Goal: Information Seeking & Learning: Learn about a topic

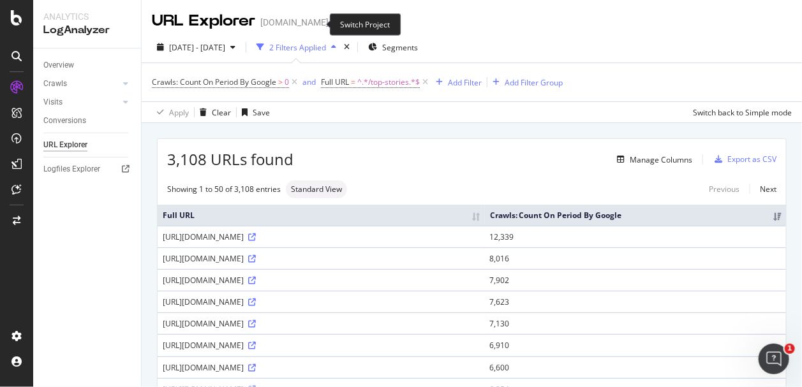
click at [334, 24] on icon "arrow-right-arrow-left" at bounding box center [338, 22] width 8 height 9
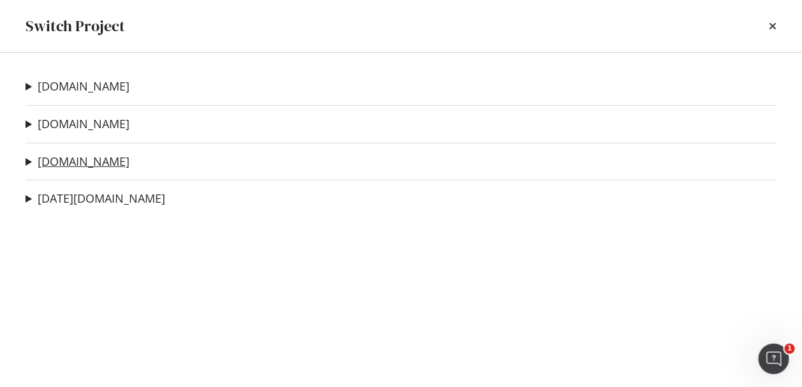
drag, startPoint x: 91, startPoint y: 160, endPoint x: 14, endPoint y: 140, distance: 79.8
click at [90, 160] on link "[DOMAIN_NAME]" at bounding box center [84, 161] width 92 height 13
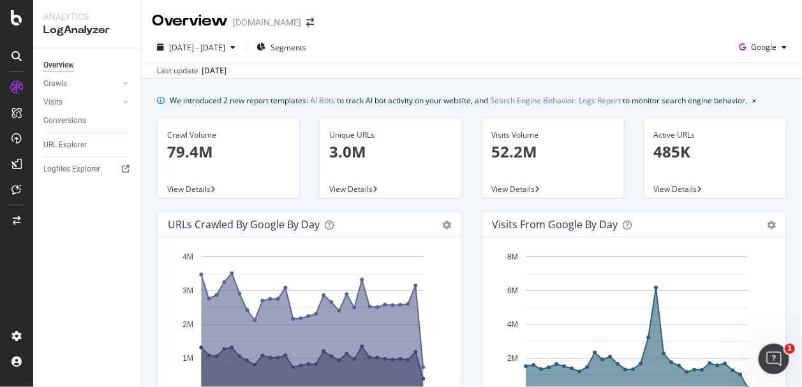
click at [778, 133] on div "Active URLs 485K View Details" at bounding box center [715, 164] width 162 height 94
click at [194, 134] on div "Crawl Volume" at bounding box center [228, 134] width 122 height 11
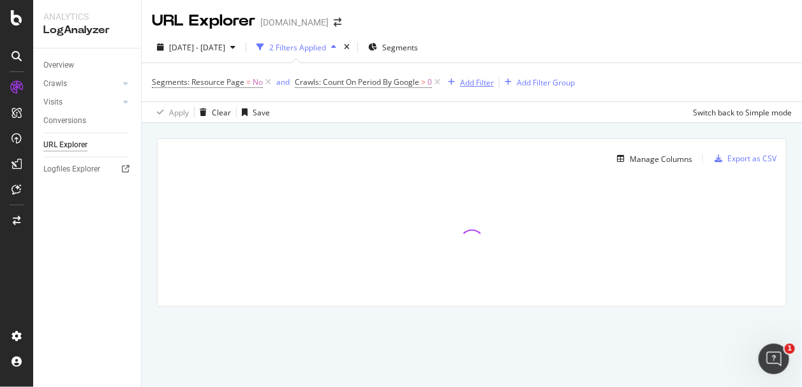
click at [460, 83] on div "Add Filter" at bounding box center [477, 82] width 34 height 11
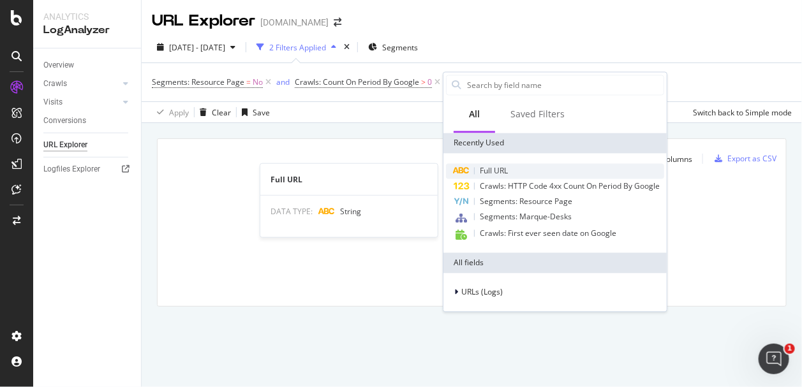
click at [476, 168] on div "Full URL" at bounding box center [555, 171] width 218 height 15
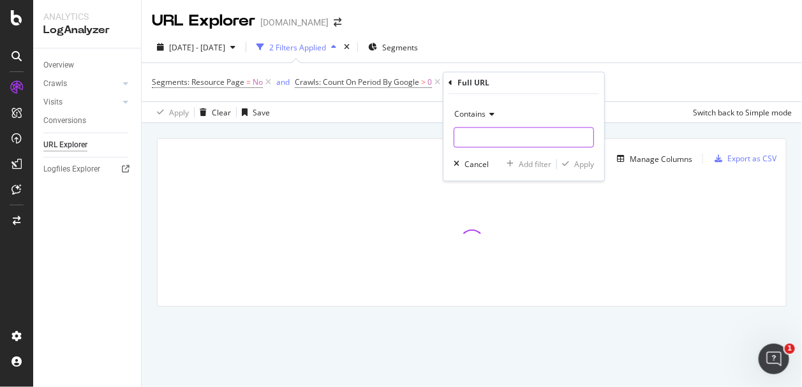
click at [466, 133] on input "text" at bounding box center [523, 138] width 139 height 20
type input "/"
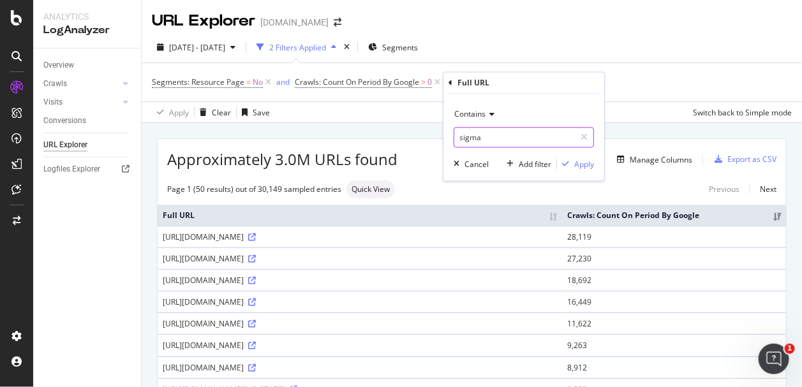
type input "sigma"
click at [578, 170] on div "Contains sigma Cancel Add filter Apply" at bounding box center [523, 137] width 161 height 87
click at [571, 167] on div "button" at bounding box center [565, 165] width 17 height 8
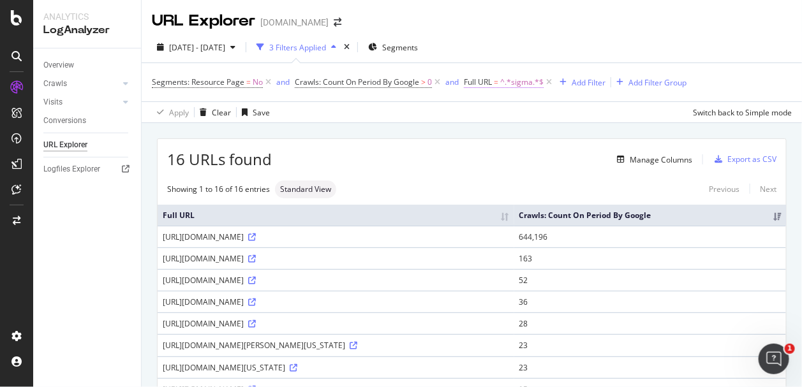
click at [504, 80] on span "^.*sigma.*$" at bounding box center [521, 82] width 43 height 18
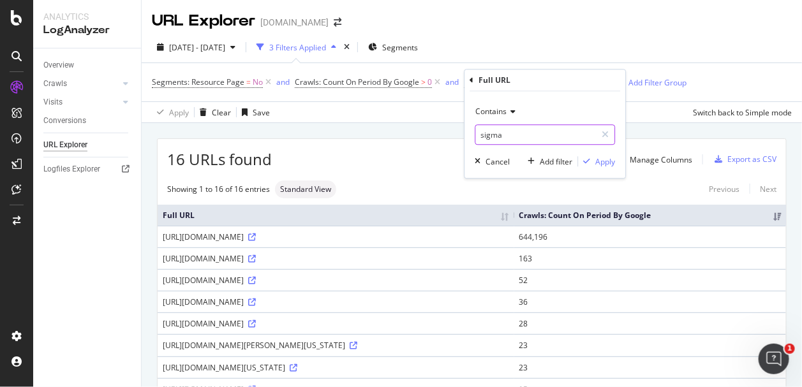
click at [476, 130] on input "sigma" at bounding box center [536, 134] width 121 height 20
click at [480, 129] on input "sigma" at bounding box center [536, 134] width 121 height 20
click at [523, 138] on input "/sigma" at bounding box center [536, 134] width 121 height 20
type input "/sigma.html"
click at [596, 159] on div "Apply" at bounding box center [606, 161] width 20 height 11
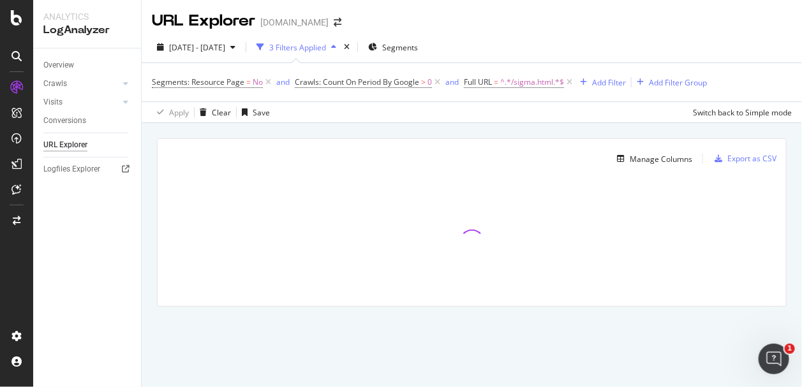
click at [737, 52] on div "2025 Jul. 13th - Aug. 11th 3 Filters Applied Segments" at bounding box center [472, 50] width 660 height 26
click at [758, 55] on div "2025 Jul. 13th - Aug. 11th 3 Filters Applied Segments" at bounding box center [472, 50] width 660 height 26
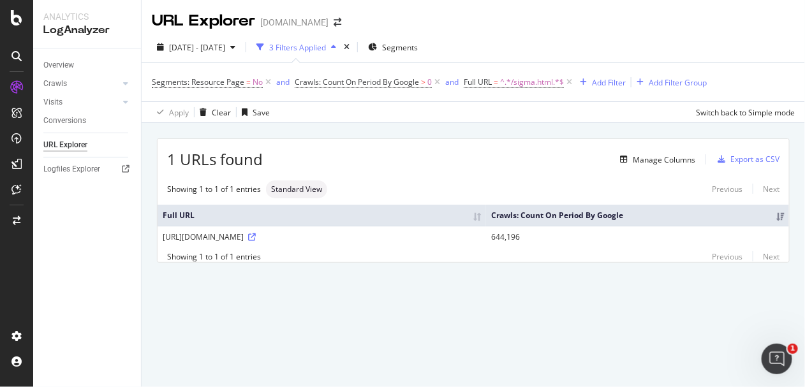
click at [743, 39] on div "2025 Jul. 13th - Aug. 11th 3 Filters Applied Segments" at bounding box center [473, 50] width 663 height 26
drag, startPoint x: 536, startPoint y: 238, endPoint x: 483, endPoint y: 237, distance: 53.6
click at [483, 237] on tr "https://www.nbcnews.com/sigma.html 644,196" at bounding box center [473, 237] width 631 height 22
copy tr "644,196"
click at [501, 304] on div "1 URLs found Manage Columns Export as CSV Showing 1 to 1 of 1 entries Standard …" at bounding box center [473, 215] width 663 height 184
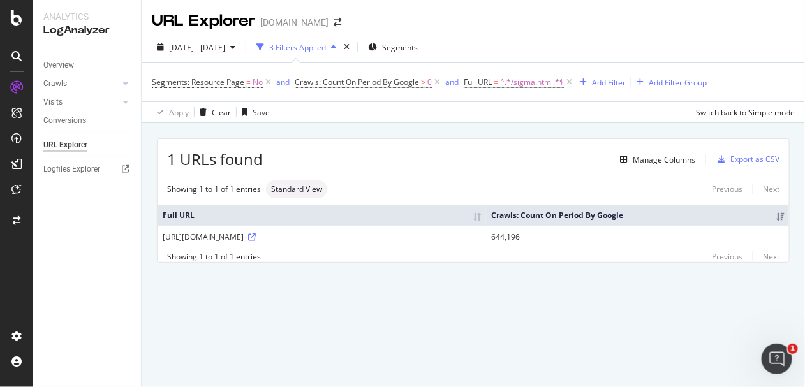
click at [136, 336] on div "Overview Crawls Daily Distribution Segments Distribution HTTP Codes Resources V…" at bounding box center [87, 217] width 108 height 339
drag, startPoint x: 660, startPoint y: 334, endPoint x: 654, endPoint y: 330, distance: 7.1
click at [660, 334] on div "URL Explorer nbcnews.com 2025 Jul. 13th - Aug. 11th 3 Filters Applied Segments …" at bounding box center [473, 193] width 663 height 387
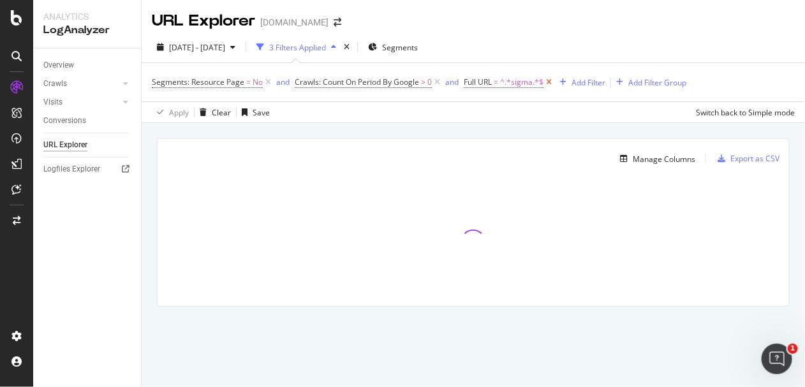
click at [546, 83] on icon at bounding box center [548, 82] width 11 height 13
click at [467, 73] on div "Segments: Resource Page = No and Crawls: Count On Period By Google > 0 Add Filt…" at bounding box center [363, 82] width 423 height 18
click at [466, 80] on div "Add Filter" at bounding box center [477, 82] width 34 height 11
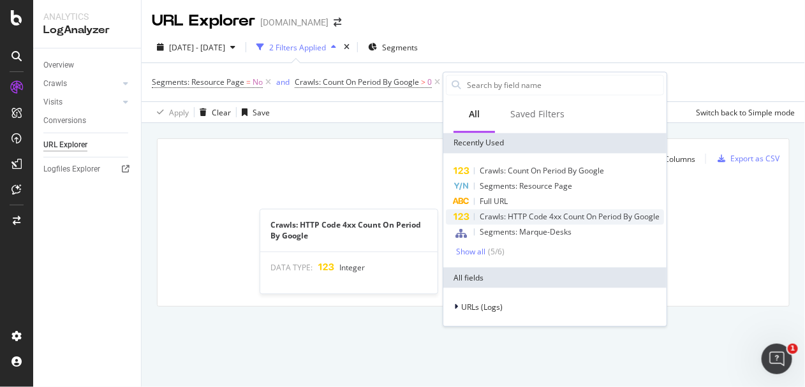
click at [518, 215] on span "Crawls: HTTP Code 4xx Count On Period By Google" at bounding box center [570, 217] width 180 height 11
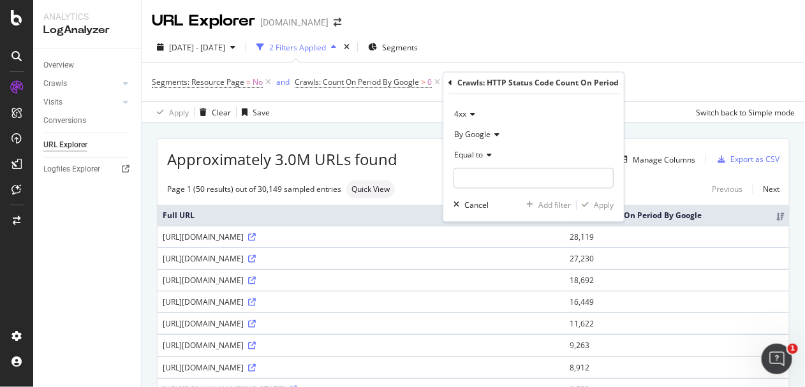
click at [466, 113] on icon at bounding box center [470, 115] width 9 height 8
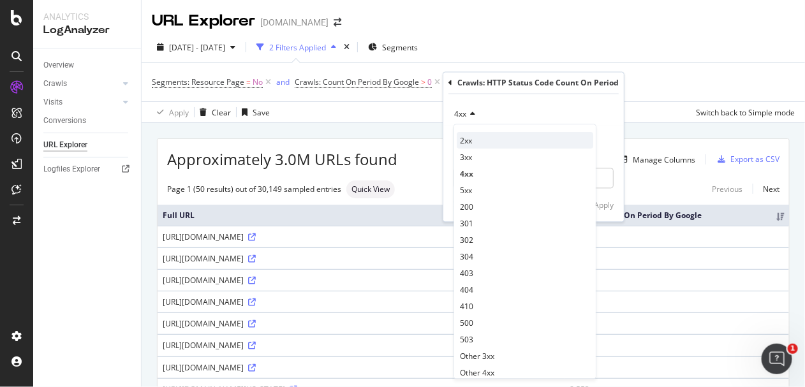
click at [479, 145] on div "2xx" at bounding box center [525, 141] width 136 height 17
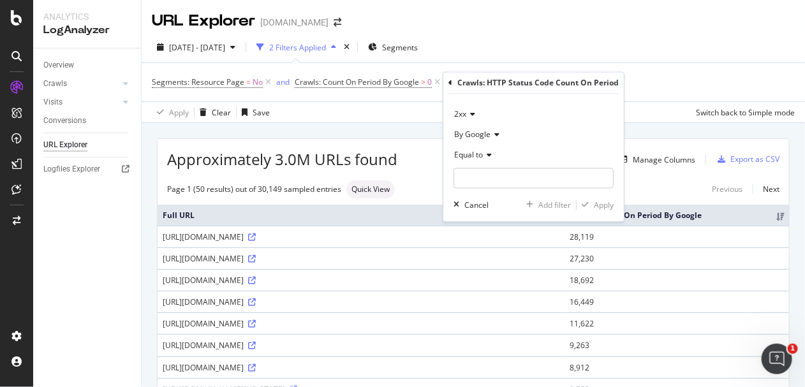
click at [476, 149] on div "Equal to" at bounding box center [533, 155] width 160 height 20
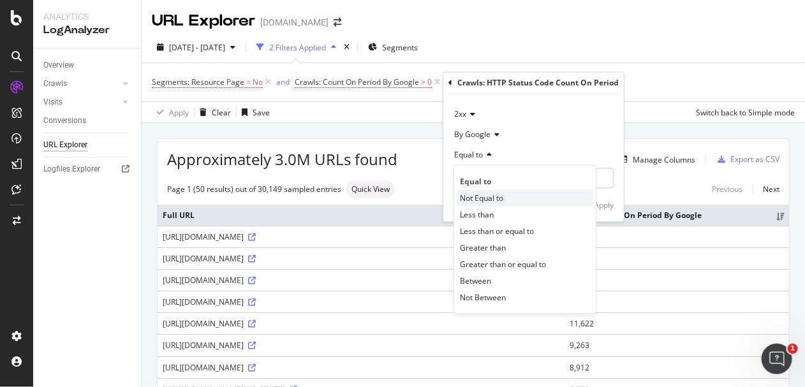
click at [485, 198] on span "Not Equal to" at bounding box center [481, 198] width 43 height 11
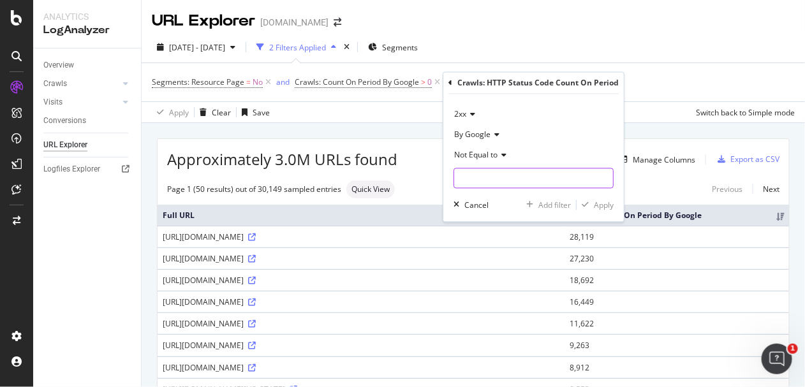
click at [478, 172] on input "number" at bounding box center [533, 178] width 160 height 20
click at [494, 161] on div "Not Equal to" at bounding box center [533, 155] width 160 height 20
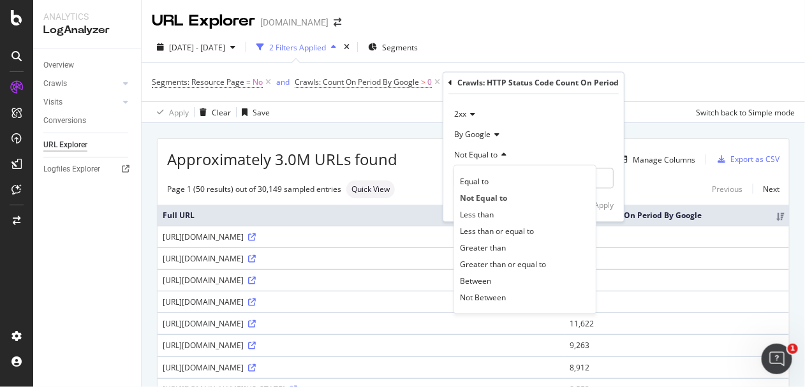
click at [582, 144] on div "By Google" at bounding box center [533, 135] width 160 height 20
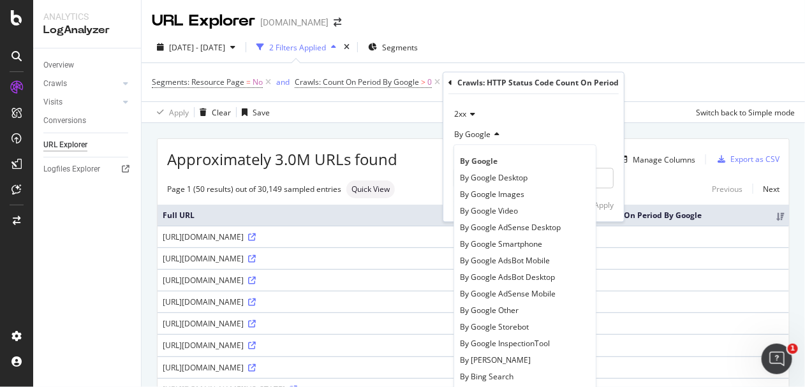
click at [553, 115] on div "2xx" at bounding box center [533, 115] width 160 height 20
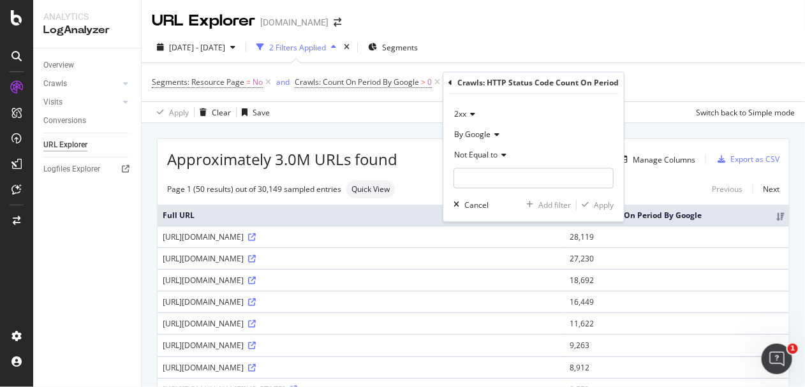
click at [466, 98] on div "2xx By Google Not Equal to Cancel Add filter Apply" at bounding box center [533, 158] width 180 height 128
click at [486, 179] on input "number" at bounding box center [533, 178] width 160 height 20
type input "0"
click at [467, 111] on icon at bounding box center [470, 115] width 9 height 8
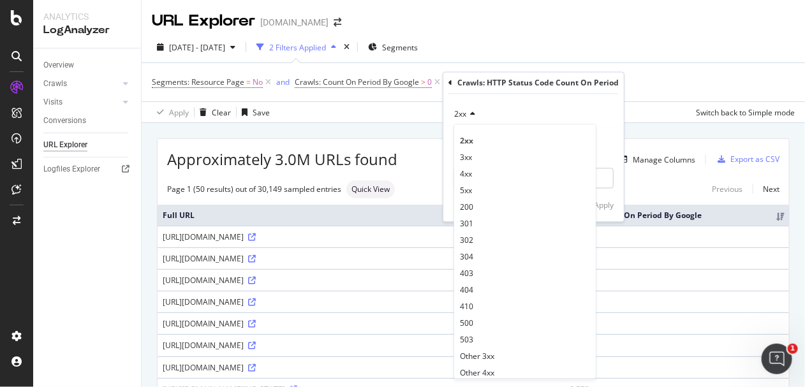
click at [490, 94] on div "2xx 2xx 3xx 4xx 5xx 200 301 302 304 403 404 410 500 503 Other 3xx Other 4xx Oth…" at bounding box center [533, 158] width 180 height 128
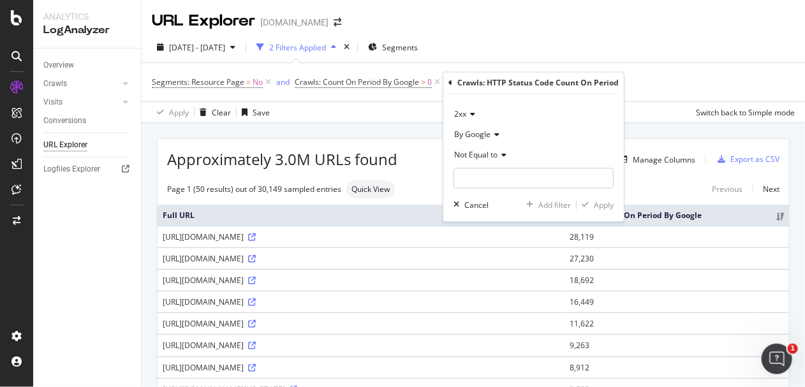
click at [443, 78] on div "Crawls: HTTP Status Code Count On Period 2xx By Google Not Equal to Cancel Add …" at bounding box center [533, 147] width 180 height 149
click at [451, 81] on icon at bounding box center [450, 83] width 4 height 8
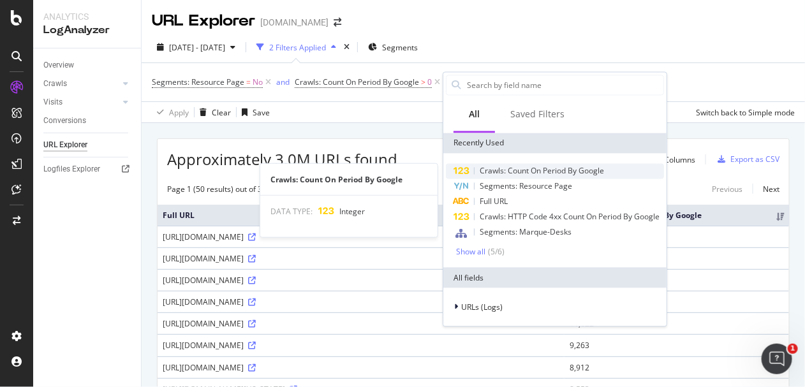
click at [548, 170] on span "Crawls: Count On Period By Google" at bounding box center [542, 171] width 124 height 11
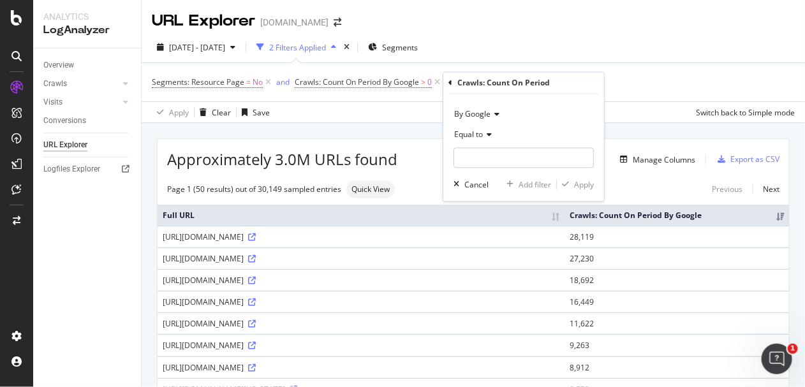
click at [477, 129] on span "Equal to" at bounding box center [468, 134] width 29 height 11
click at [447, 84] on div "Crawls: Count On Period By Google Equal to Cancel Add filter Apply" at bounding box center [523, 137] width 161 height 129
click at [450, 81] on icon at bounding box center [450, 83] width 4 height 8
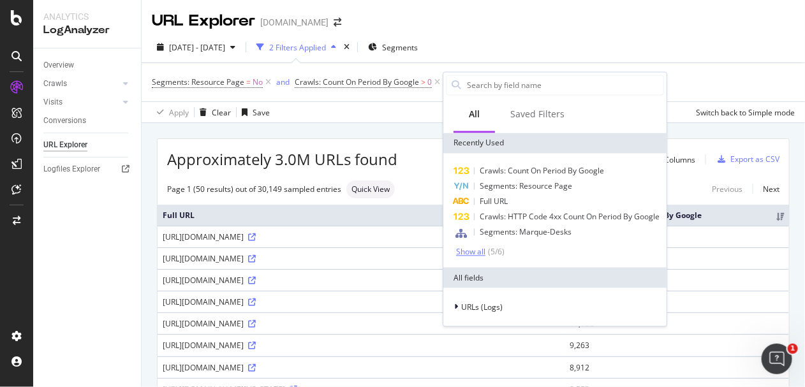
click at [486, 247] on div "( 5 / 6 )" at bounding box center [494, 252] width 19 height 11
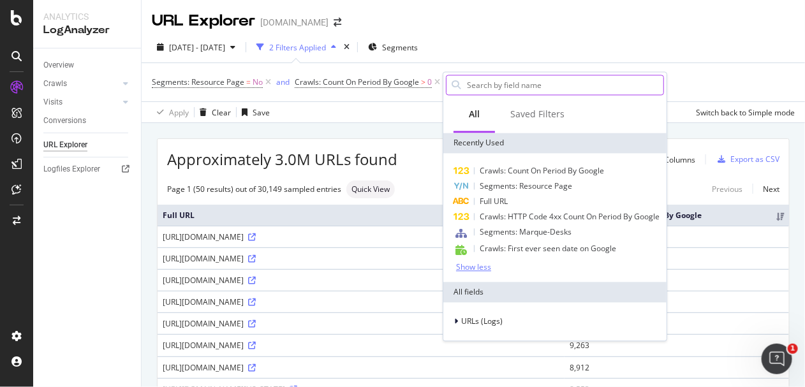
click at [495, 85] on input "text" at bounding box center [565, 85] width 198 height 19
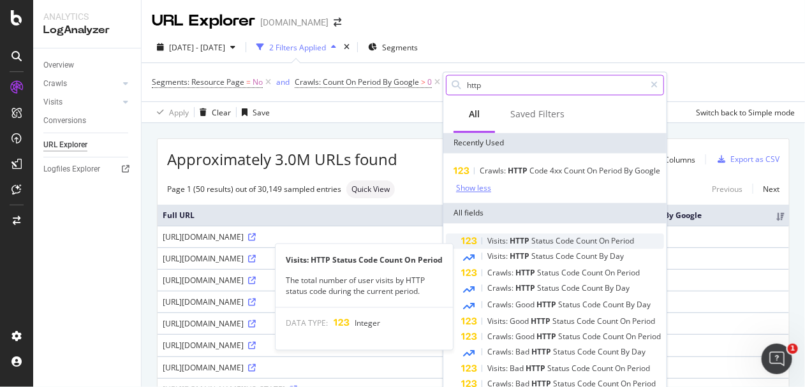
scroll to position [33, 0]
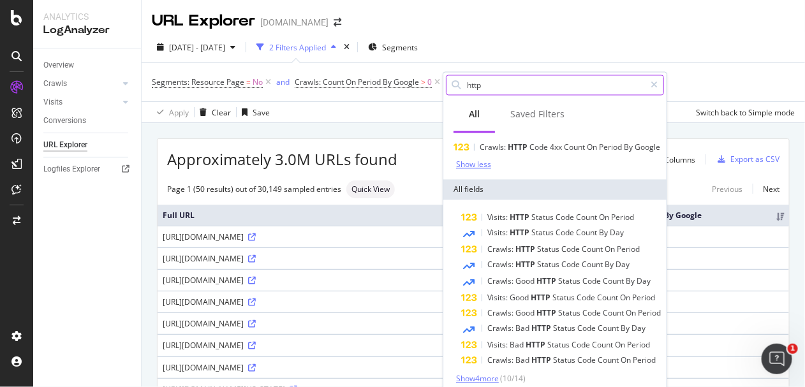
type input "http"
click at [487, 374] on span "Show 4 more" at bounding box center [477, 379] width 43 height 11
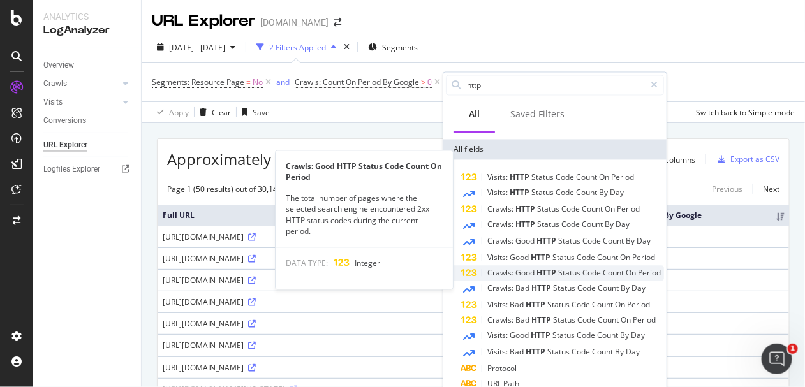
scroll to position [80, 0]
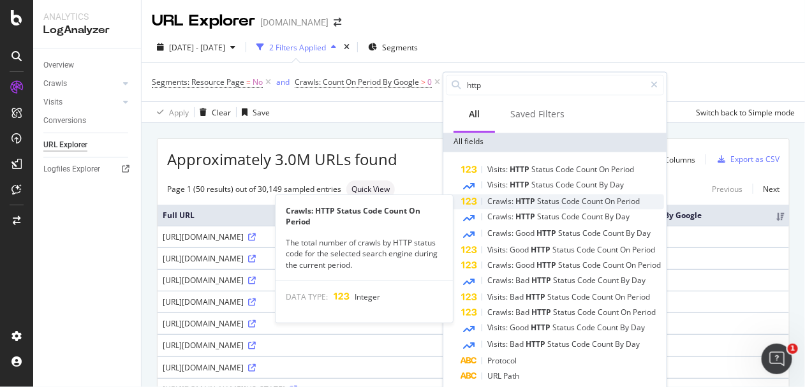
click at [628, 205] on span "Period" at bounding box center [628, 201] width 23 height 11
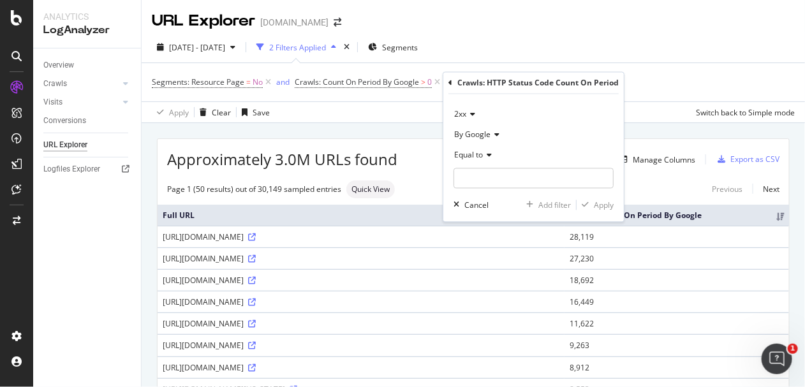
click at [466, 112] on span "2xx" at bounding box center [460, 114] width 12 height 11
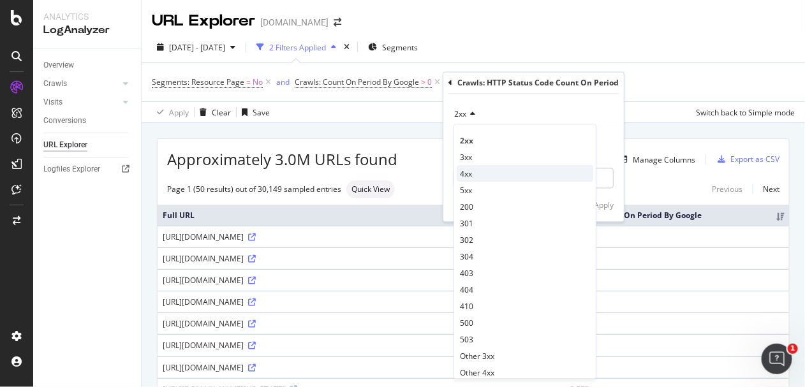
click at [488, 177] on div "4xx" at bounding box center [525, 174] width 136 height 17
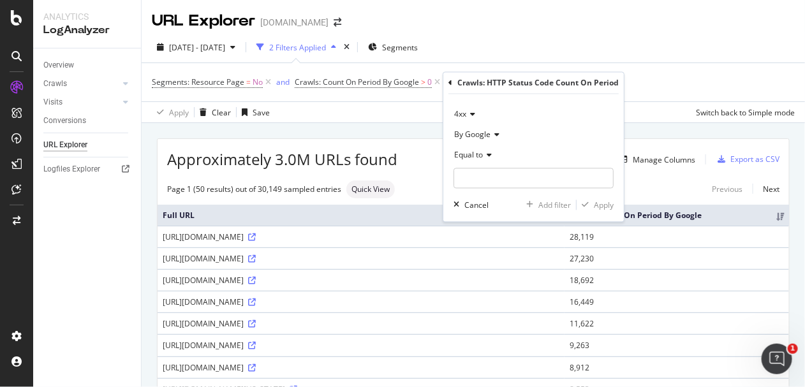
click at [485, 150] on div "Equal to" at bounding box center [533, 155] width 160 height 20
click at [497, 166] on div "Equal to" at bounding box center [533, 155] width 160 height 20
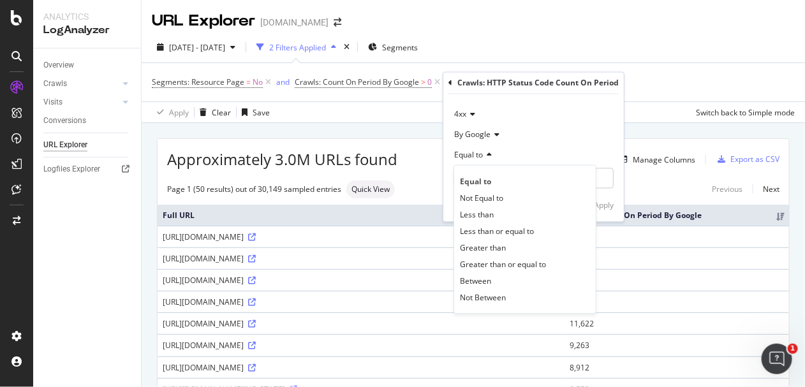
click at [529, 134] on div "By Google" at bounding box center [533, 135] width 160 height 20
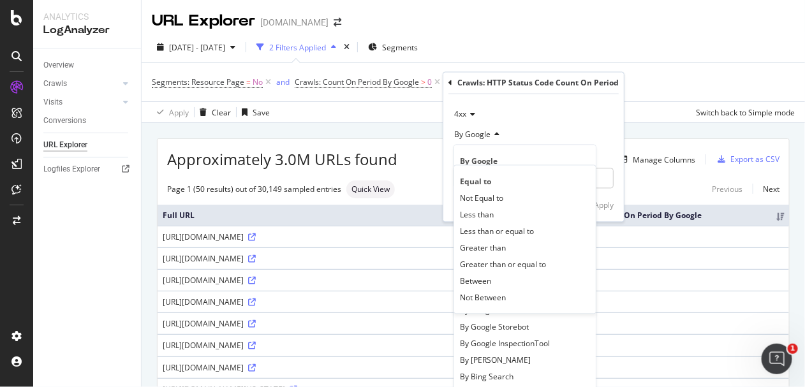
click at [556, 91] on div "Crawls: HTTP Status Code Count On Period" at bounding box center [533, 84] width 170 height 22
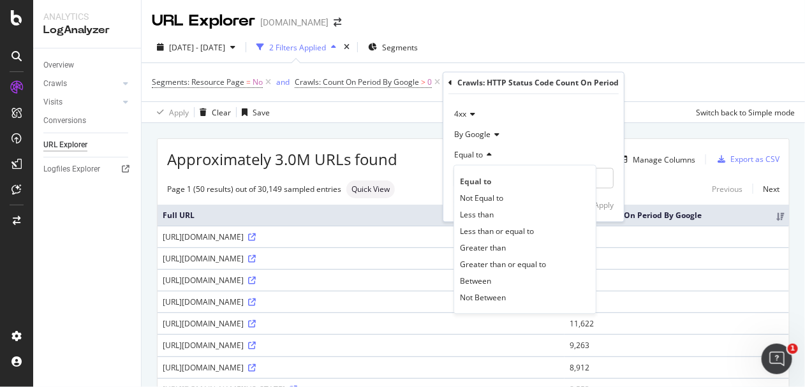
click at [606, 144] on div "By Google" at bounding box center [533, 135] width 160 height 20
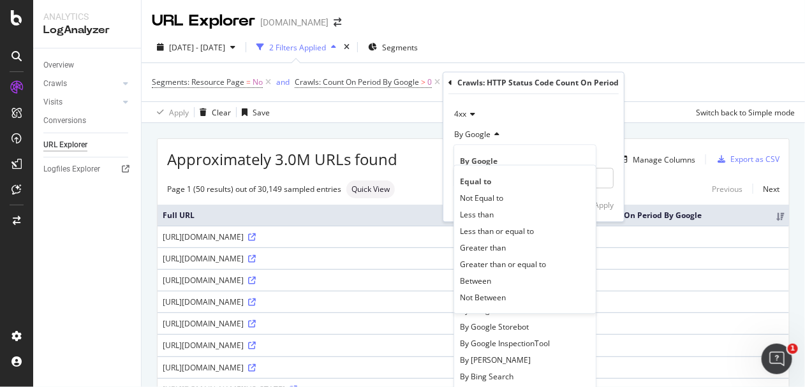
click at [622, 186] on div "4xx By Google By Google By Google Desktop By Google Images By Google Video By G…" at bounding box center [533, 158] width 180 height 128
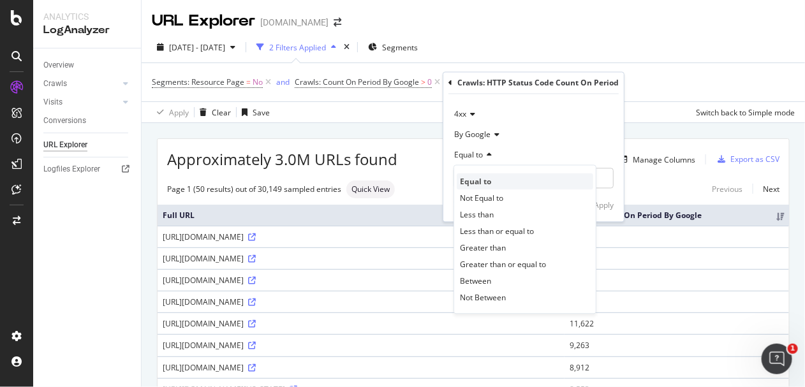
click at [464, 180] on span "Equal to" at bounding box center [475, 181] width 31 height 11
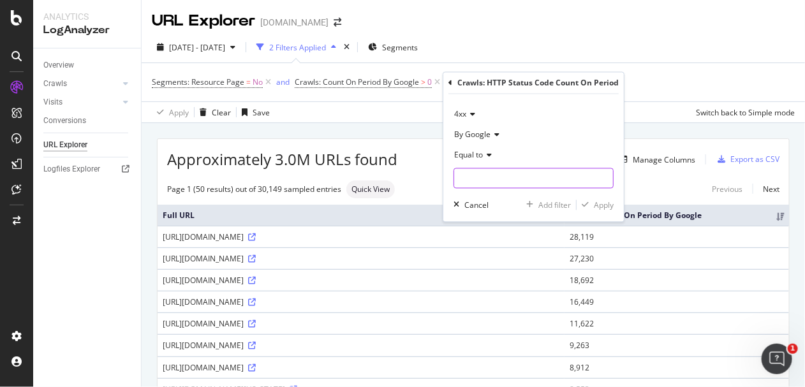
drag, startPoint x: 480, startPoint y: 179, endPoint x: 487, endPoint y: 178, distance: 6.5
click at [481, 179] on input "number" at bounding box center [533, 178] width 160 height 20
type input "0"
click at [594, 205] on div "Apply" at bounding box center [604, 205] width 20 height 11
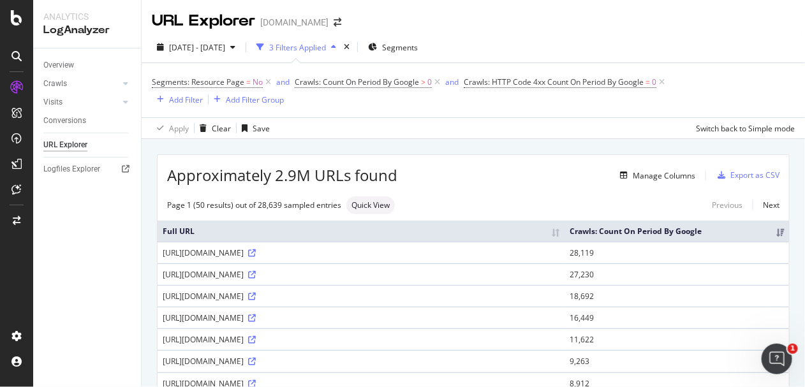
click at [679, 54] on div "2025 Jul. 13th - Aug. 11th 3 Filters Applied Segments" at bounding box center [473, 50] width 663 height 26
click at [176, 98] on div "Add Filter" at bounding box center [186, 99] width 34 height 11
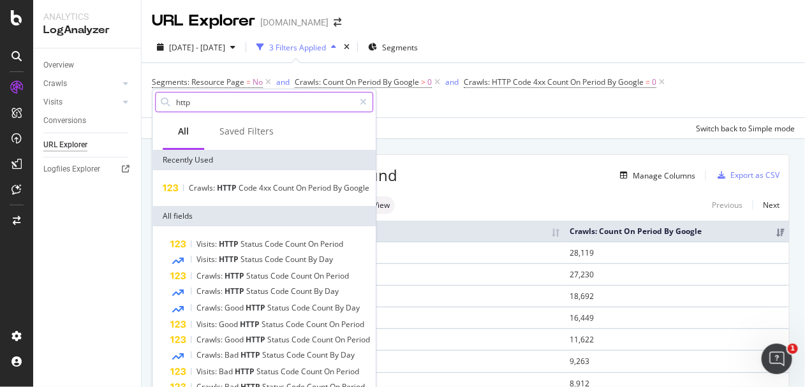
click at [201, 98] on input "http" at bounding box center [264, 101] width 179 height 19
click at [226, 100] on input "http" at bounding box center [264, 101] width 179 height 19
type input "h"
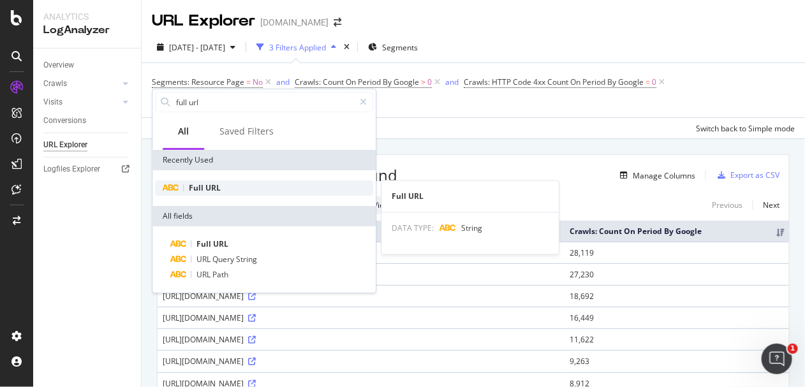
type input "full url"
click at [230, 189] on div "Full URL" at bounding box center [264, 187] width 218 height 15
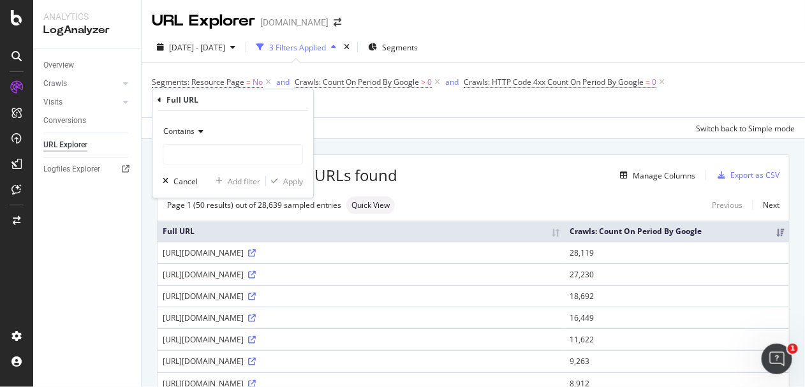
click at [191, 136] on div "Contains" at bounding box center [233, 131] width 140 height 20
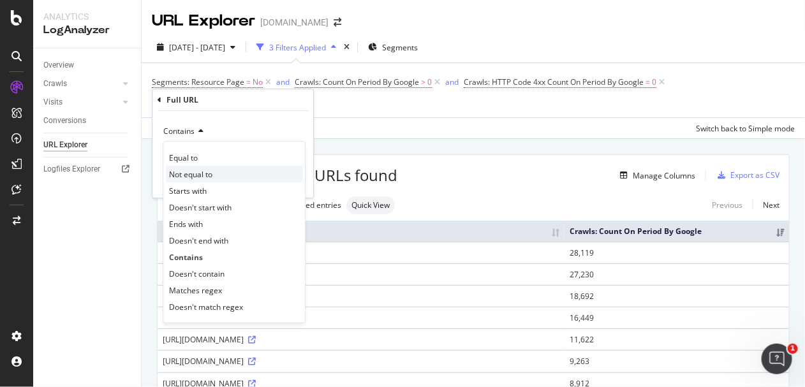
click at [210, 175] on span "Not equal to" at bounding box center [190, 174] width 43 height 11
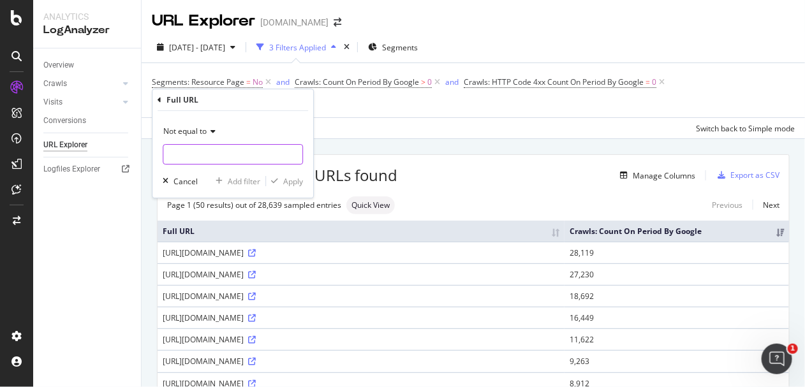
click at [201, 147] on input "text" at bounding box center [232, 154] width 139 height 20
type input "/amp"
click at [212, 128] on icon at bounding box center [211, 132] width 9 height 8
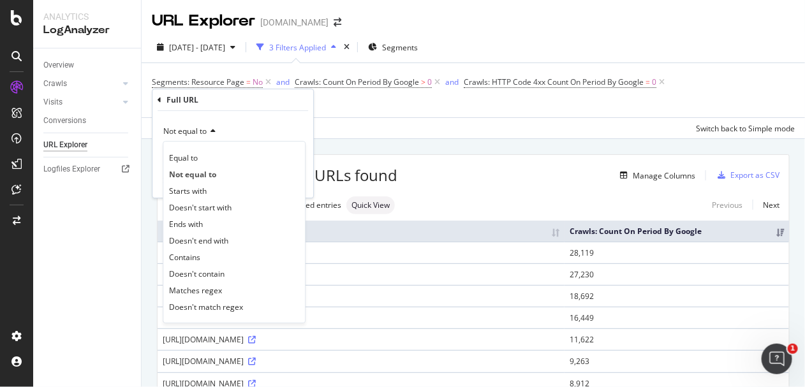
click at [211, 279] on div "Doesn't contain" at bounding box center [234, 273] width 136 height 17
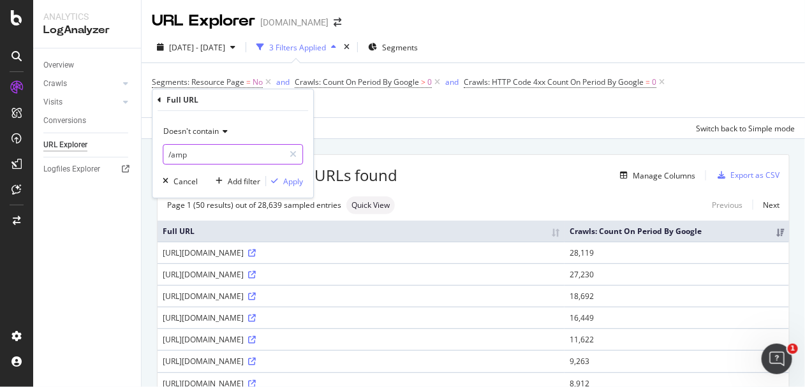
click at [198, 155] on input "/amp" at bounding box center [223, 154] width 121 height 20
click at [205, 151] on input "/amp" at bounding box center [223, 154] width 121 height 20
click at [210, 155] on input "/amp" at bounding box center [223, 154] width 121 height 20
type input "/amp/"
click at [291, 183] on div "Apply" at bounding box center [293, 181] width 20 height 11
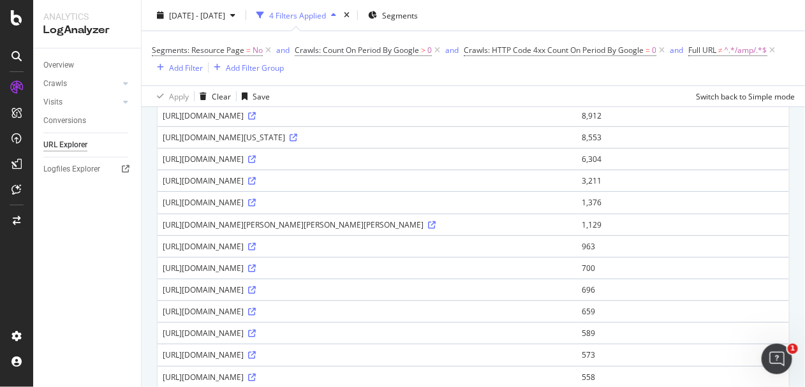
scroll to position [79, 0]
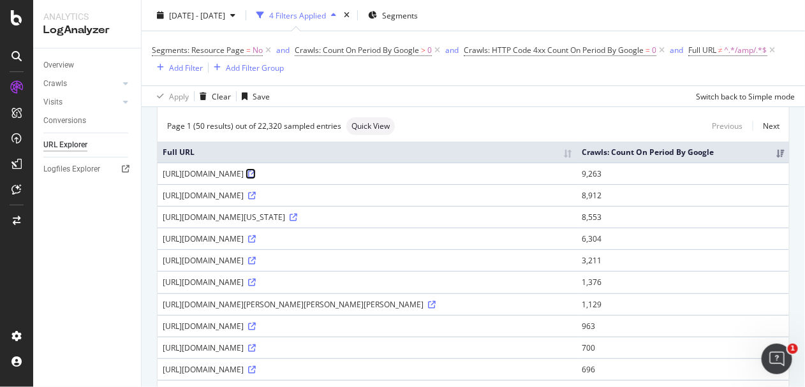
click at [256, 178] on icon at bounding box center [252, 174] width 8 height 8
click at [574, 50] on span "Crawls: HTTP Code 4xx Count On Period By Google" at bounding box center [554, 50] width 180 height 11
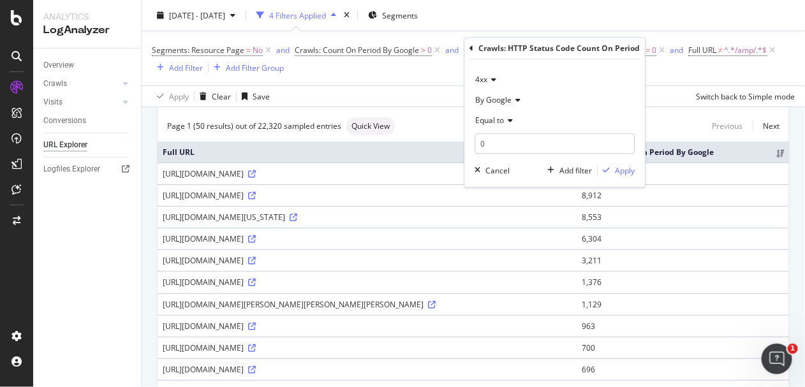
click at [497, 125] on span "Equal to" at bounding box center [490, 120] width 29 height 11
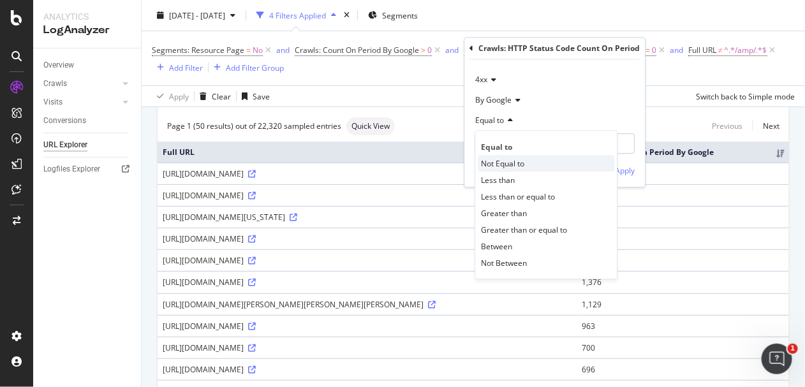
click at [502, 170] on div "Not Equal to" at bounding box center [546, 163] width 136 height 17
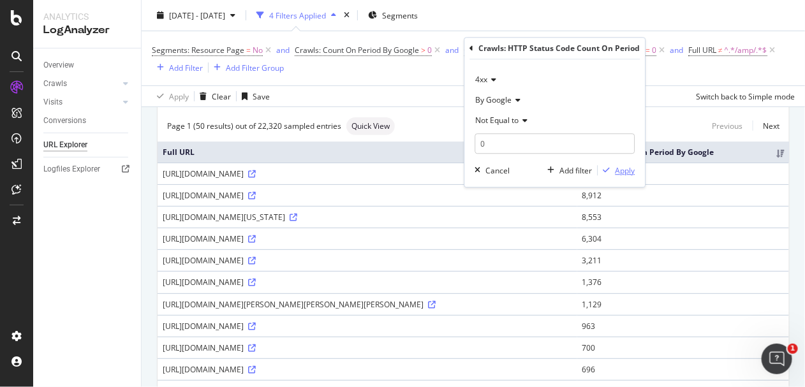
click at [618, 170] on div "Apply" at bounding box center [625, 170] width 20 height 11
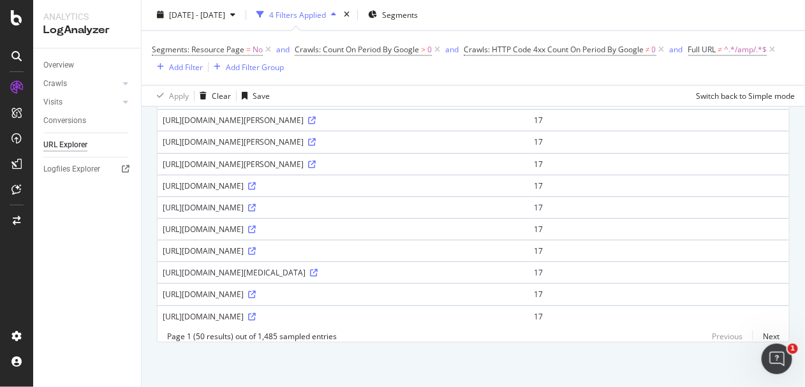
scroll to position [1064, 0]
click at [182, 62] on div "Add Filter" at bounding box center [186, 67] width 34 height 11
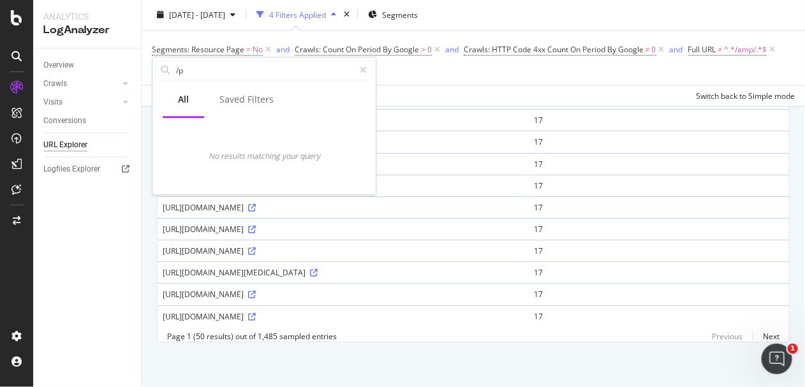
type input "/"
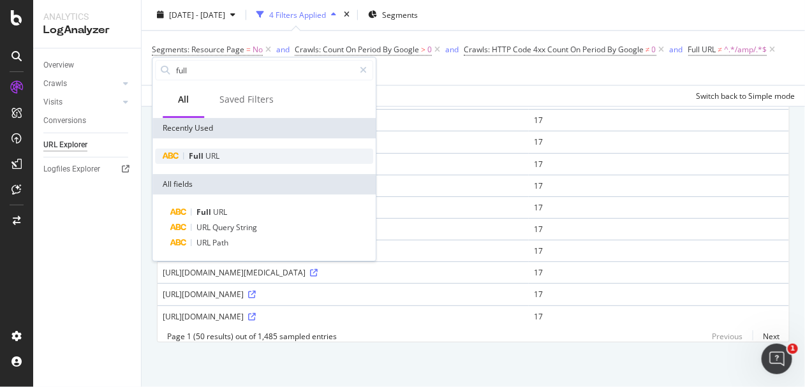
type input "full"
click at [192, 154] on span "Full" at bounding box center [197, 155] width 17 height 11
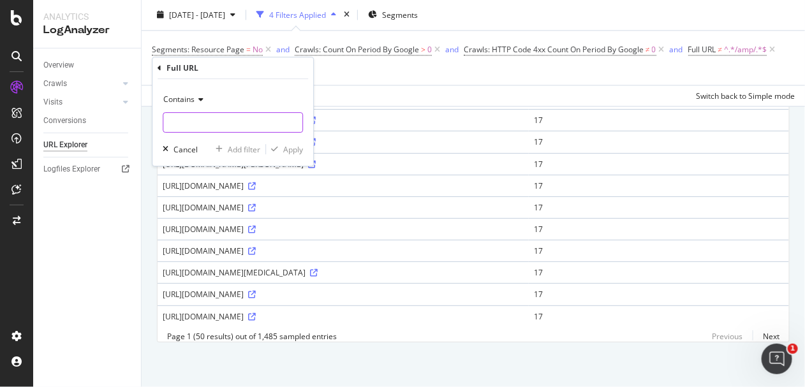
click at [191, 124] on input "text" at bounding box center [232, 122] width 139 height 20
type input "/politics/"
click at [282, 142] on div "Contains /politics/ Cancel Add filter Apply" at bounding box center [232, 122] width 161 height 87
drag, startPoint x: 289, startPoint y: 148, endPoint x: 293, endPoint y: 156, distance: 9.4
click at [290, 148] on div "Apply" at bounding box center [293, 149] width 20 height 11
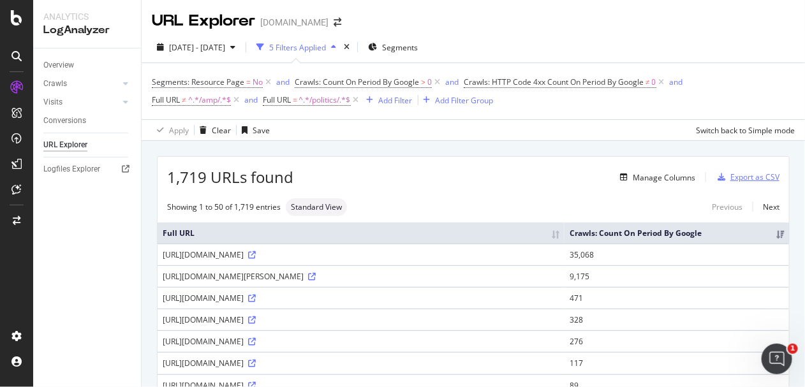
click at [738, 181] on div "Export as CSV" at bounding box center [754, 177] width 49 height 11
click at [748, 49] on div "2025 Jul. 13th - Aug. 11th 5 Filters Applied Segments" at bounding box center [473, 50] width 663 height 26
drag, startPoint x: 694, startPoint y: 52, endPoint x: 686, endPoint y: 30, distance: 24.0
click at [695, 52] on div "2025 Jul. 13th - Aug. 11th 5 Filters Applied Segments" at bounding box center [473, 50] width 663 height 26
drag, startPoint x: 619, startPoint y: 44, endPoint x: 593, endPoint y: 45, distance: 26.2
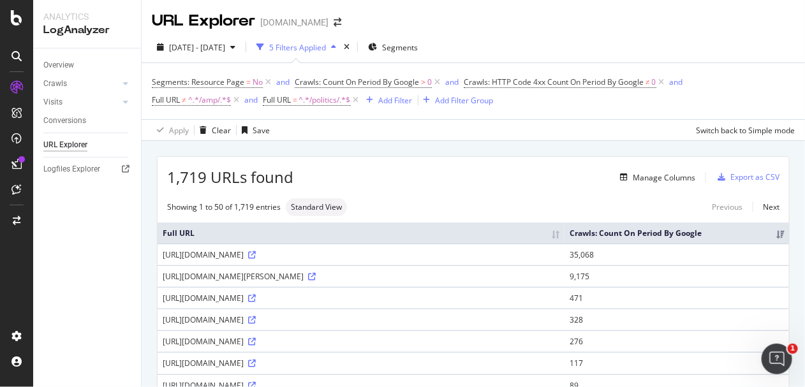
click at [618, 44] on div "2025 Jul. 13th - Aug. 11th 5 Filters Applied Segments" at bounding box center [473, 50] width 663 height 26
click at [214, 103] on span "^.*/amp/.*$" at bounding box center [209, 100] width 43 height 18
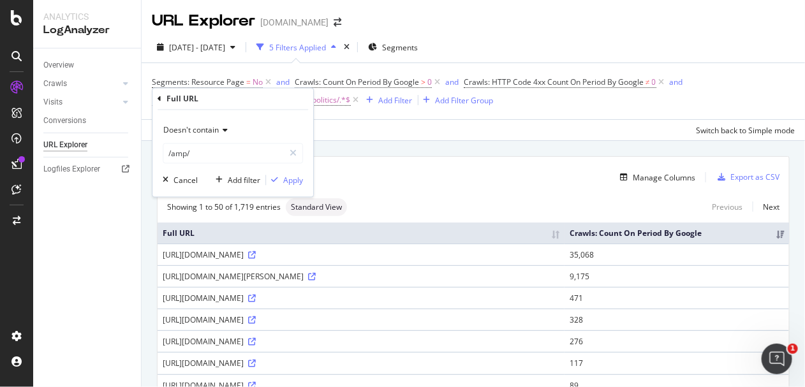
click at [191, 126] on span "Doesn't contain" at bounding box center [190, 130] width 55 height 11
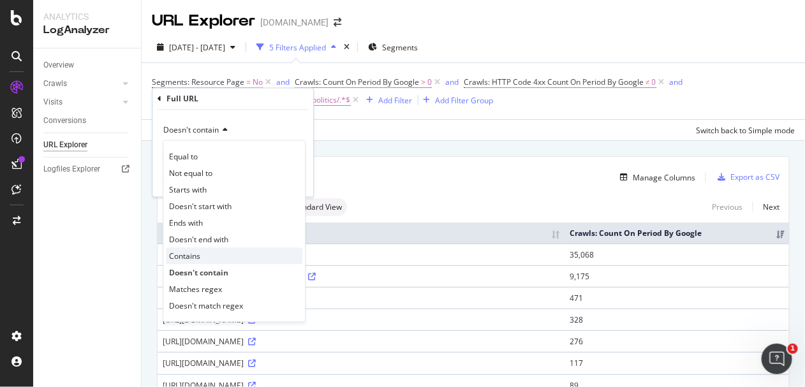
click at [195, 254] on span "Contains" at bounding box center [184, 256] width 31 height 11
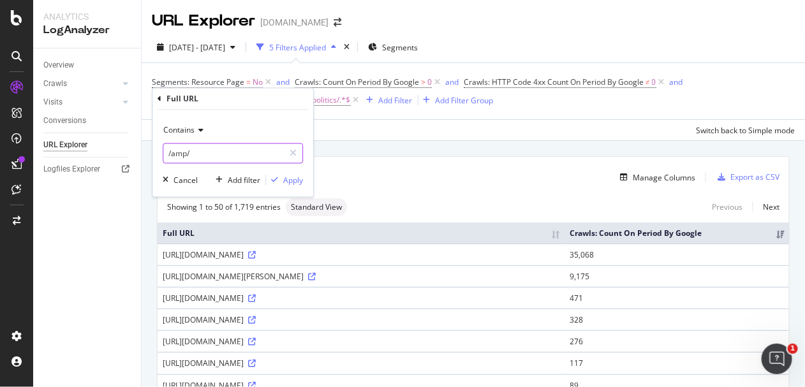
click at [198, 146] on input "/amp/" at bounding box center [223, 153] width 121 height 20
type input "/ns/"
click at [295, 181] on div "Apply" at bounding box center [293, 180] width 20 height 11
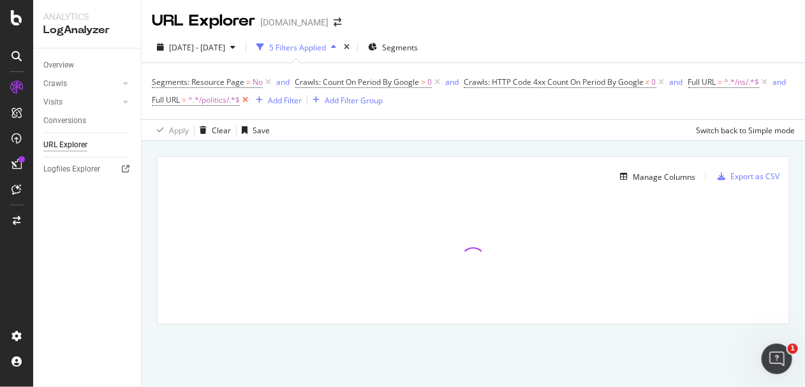
click at [246, 99] on icon at bounding box center [245, 100] width 11 height 13
click at [665, 81] on icon at bounding box center [661, 82] width 11 height 13
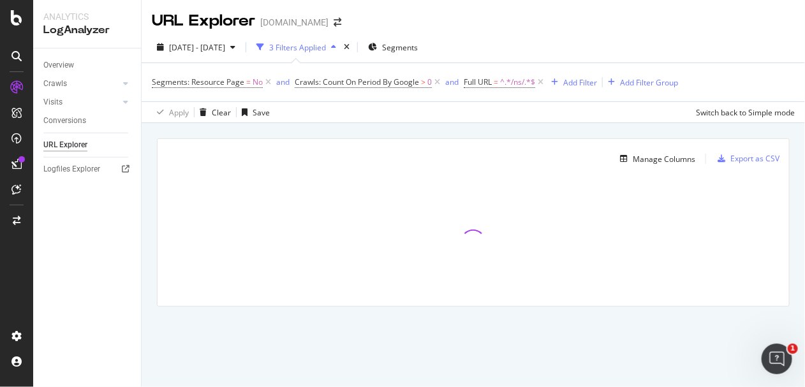
click at [441, 126] on div "Manage Columns Export as CSV Full URL Crawls: Count On Period By Google" at bounding box center [473, 237] width 663 height 228
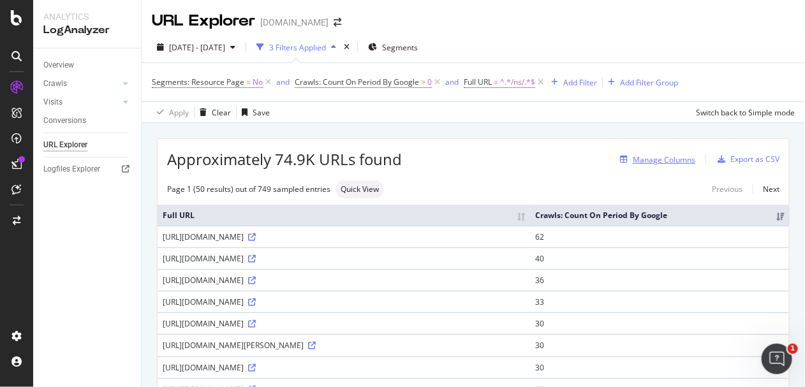
click at [654, 163] on div "Manage Columns" at bounding box center [664, 159] width 62 height 11
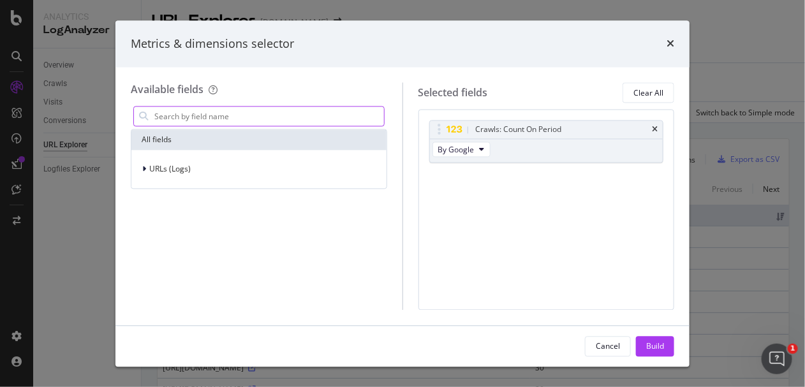
click at [182, 114] on input "modal" at bounding box center [268, 116] width 231 height 19
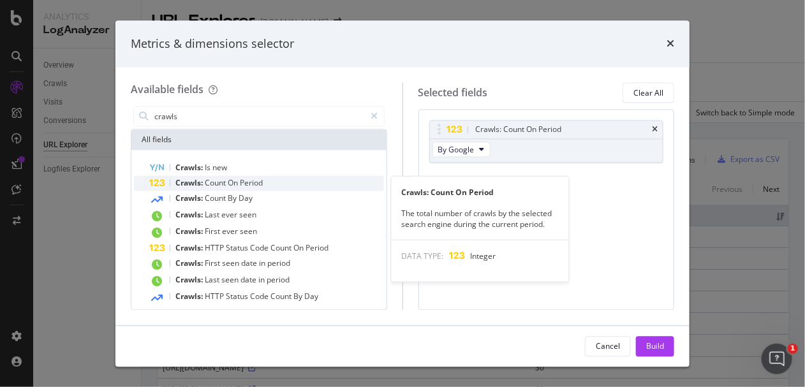
type input "crawls"
click at [251, 183] on span "Period" at bounding box center [251, 183] width 23 height 11
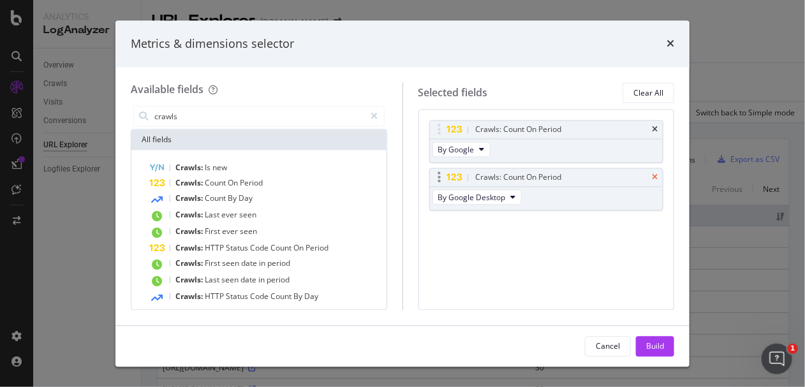
click at [654, 174] on icon "times" at bounding box center [655, 178] width 6 height 8
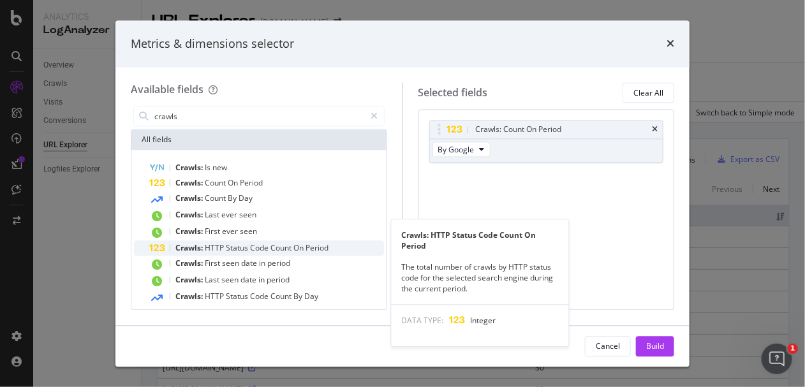
scroll to position [39, 0]
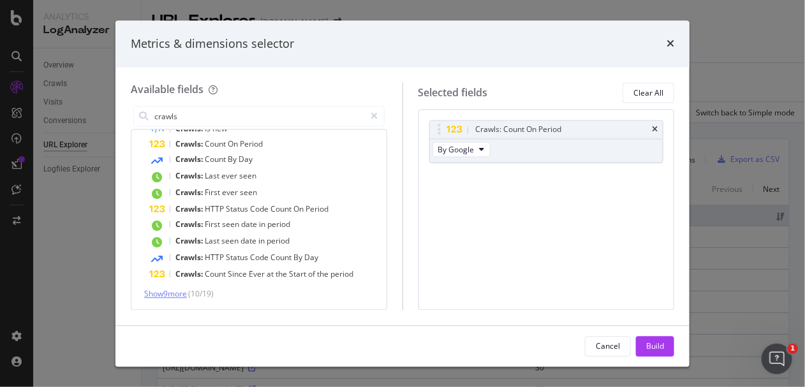
click at [177, 295] on span "Show 9 more" at bounding box center [165, 294] width 43 height 11
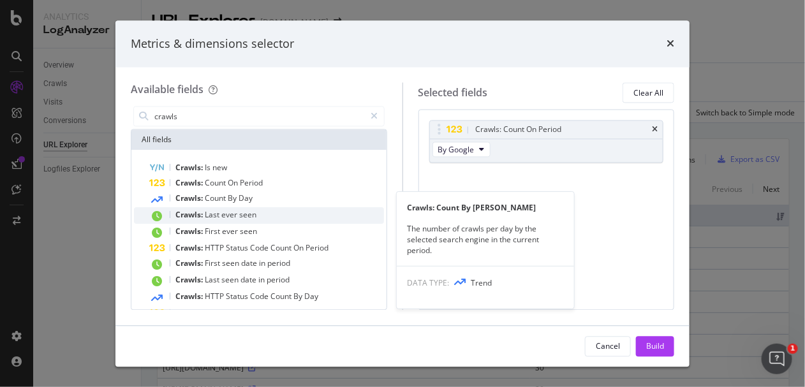
scroll to position [79, 0]
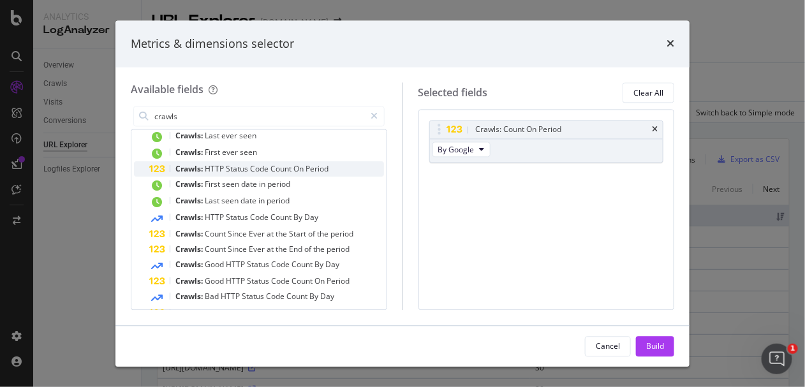
click at [305, 170] on span "On" at bounding box center [299, 169] width 12 height 11
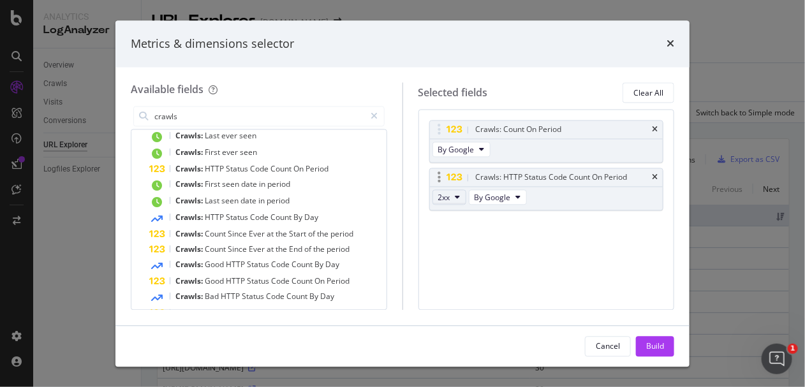
click at [450, 199] on span "2xx" at bounding box center [444, 197] width 12 height 11
click at [466, 263] on span "4xx" at bounding box center [465, 266] width 34 height 11
click at [661, 345] on div "Build" at bounding box center [655, 346] width 18 height 11
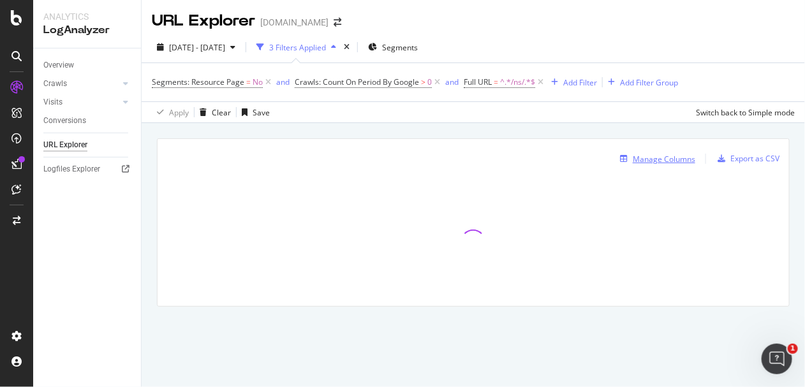
click at [659, 160] on div "Manage Columns" at bounding box center [664, 159] width 62 height 11
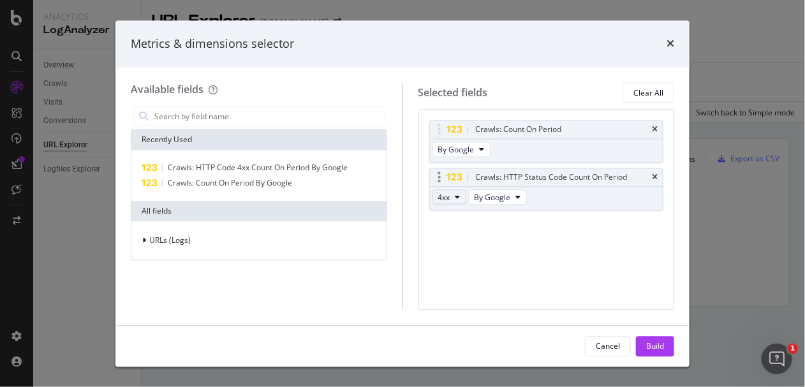
click at [458, 196] on icon "modal" at bounding box center [457, 198] width 5 height 8
click at [450, 244] on span "3xx" at bounding box center [460, 242] width 34 height 11
click at [655, 352] on div "Build" at bounding box center [655, 346] width 18 height 19
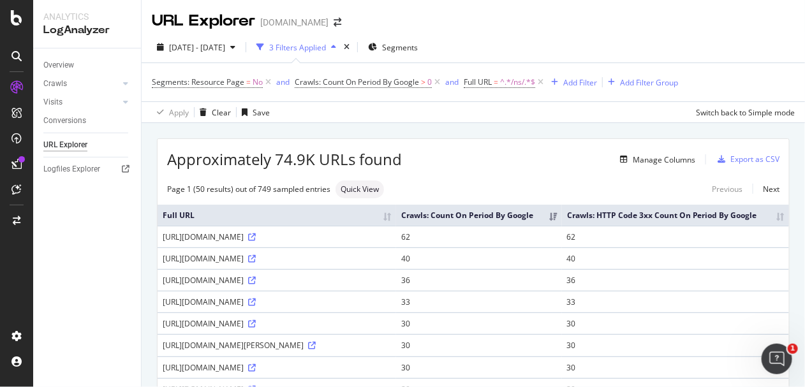
click at [529, 164] on div "Manage Columns" at bounding box center [548, 159] width 293 height 15
click at [570, 27] on div "URL Explorer [DOMAIN_NAME]" at bounding box center [473, 16] width 663 height 32
click at [536, 122] on div "Apply Clear Save Switch back to Simple mode" at bounding box center [473, 111] width 663 height 21
drag, startPoint x: 714, startPoint y: 105, endPoint x: 669, endPoint y: 4, distance: 109.9
click at [669, 4] on div "URL Explorer nbcnews.com 2025 Jul. 13th - Aug. 11th 3 Filters Applied Segments …" at bounding box center [473, 193] width 663 height 387
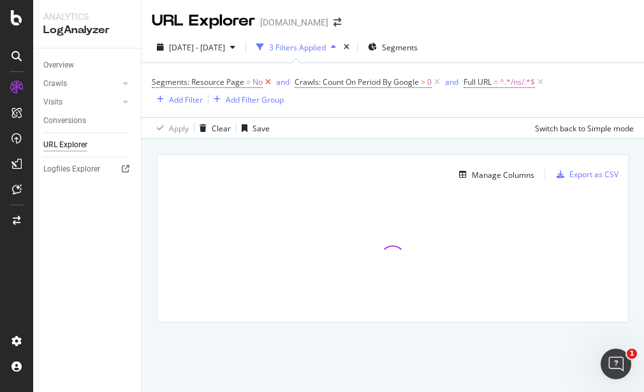
click at [265, 85] on icon at bounding box center [268, 82] width 11 height 13
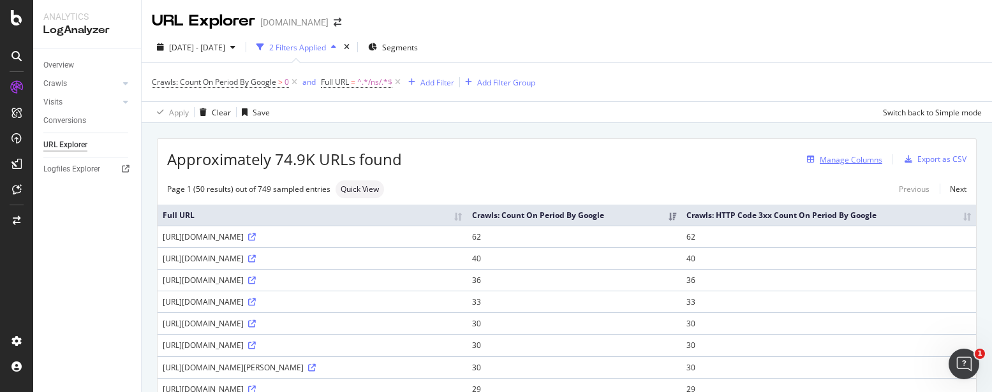
click at [643, 154] on div "Manage Columns" at bounding box center [850, 159] width 62 height 11
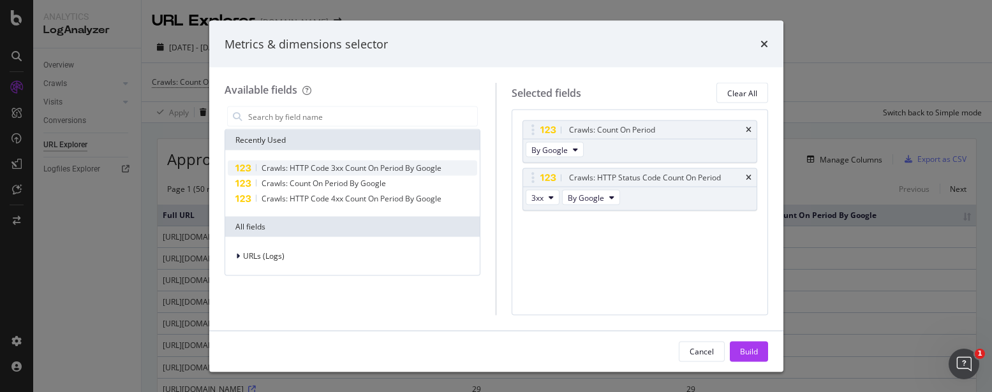
click at [348, 165] on span "Crawls: HTTP Code 3xx Count On Period By Google" at bounding box center [351, 168] width 180 height 11
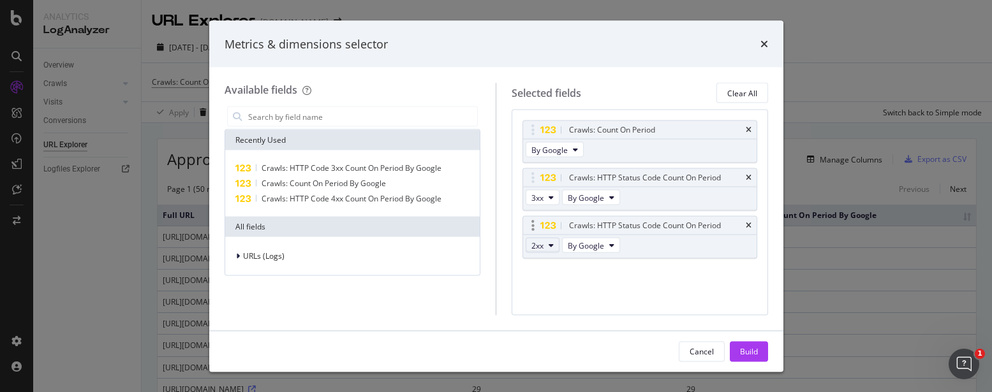
click at [546, 244] on button "2xx" at bounding box center [542, 245] width 34 height 15
click at [555, 289] on span "3xx" at bounding box center [553, 290] width 34 height 11
click at [546, 249] on button "2xx" at bounding box center [542, 245] width 34 height 15
drag, startPoint x: 559, startPoint y: 318, endPoint x: 603, endPoint y: 332, distance: 45.8
click at [559, 318] on span "4xx" at bounding box center [553, 314] width 34 height 11
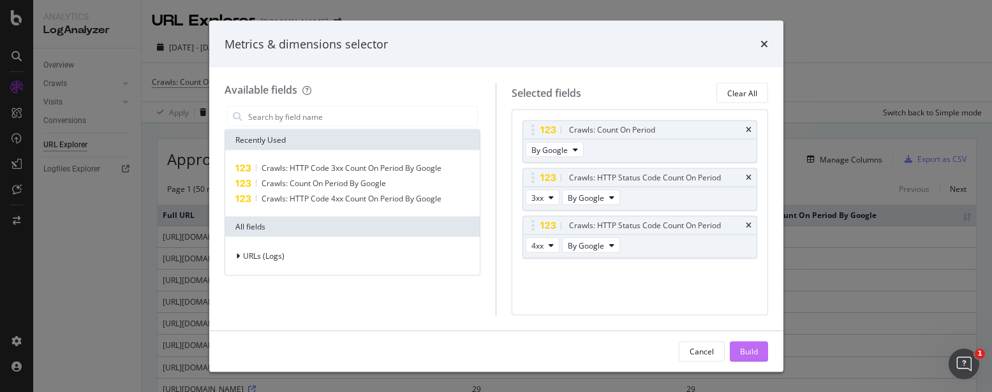
click at [643, 345] on div "Build" at bounding box center [749, 351] width 18 height 19
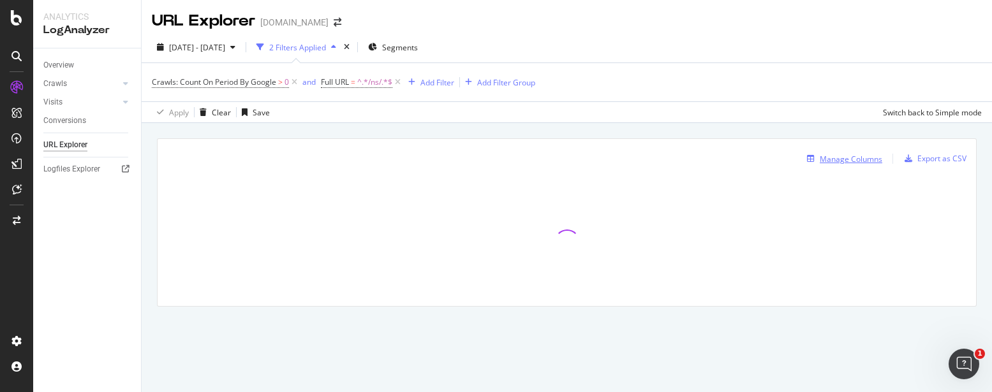
click at [643, 159] on div "Manage Columns" at bounding box center [850, 159] width 62 height 11
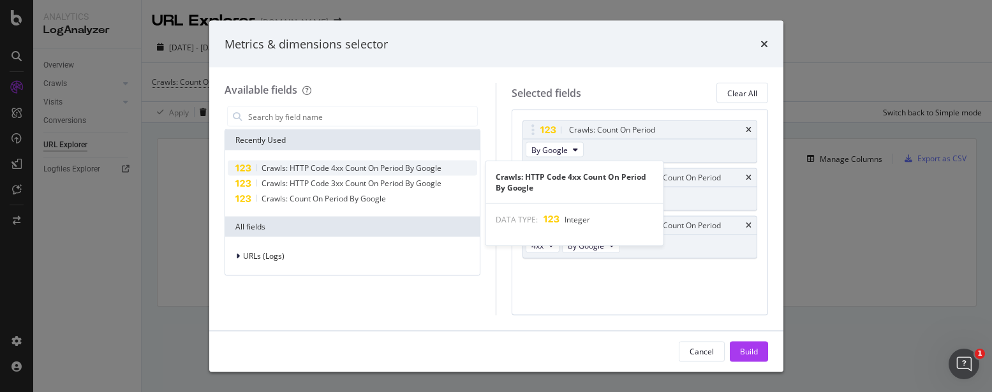
click at [328, 168] on span "Crawls: HTTP Code 4xx Count On Period By Google" at bounding box center [351, 168] width 180 height 11
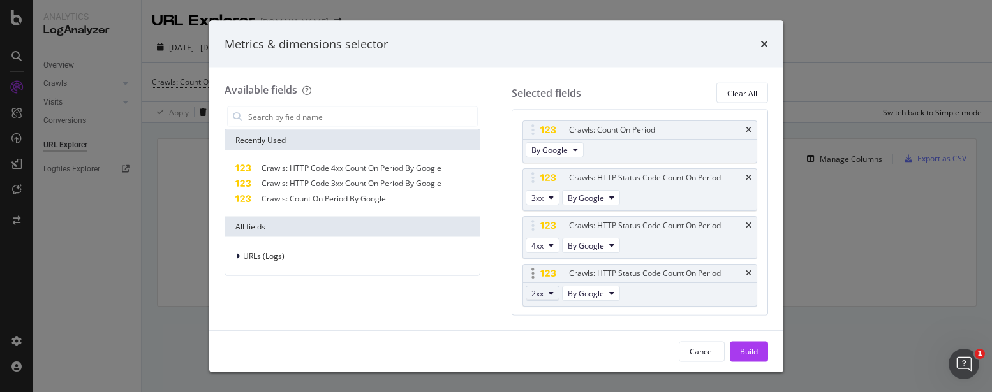
click at [546, 291] on button "2xx" at bounding box center [542, 293] width 34 height 15
click at [554, 269] on span "5xx" at bounding box center [553, 267] width 34 height 11
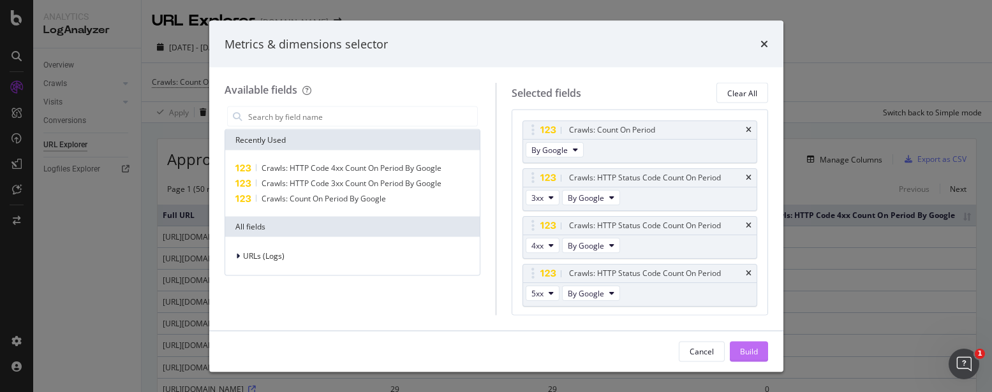
click at [643, 352] on div "Build" at bounding box center [749, 351] width 18 height 11
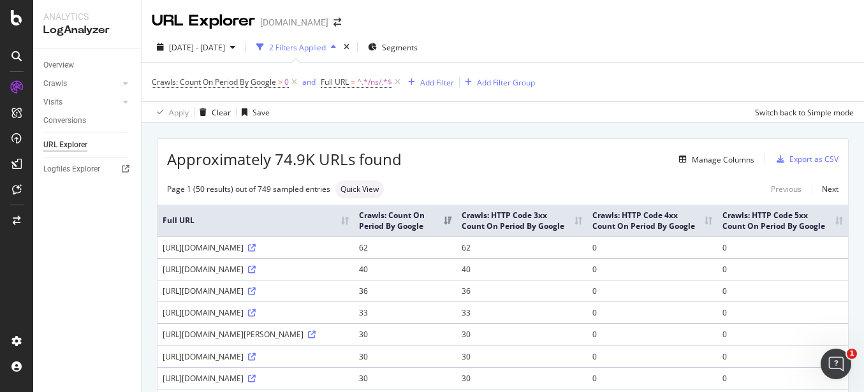
click at [643, 31] on div "URL Explorer [DOMAIN_NAME]" at bounding box center [503, 16] width 722 height 32
click at [353, 82] on span "=" at bounding box center [353, 82] width 4 height 11
click at [357, 138] on input "/ns/" at bounding box center [393, 134] width 121 height 20
click at [375, 128] on input "/ns/" at bounding box center [393, 134] width 121 height 20
type input "/marquee/"
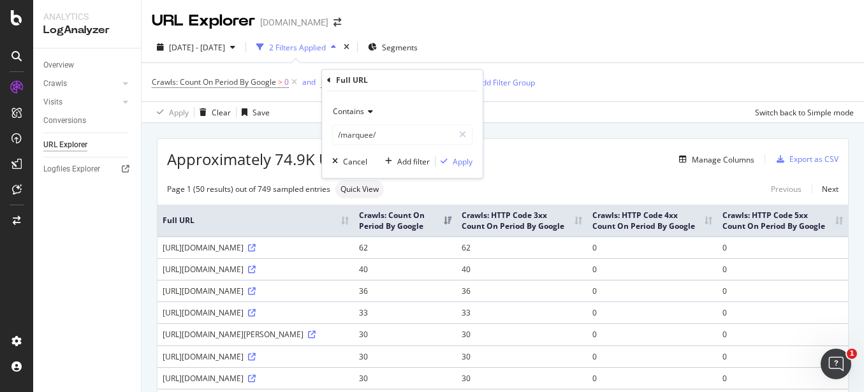
click at [455, 170] on div "Contains /marquee/ Cancel Add filter Apply" at bounding box center [402, 134] width 161 height 87
click at [455, 159] on div "Apply" at bounding box center [463, 161] width 20 height 11
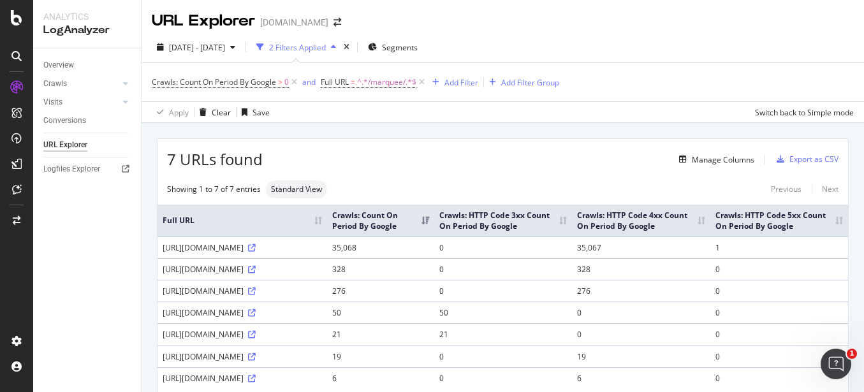
click at [643, 52] on div "[DATE] - [DATE] 2 Filters Applied Segments" at bounding box center [503, 50] width 722 height 26
drag, startPoint x: 800, startPoint y: 68, endPoint x: 772, endPoint y: 70, distance: 28.1
click at [643, 68] on div "Crawls: Count On Period By Google > 0 and Full URL = ^.*/marquee/.*$ Add Filter…" at bounding box center [503, 82] width 702 height 38
click at [393, 81] on span "^.*/marquee/.*$" at bounding box center [386, 82] width 59 height 18
type input "/sigma.html"
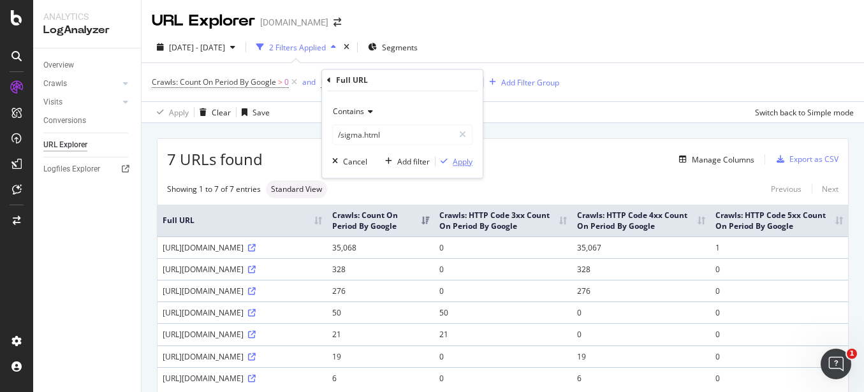
click at [457, 160] on div "Apply" at bounding box center [463, 161] width 20 height 11
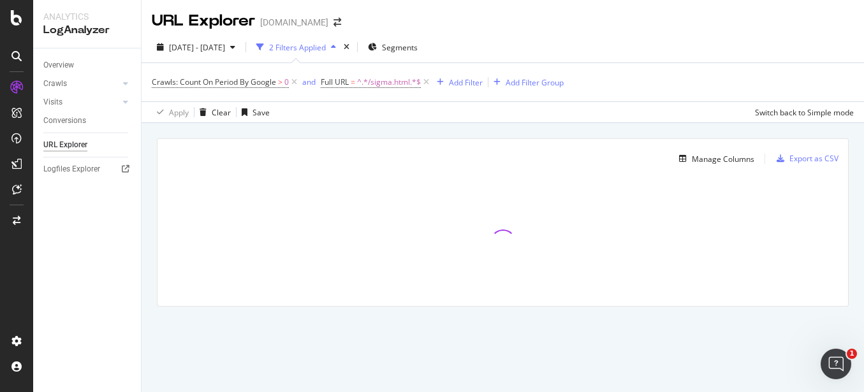
click at [643, 33] on div "[DATE] - [DATE] 2 Filters Applied Segments Crawls: Count On Period By Google > …" at bounding box center [503, 77] width 722 height 91
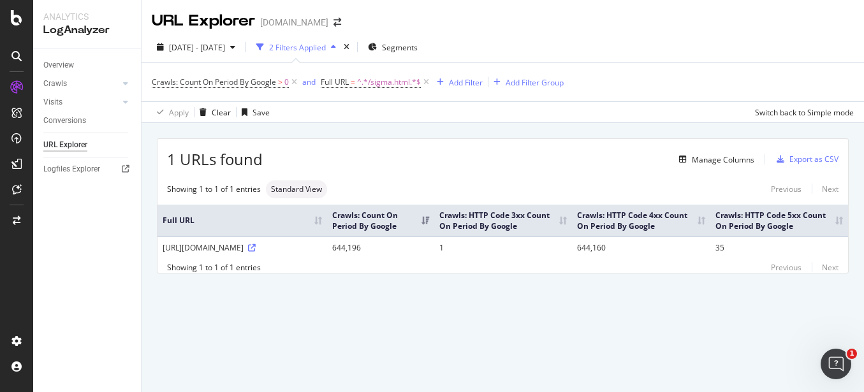
drag, startPoint x: 835, startPoint y: 50, endPoint x: 825, endPoint y: 51, distance: 10.9
click at [643, 50] on div "[DATE] - [DATE] 2 Filters Applied Segments" at bounding box center [503, 50] width 722 height 26
click at [397, 84] on span "^.*/sigma.html.*$" at bounding box center [389, 82] width 64 height 18
type input "/romney-campaign"
click at [450, 161] on div "button" at bounding box center [444, 162] width 17 height 8
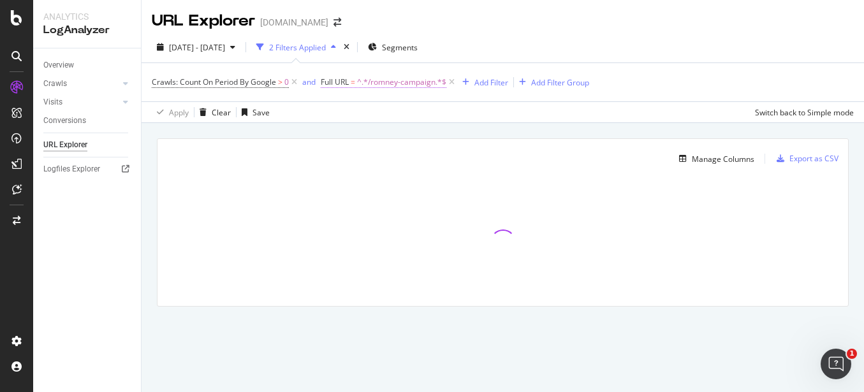
click at [397, 80] on span "^.*/romney-campaign.*$" at bounding box center [401, 82] width 89 height 18
click at [400, 128] on input "/romney-campaign" at bounding box center [393, 134] width 121 height 20
click at [411, 133] on input "/romney-campaign" at bounding box center [393, 134] width 121 height 20
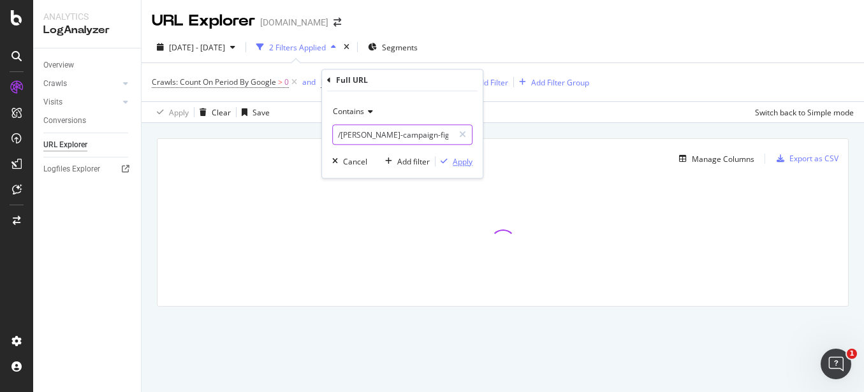
type input "/[PERSON_NAME]-campaign-fights-back"
click at [454, 163] on div "Apply" at bounding box center [463, 161] width 20 height 11
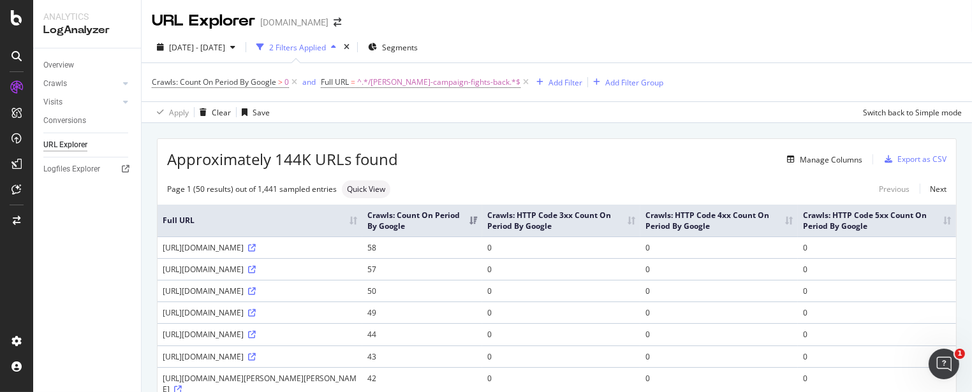
click at [643, 148] on div "Approximately 144K URLs found Manage Columns Export as CSV" at bounding box center [557, 154] width 798 height 31
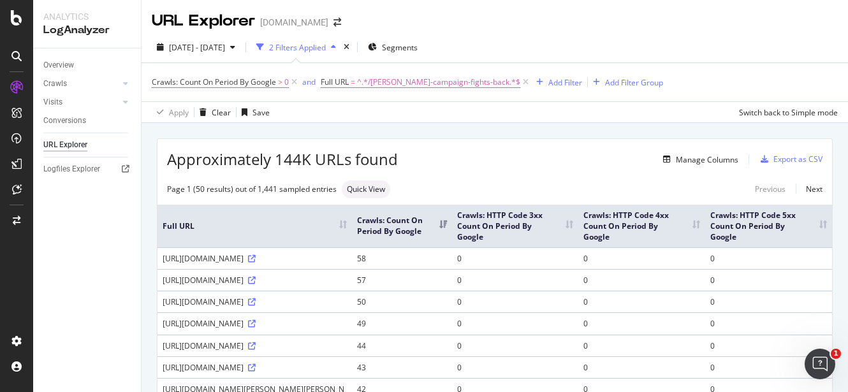
click at [643, 69] on div "Crawls: Count On Period By Google > 0 and Full URL = ^.*/[PERSON_NAME]-campaign…" at bounding box center [495, 82] width 686 height 38
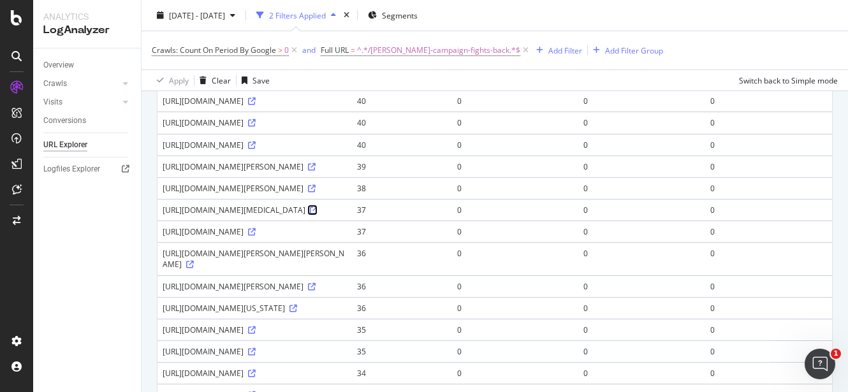
click at [318, 214] on icon at bounding box center [314, 211] width 8 height 8
drag, startPoint x: 808, startPoint y: 46, endPoint x: 714, endPoint y: 11, distance: 100.5
click at [643, 45] on div "Crawls: Count On Period By Google > 0 and Full URL = ^.*/[PERSON_NAME]-campaign…" at bounding box center [495, 50] width 686 height 38
click at [381, 55] on span "^.*/[PERSON_NAME]-campaign-fights-back.*$" at bounding box center [438, 50] width 163 height 18
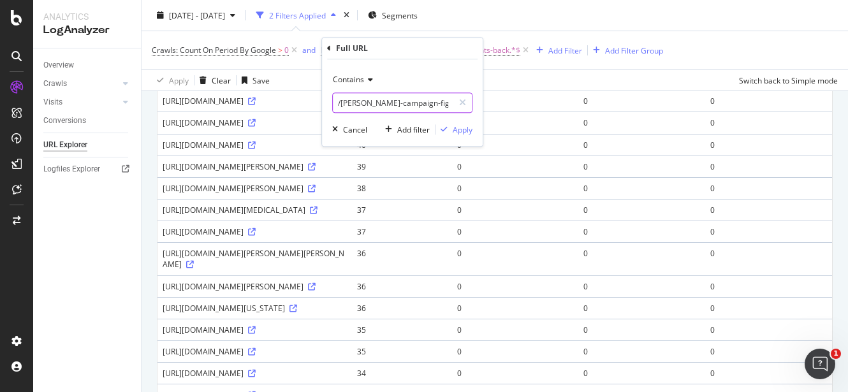
click at [383, 105] on input "/[PERSON_NAME]-campaign-fights-back" at bounding box center [393, 102] width 121 height 20
click at [384, 104] on input "/[PERSON_NAME]-campaign-fights-back" at bounding box center [393, 102] width 121 height 20
click at [362, 102] on input "/[PERSON_NAME]-campaign-fights-back" at bounding box center [393, 102] width 121 height 20
drag, startPoint x: 339, startPoint y: 102, endPoint x: 476, endPoint y: 101, distance: 137.1
click at [476, 101] on div "Contains /[PERSON_NAME]-campaign-fights-back Cancel Add filter Apply" at bounding box center [402, 102] width 161 height 87
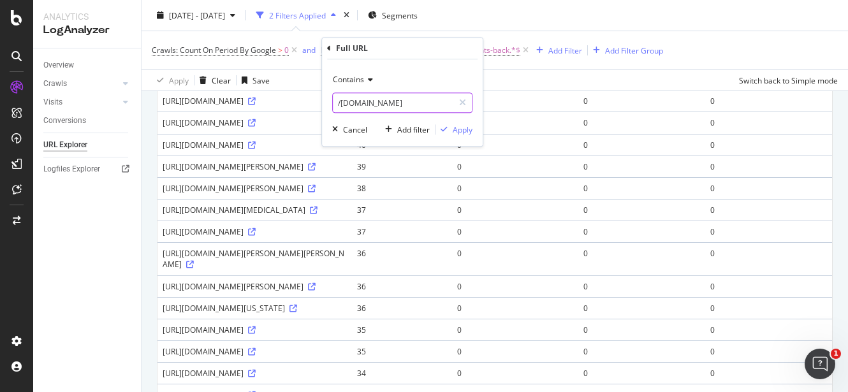
click at [361, 101] on input "/[DOMAIN_NAME]" at bounding box center [393, 102] width 121 height 20
click at [340, 104] on input "/[DOMAIN_NAME]" at bounding box center [393, 102] width 121 height 20
type input "/[DOMAIN_NAME]"
click at [462, 128] on div "Apply" at bounding box center [463, 129] width 20 height 11
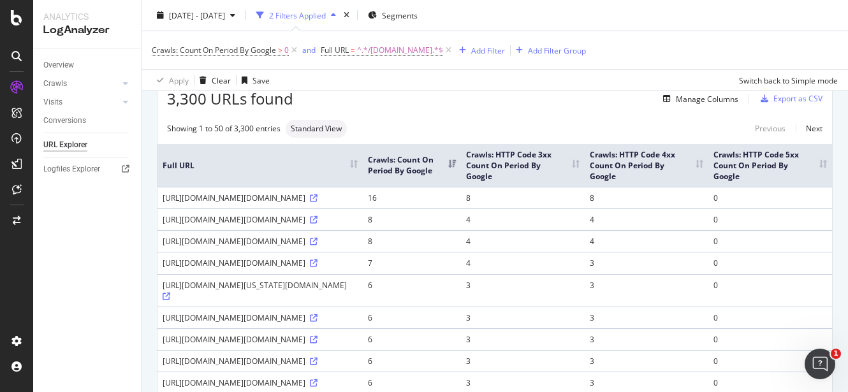
scroll to position [239, 0]
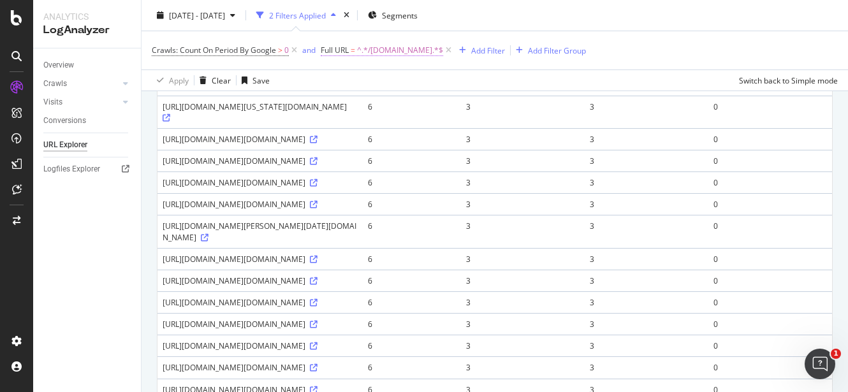
click at [404, 49] on span "^.*/[DOMAIN_NAME].*$" at bounding box center [400, 50] width 86 height 18
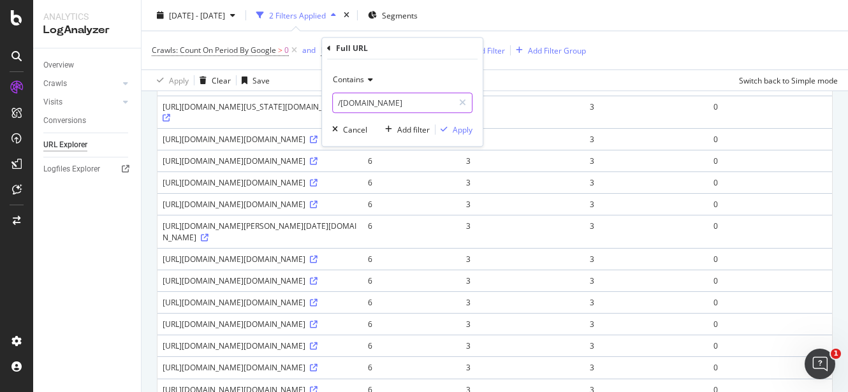
click at [356, 101] on input "/[DOMAIN_NAME]" at bounding box center [393, 102] width 121 height 20
click at [339, 103] on input "/[DOMAIN_NAME]" at bounding box center [393, 102] width 121 height 20
click at [354, 104] on input "/[DOMAIN_NAME]" at bounding box center [393, 102] width 121 height 20
click at [339, 103] on input "/[DOMAIN_NAME]" at bounding box center [393, 102] width 121 height 20
type input "[DOMAIN_NAME]"
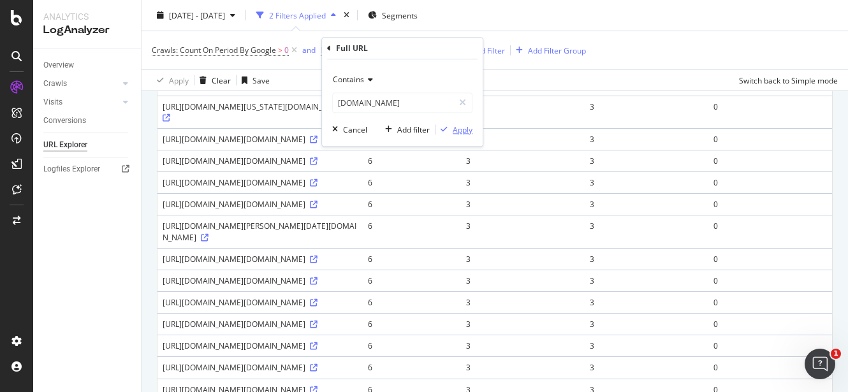
click at [453, 128] on div "Apply" at bounding box center [463, 129] width 20 height 11
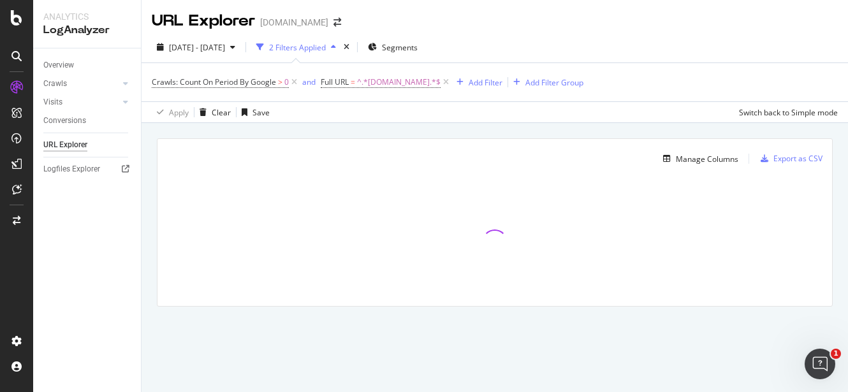
click at [643, 22] on div "URL Explorer [DOMAIN_NAME]" at bounding box center [495, 16] width 707 height 32
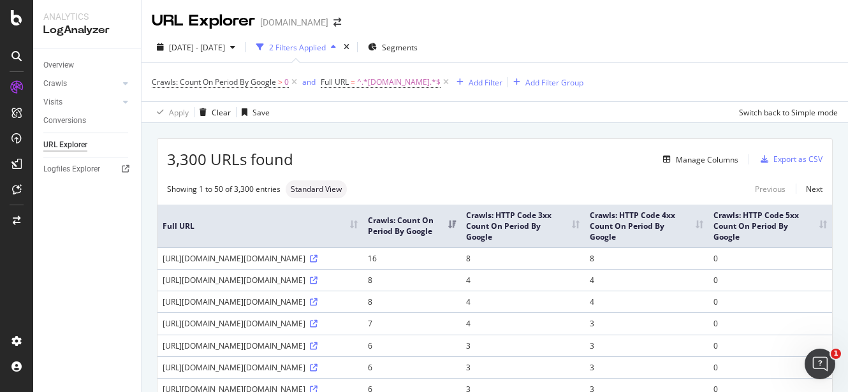
click at [643, 35] on div "[DATE] - [DATE] 2 Filters Applied Segments Crawls: Count On Period By Google > …" at bounding box center [495, 77] width 707 height 91
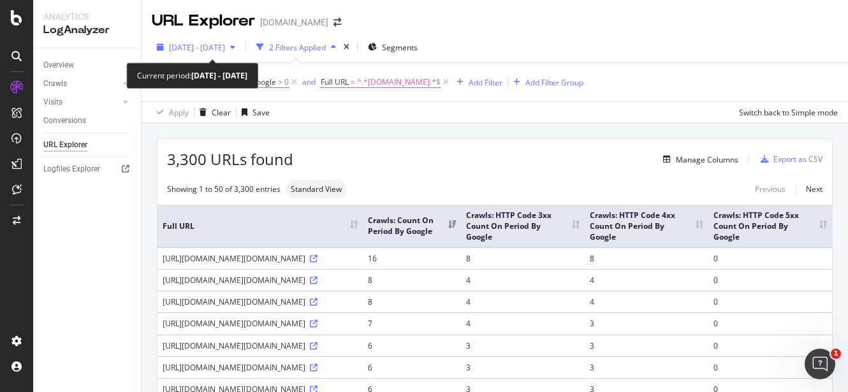
click at [225, 43] on span "[DATE] - [DATE]" at bounding box center [197, 47] width 56 height 11
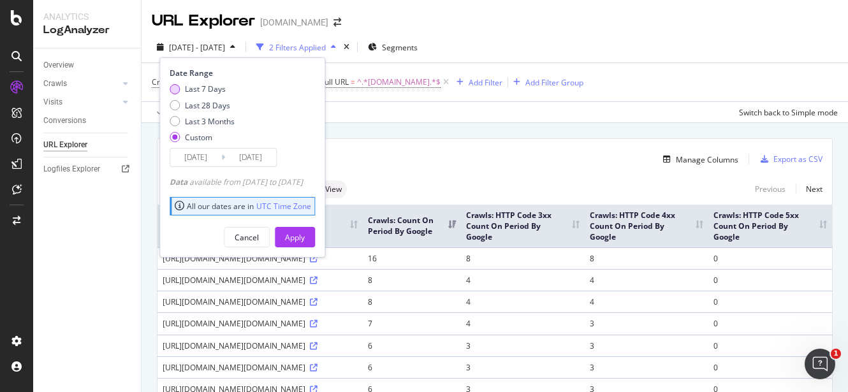
click at [173, 84] on div "Last 7 Days" at bounding box center [202, 89] width 65 height 11
type input "[DATE]"
click at [305, 240] on div "Apply" at bounding box center [295, 237] width 20 height 11
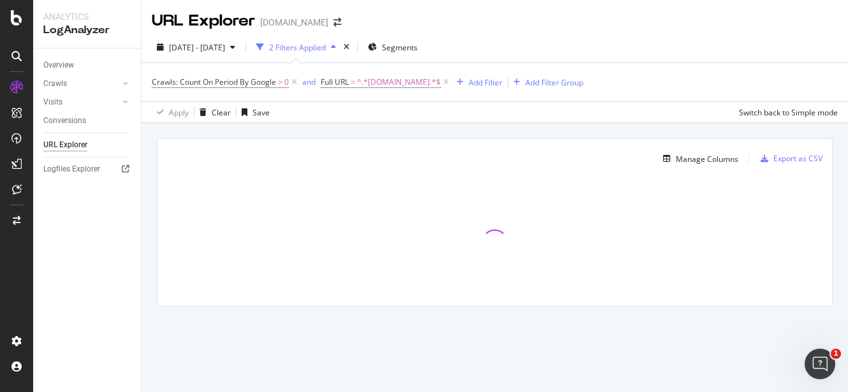
click at [643, 59] on div "[DATE] - [DATE] 2 Filters Applied Segments" at bounding box center [495, 50] width 707 height 26
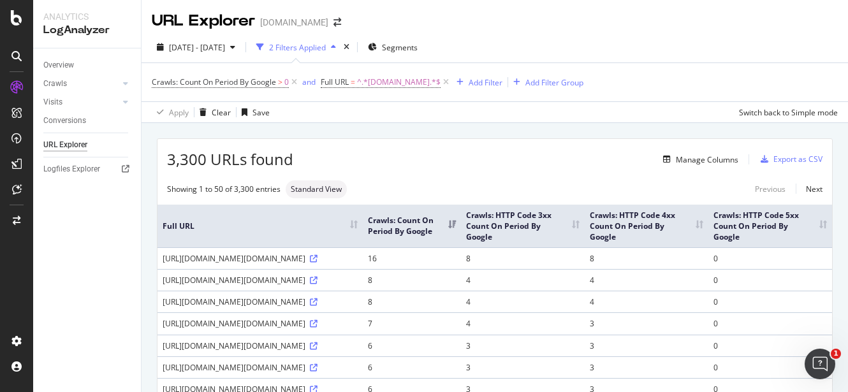
click at [643, 78] on div "Crawls: Count On Period By Google > 0 and Full URL = ^.*[DOMAIN_NAME].*$ Add Fi…" at bounding box center [495, 82] width 686 height 38
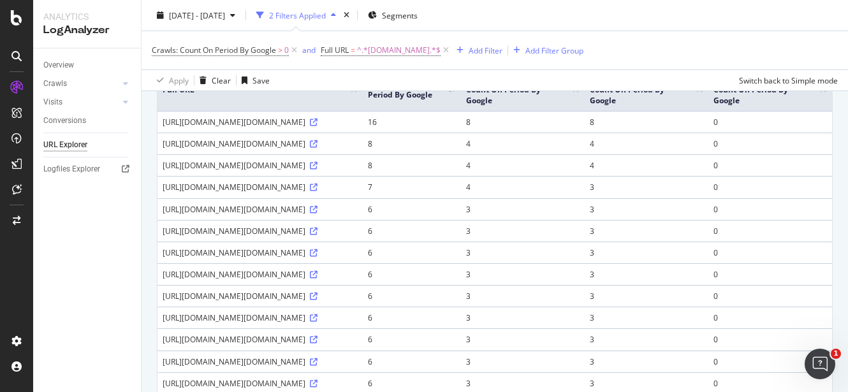
scroll to position [239, 0]
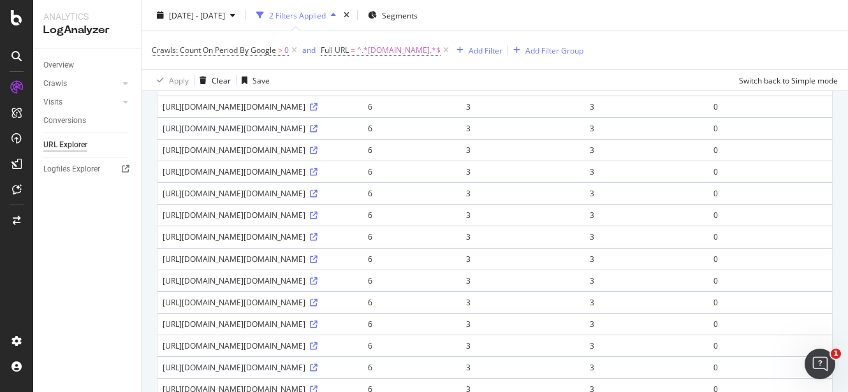
click at [643, 62] on div "Crawls: Count On Period By Google > 0 and Full URL = ^.*[DOMAIN_NAME].*$ Add Fi…" at bounding box center [495, 50] width 686 height 38
click at [643, 38] on div "Crawls: Count On Period By Google > 0 and Full URL = ^.*[DOMAIN_NAME].*$ Add Fi…" at bounding box center [495, 50] width 686 height 38
click at [318, 89] on icon at bounding box center [314, 85] width 8 height 8
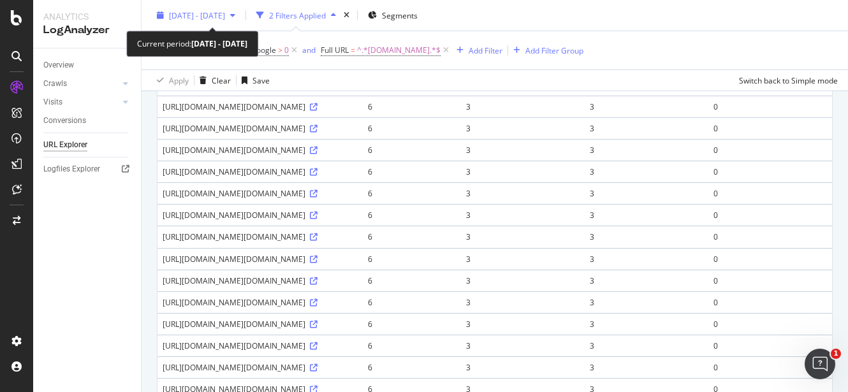
click at [228, 8] on div "[DATE] - [DATE]" at bounding box center [196, 15] width 89 height 19
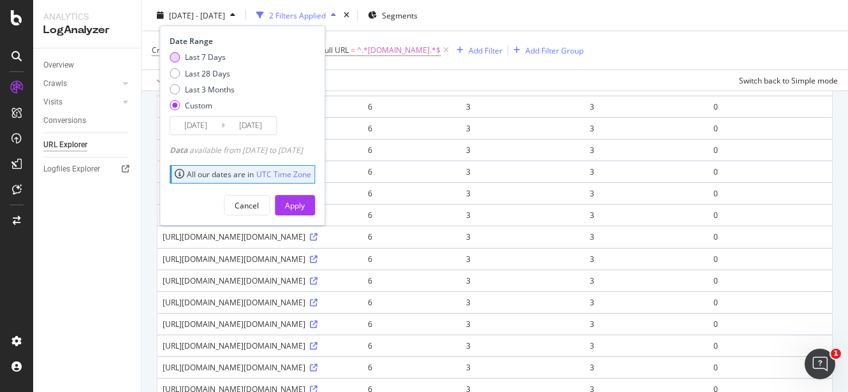
click at [175, 57] on div "Last 7 Days" at bounding box center [175, 57] width 10 height 10
type input "[DATE]"
click at [305, 202] on div "Apply" at bounding box center [295, 205] width 20 height 11
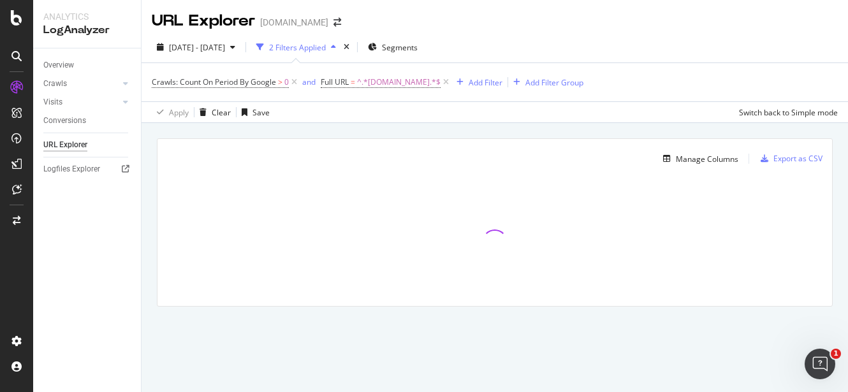
click at [391, 84] on span "^.*[DOMAIN_NAME].*$" at bounding box center [399, 82] width 84 height 18
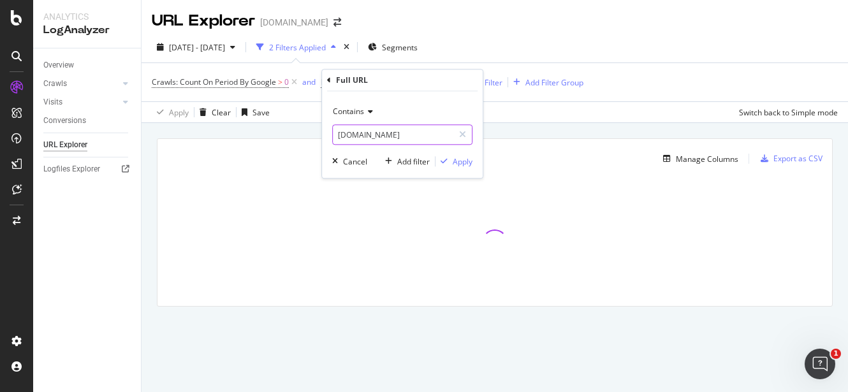
click at [357, 136] on input "[DOMAIN_NAME]" at bounding box center [393, 134] width 121 height 20
click at [359, 136] on input "[DOMAIN_NAME]" at bounding box center [393, 134] width 121 height 20
click at [363, 129] on input "[DOMAIN_NAME]" at bounding box center [393, 134] width 121 height 20
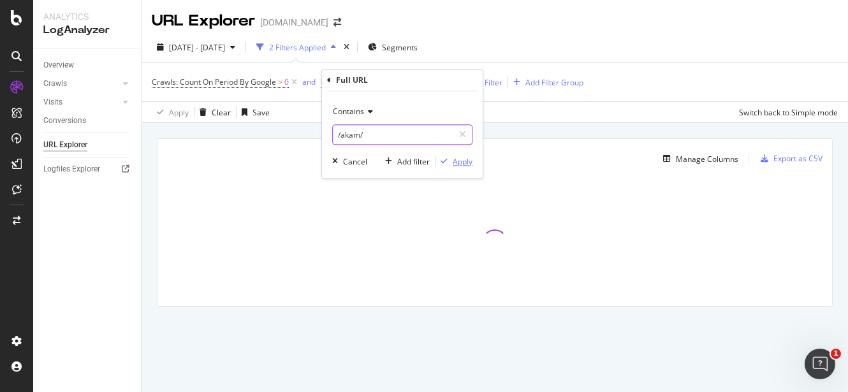
type input "/akam/"
click at [459, 163] on div "Apply" at bounding box center [463, 161] width 20 height 11
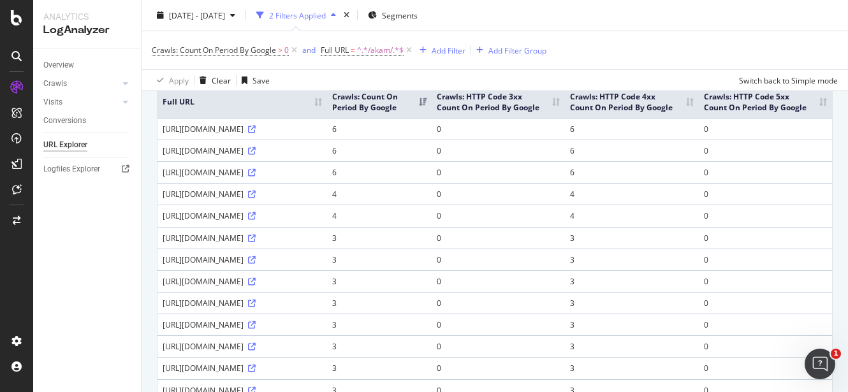
scroll to position [159, 0]
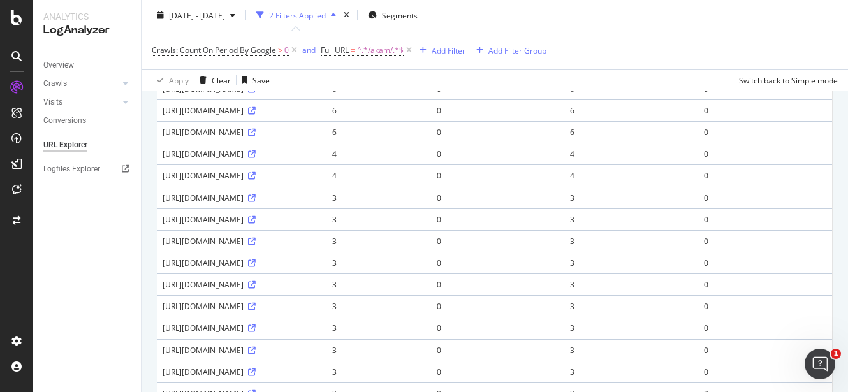
drag, startPoint x: 161, startPoint y: 187, endPoint x: 332, endPoint y: 183, distance: 170.9
click at [327, 165] on td "[URL][DOMAIN_NAME]" at bounding box center [243, 154] width 170 height 22
copy div "[URL][DOMAIN_NAME]"
drag, startPoint x: 158, startPoint y: 219, endPoint x: 328, endPoint y: 218, distance: 170.9
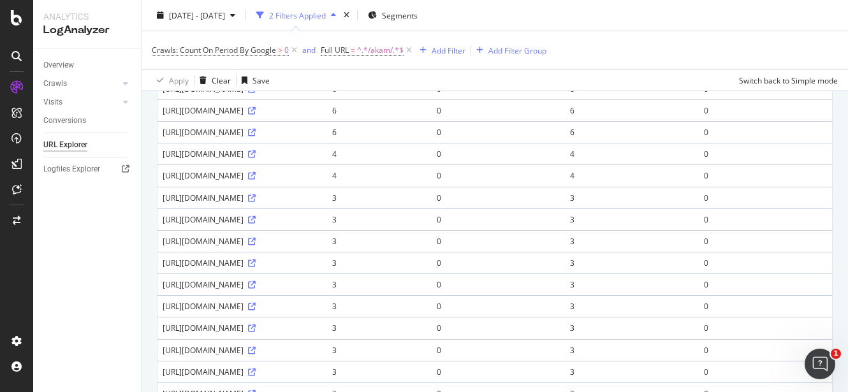
click at [327, 186] on td "[URL][DOMAIN_NAME]" at bounding box center [243, 176] width 170 height 22
copy div "[URL][DOMAIN_NAME]"
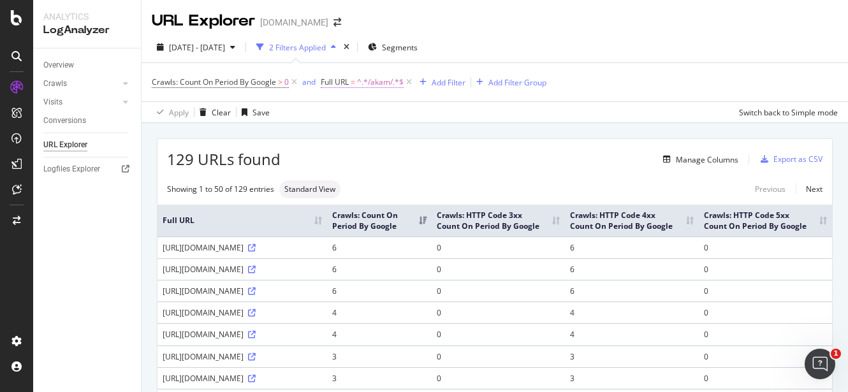
click at [370, 75] on span "^.*/akam/.*$" at bounding box center [380, 82] width 47 height 18
click at [355, 135] on input "/akam/" at bounding box center [393, 134] width 121 height 20
click at [349, 135] on input "/akam/" at bounding box center [393, 134] width 121 height 20
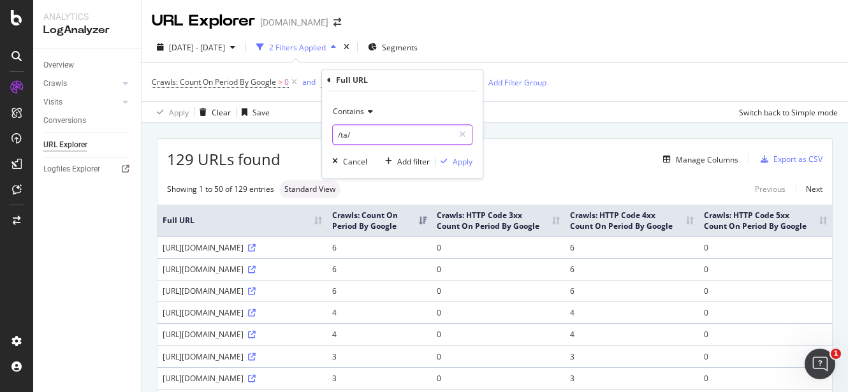
drag, startPoint x: 427, startPoint y: 139, endPoint x: 214, endPoint y: 149, distance: 213.2
click at [214, 149] on body "Analytics LogAnalyzer Overview Crawls Daily Distribution Segments Distribution …" at bounding box center [424, 196] width 848 height 392
type input "/"
type input "taboola"
click at [455, 164] on div "Apply" at bounding box center [463, 161] width 20 height 11
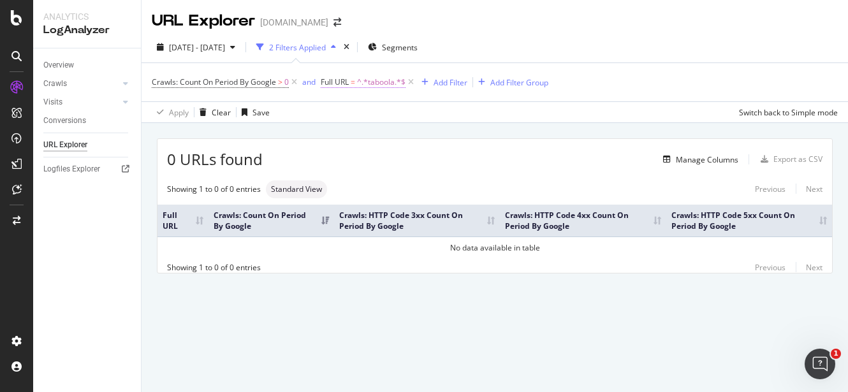
click at [367, 81] on span "^.*taboola.*$" at bounding box center [381, 82] width 48 height 18
click at [366, 135] on input "taboola" at bounding box center [393, 134] width 121 height 20
click at [379, 132] on input "taboola" at bounding box center [393, 134] width 121 height 20
click at [363, 139] on input "taboola" at bounding box center [393, 134] width 121 height 20
click at [374, 137] on input "taboola" at bounding box center [393, 134] width 121 height 20
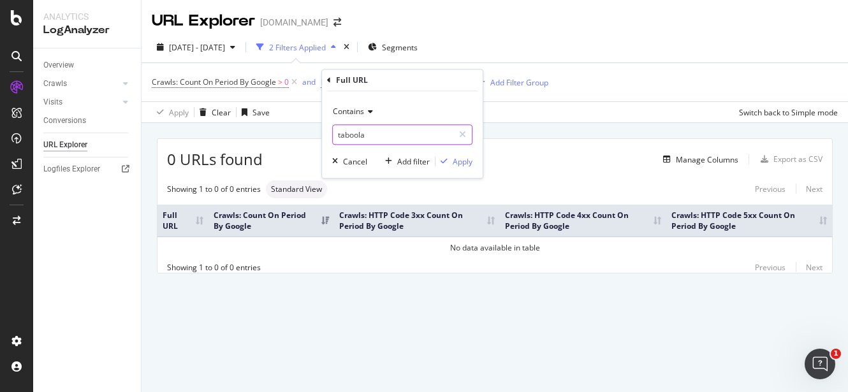
drag, startPoint x: 381, startPoint y: 136, endPoint x: 291, endPoint y: 136, distance: 89.3
click at [291, 136] on body "Analytics LogAnalyzer Overview Crawls Daily Distribution Segments Distribution …" at bounding box center [424, 196] width 848 height 392
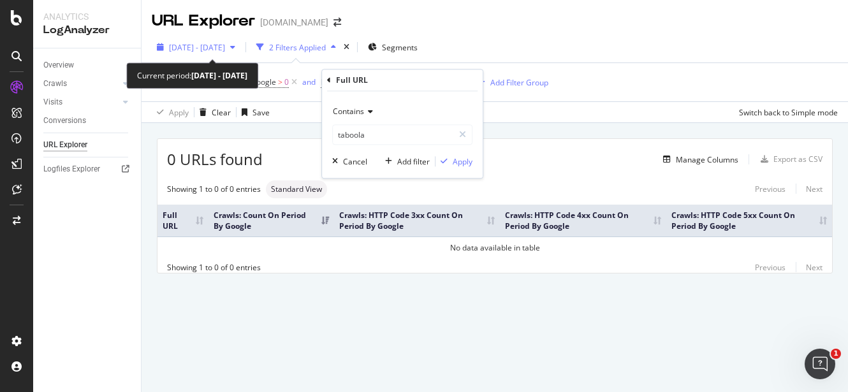
click at [223, 48] on span "[DATE] - [DATE]" at bounding box center [197, 47] width 56 height 11
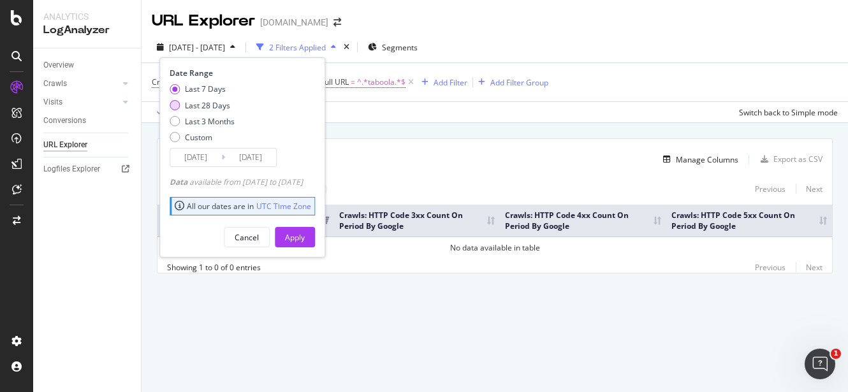
click at [173, 103] on div "Last 28 Days" at bounding box center [175, 105] width 10 height 10
type input "[DATE]"
click at [305, 232] on div "Apply" at bounding box center [295, 237] width 20 height 11
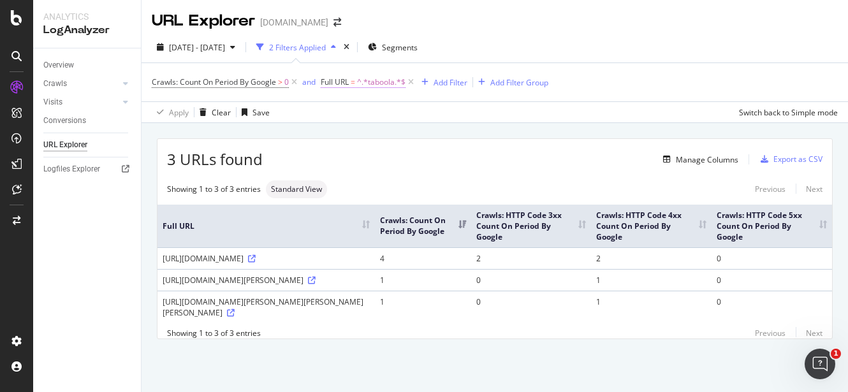
click at [375, 75] on span "^.*taboola.*$" at bounding box center [381, 82] width 48 height 18
type input "tmvo"
click at [467, 159] on div "Apply" at bounding box center [463, 161] width 20 height 11
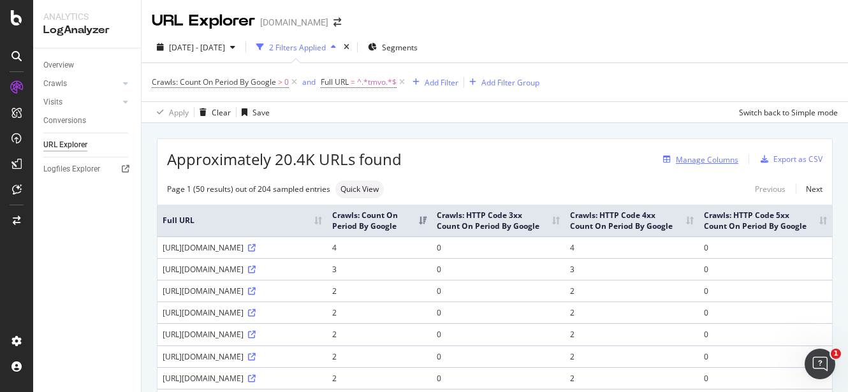
click at [643, 155] on div "Manage Columns" at bounding box center [707, 159] width 62 height 11
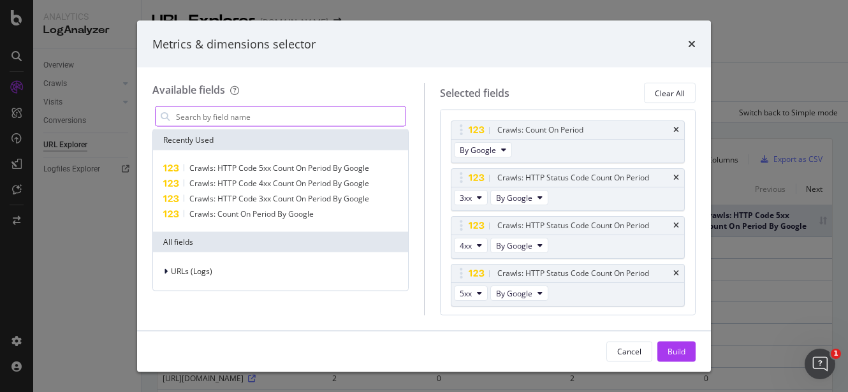
click at [317, 120] on input "modal" at bounding box center [290, 116] width 231 height 19
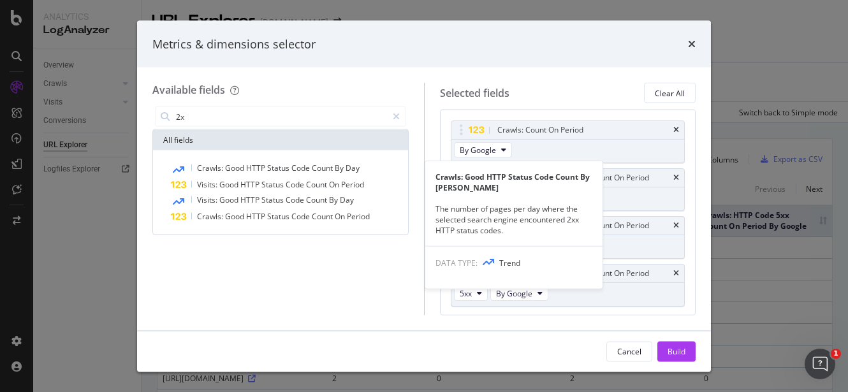
type input "2"
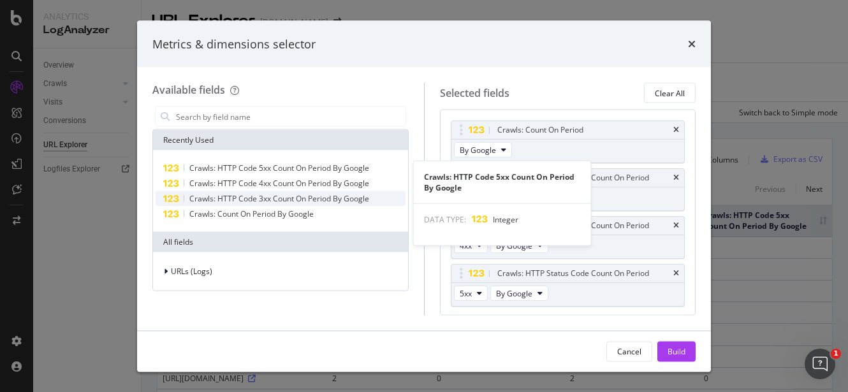
click at [351, 169] on span "Crawls: HTTP Code 5xx Count On Period By Google" at bounding box center [279, 168] width 180 height 11
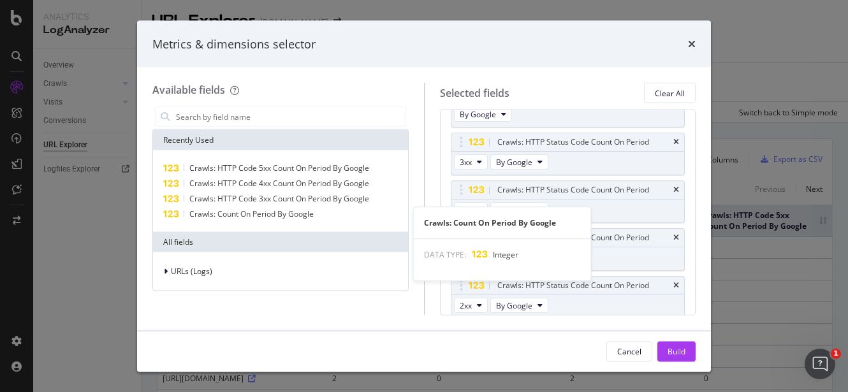
scroll to position [38, 0]
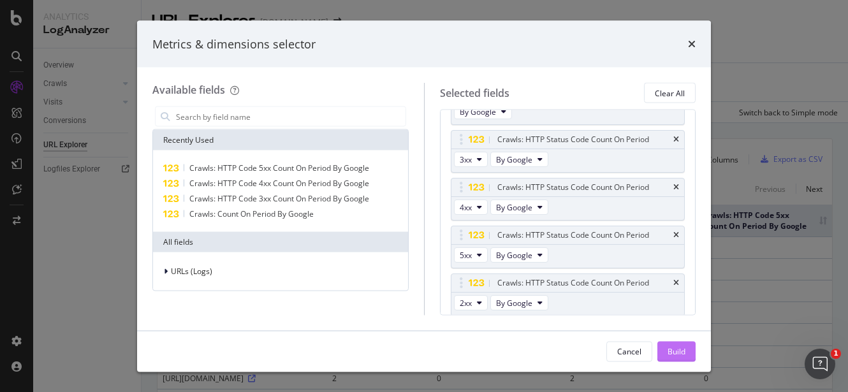
click at [643, 351] on div "Build" at bounding box center [677, 351] width 18 height 11
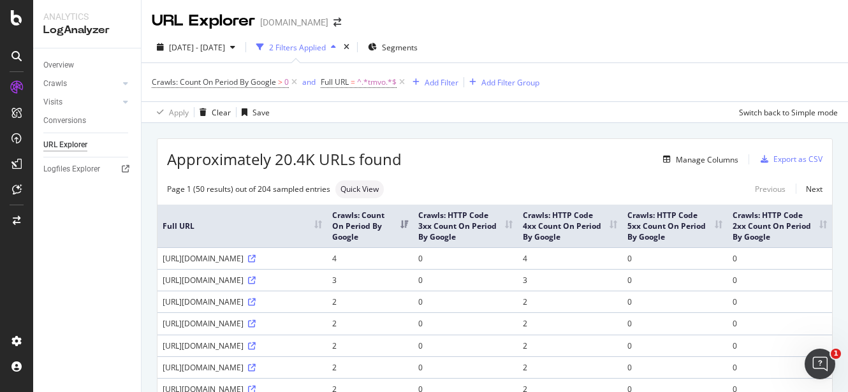
click at [643, 55] on div "[DATE] - [DATE] 2 Filters Applied Segments" at bounding box center [495, 50] width 707 height 26
click at [643, 224] on th "Crawls: HTTP Code 2xx Count On Period By Google" at bounding box center [780, 226] width 105 height 43
click at [643, 221] on th "Crawls: HTTP Code 2xx Count On Period By Google" at bounding box center [780, 226] width 105 height 43
click at [643, 44] on div "[DATE] - [DATE] 2 Filters Applied Segments" at bounding box center [495, 50] width 707 height 26
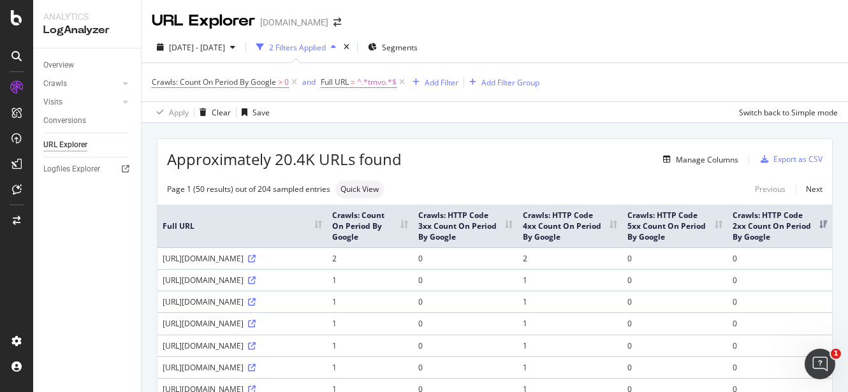
drag, startPoint x: 159, startPoint y: 290, endPoint x: 209, endPoint y: 301, distance: 51.0
click at [209, 291] on td "[URL][DOMAIN_NAME]" at bounding box center [243, 280] width 170 height 22
copy div "[URL][DOMAIN_NAME]"
click at [643, 26] on div "URL Explorer [DOMAIN_NAME]" at bounding box center [495, 16] width 707 height 32
drag, startPoint x: 803, startPoint y: 45, endPoint x: 740, endPoint y: 14, distance: 70.4
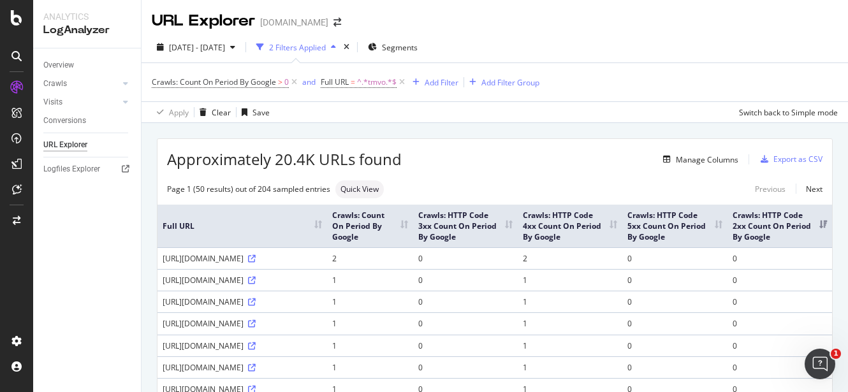
click at [643, 45] on div "[DATE] - [DATE] 2 Filters Applied Segments" at bounding box center [495, 50] width 707 height 26
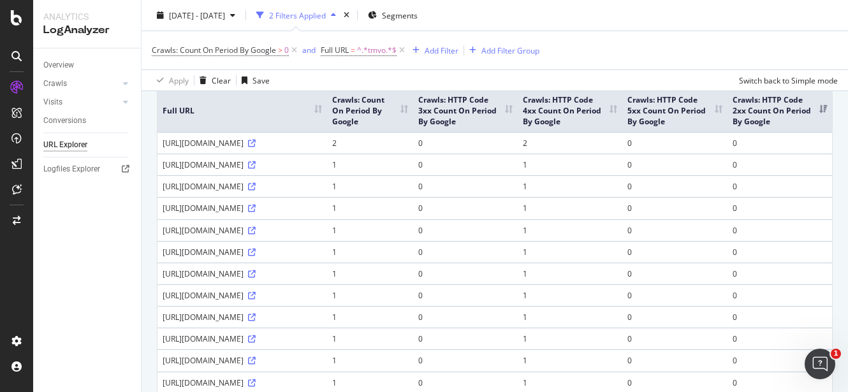
scroll to position [79, 0]
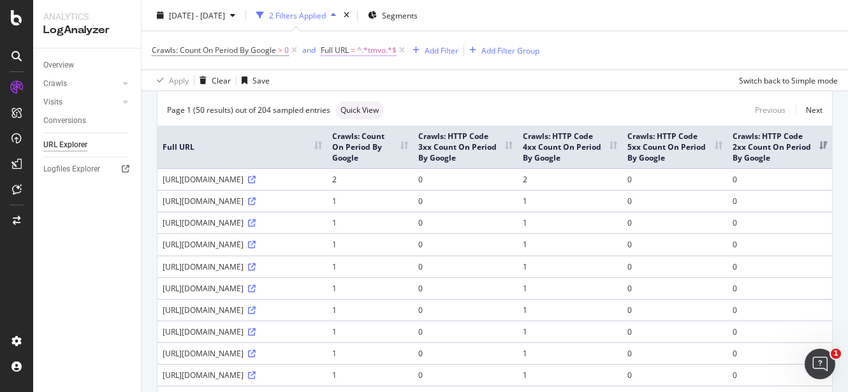
click at [375, 51] on span "^.*tmvo.*$" at bounding box center [377, 50] width 40 height 18
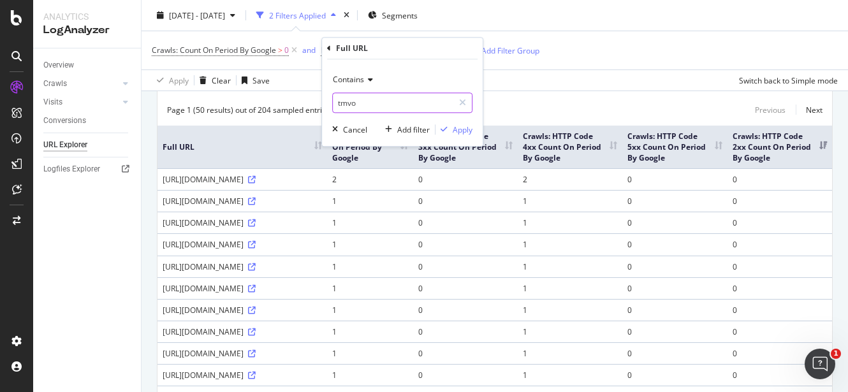
click at [369, 110] on input "tmvo" at bounding box center [393, 102] width 121 height 20
type input "msnbc/embedded-video/"
click at [462, 129] on div "Apply" at bounding box center [463, 129] width 20 height 11
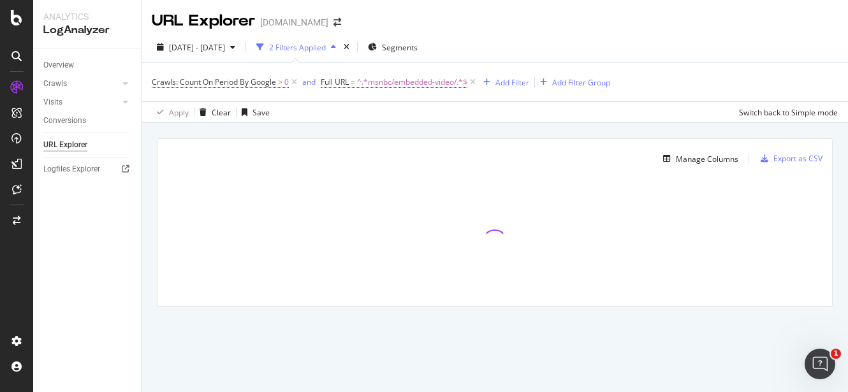
click at [643, 54] on div "[DATE] - [DATE] 2 Filters Applied Segments" at bounding box center [495, 50] width 707 height 26
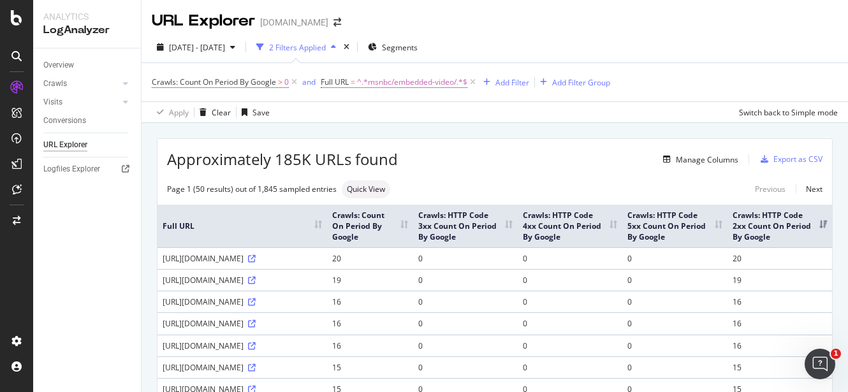
click at [643, 75] on div "Crawls: Count On Period By Google > 0 and Full URL = ^.*msnbc/embedded-video/.*…" at bounding box center [495, 82] width 686 height 38
drag, startPoint x: 158, startPoint y: 260, endPoint x: 235, endPoint y: 266, distance: 78.1
click at [235, 266] on td "[URL][DOMAIN_NAME]" at bounding box center [243, 258] width 170 height 22
copy div "[URL][DOMAIN_NAME]"
click at [643, 57] on div "[DATE] - [DATE] 2 Filters Applied Segments" at bounding box center [495, 50] width 707 height 26
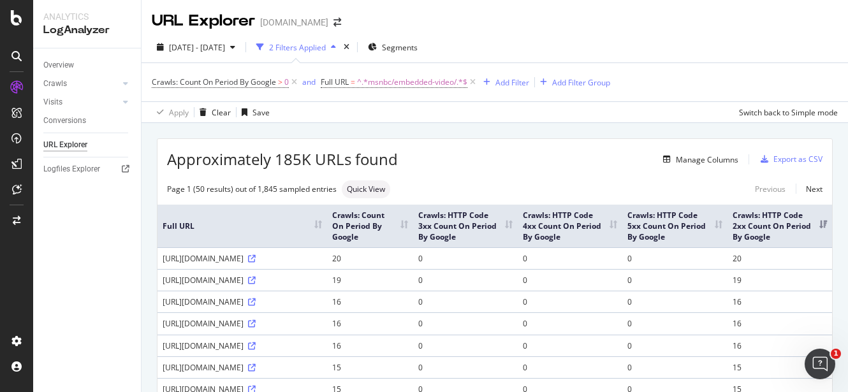
click at [643, 50] on div "[DATE] - [DATE] 2 Filters Applied Segments" at bounding box center [495, 50] width 707 height 26
click at [360, 86] on span "^.*msnbc/embedded-video/.*$" at bounding box center [412, 82] width 110 height 18
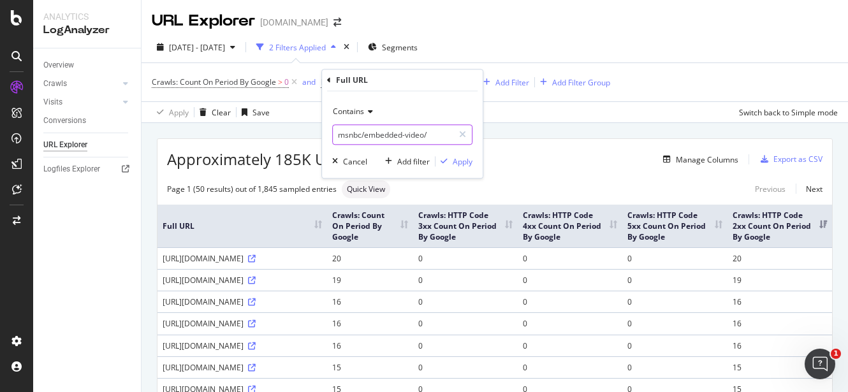
click at [385, 135] on input "msnbc/embedded-video/" at bounding box center [393, 134] width 121 height 20
click at [360, 115] on span "Contains" at bounding box center [348, 111] width 31 height 11
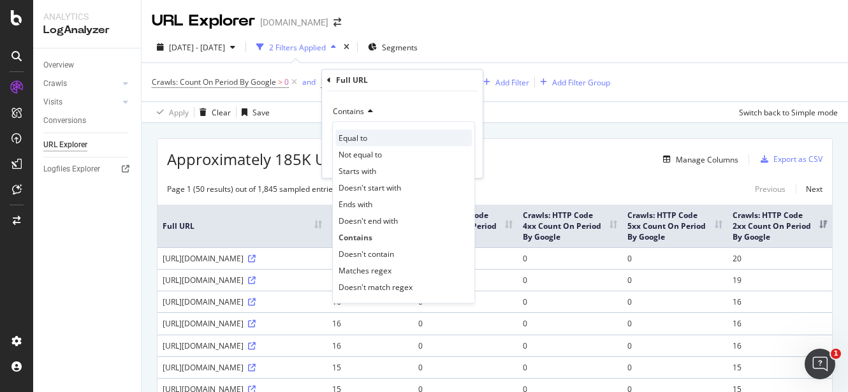
click at [379, 141] on div "Equal to" at bounding box center [403, 137] width 136 height 17
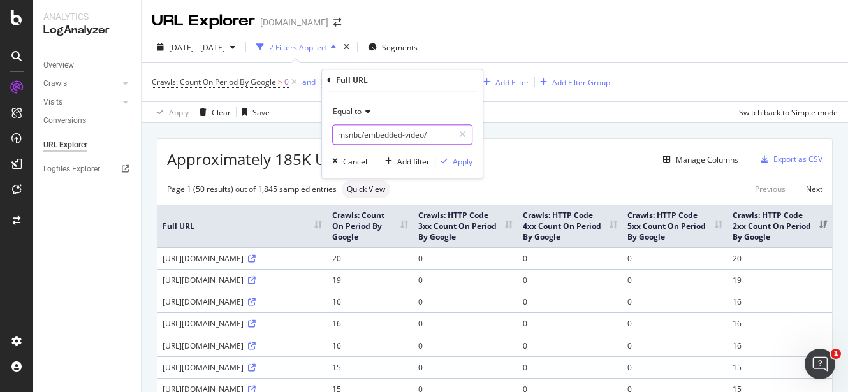
click at [373, 137] on input "msnbc/embedded-video/" at bounding box center [393, 134] width 121 height 20
type input "/health/"
click at [449, 159] on div "button" at bounding box center [444, 162] width 17 height 8
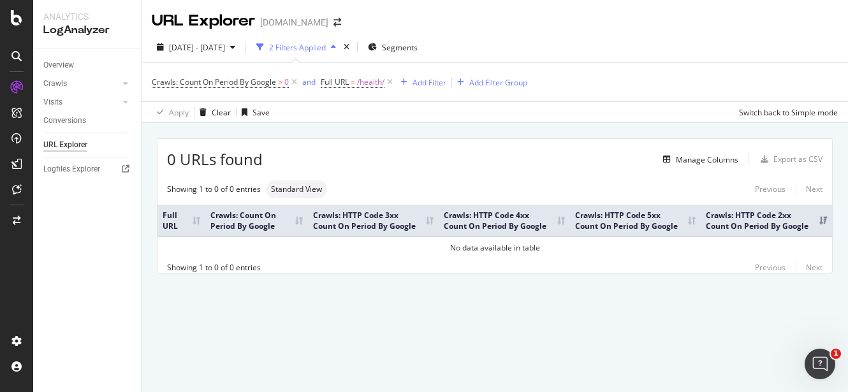
drag, startPoint x: 784, startPoint y: 50, endPoint x: 775, endPoint y: 59, distance: 12.2
click at [643, 50] on div "[DATE] - [DATE] 2 Filters Applied Segments" at bounding box center [495, 50] width 707 height 26
click at [371, 78] on span "/health/" at bounding box center [370, 82] width 27 height 18
click at [336, 138] on input "/health/" at bounding box center [393, 134] width 121 height 20
click at [341, 135] on input "/health/" at bounding box center [393, 134] width 121 height 20
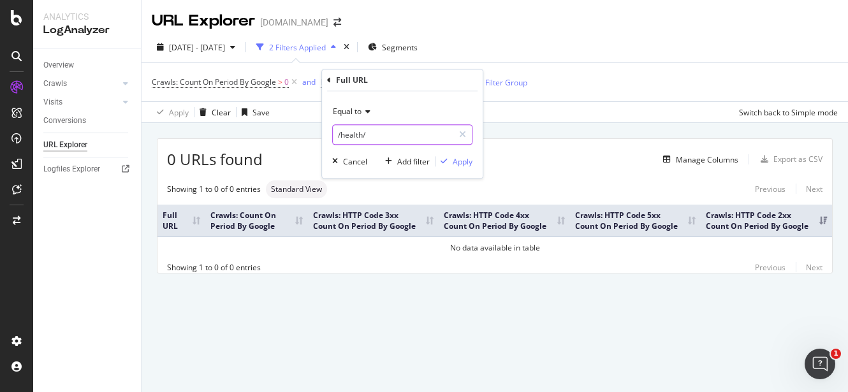
click at [334, 135] on input "/health/" at bounding box center [393, 134] width 121 height 20
click at [337, 131] on input "[DOMAIN_NAME][URL]" at bounding box center [393, 134] width 121 height 20
type input "[DOMAIN_NAME][URL]"
click at [462, 162] on div "Apply" at bounding box center [463, 161] width 20 height 11
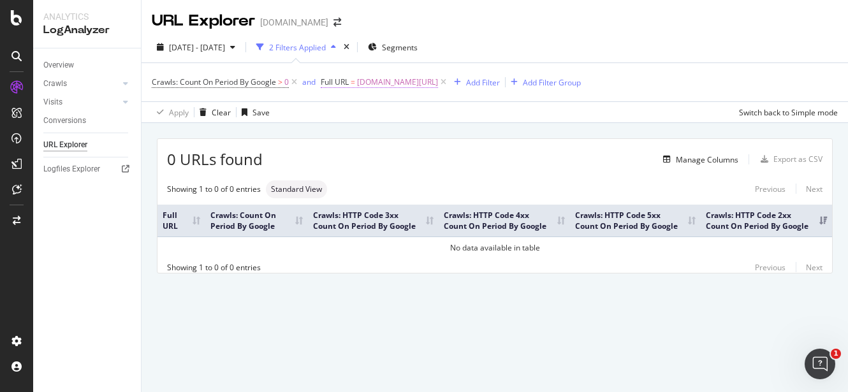
click at [404, 78] on span "[DOMAIN_NAME][URL]" at bounding box center [397, 82] width 81 height 18
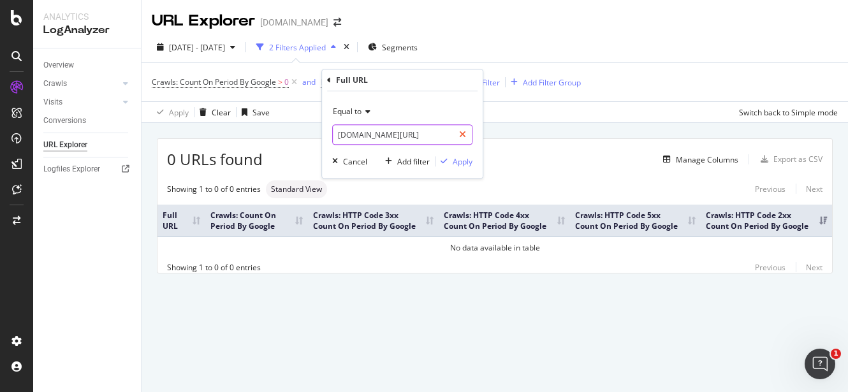
click at [464, 135] on icon at bounding box center [462, 134] width 7 height 9
click at [402, 140] on input "text" at bounding box center [402, 134] width 139 height 20
click at [338, 108] on span "Equal to" at bounding box center [347, 111] width 29 height 11
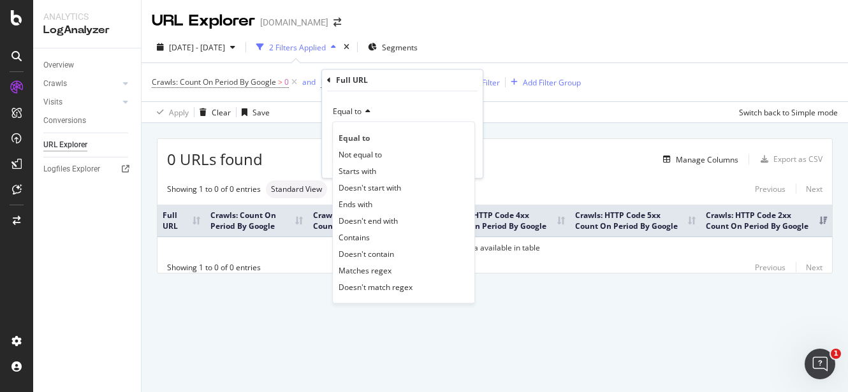
drag, startPoint x: 399, startPoint y: 242, endPoint x: 392, endPoint y: 231, distance: 13.3
click at [399, 241] on div "Contains" at bounding box center [403, 237] width 136 height 17
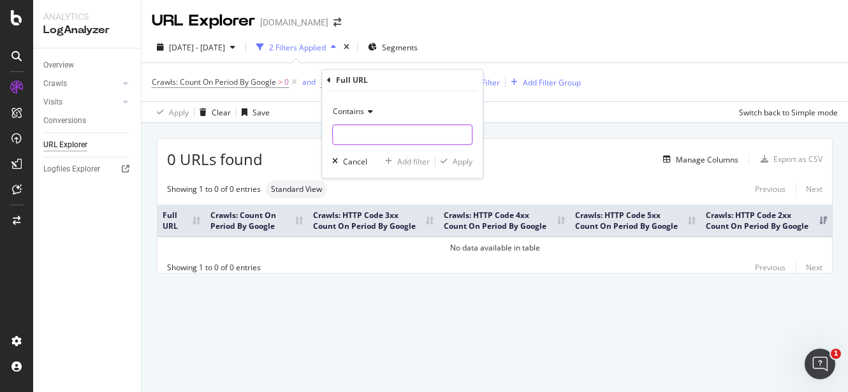
click at [360, 126] on input "text" at bounding box center [402, 134] width 139 height 20
type input "/politics/"
click at [447, 156] on div "Apply" at bounding box center [454, 161] width 37 height 11
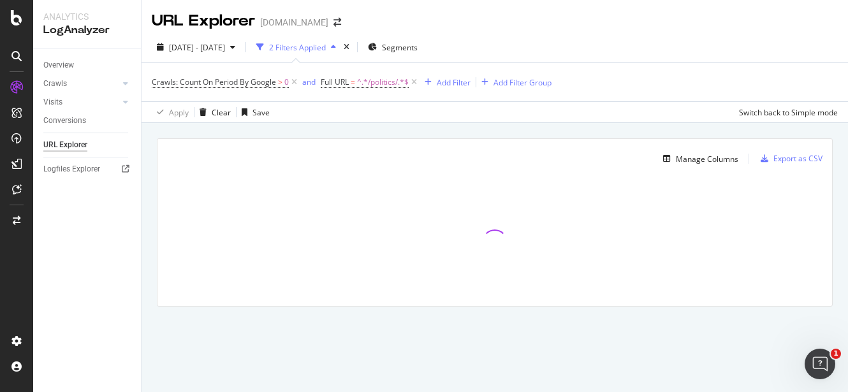
click at [643, 40] on div "[DATE] - [DATE] 2 Filters Applied Segments" at bounding box center [495, 50] width 707 height 26
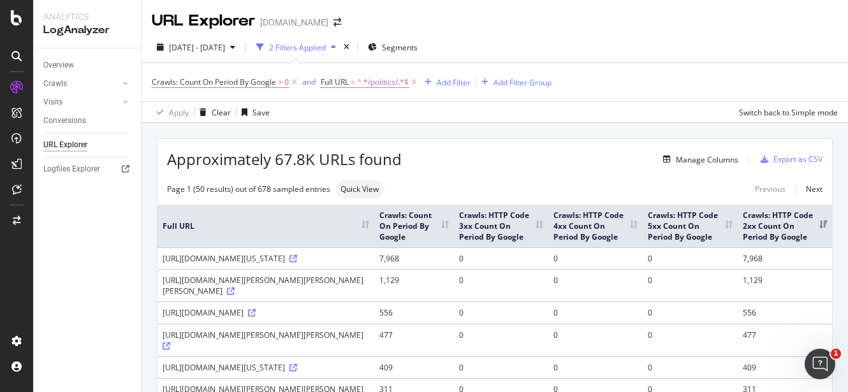
click at [643, 226] on th "Crawls: HTTP Code 4xx Count On Period By Google" at bounding box center [595, 226] width 94 height 43
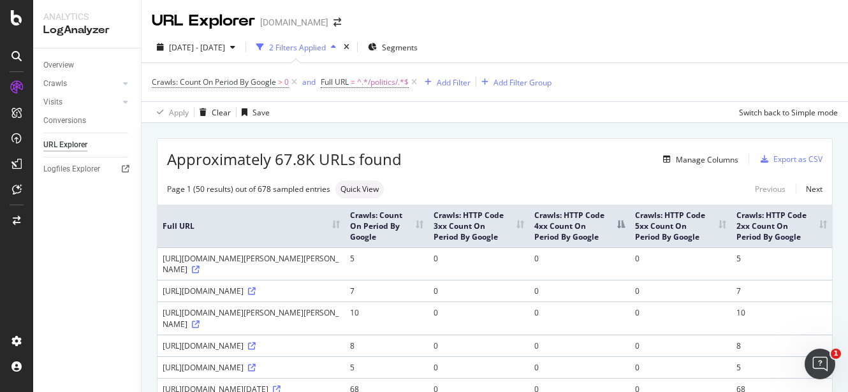
click at [630, 226] on th "Crawls: HTTP Code 4xx Count On Period By Google" at bounding box center [579, 226] width 101 height 43
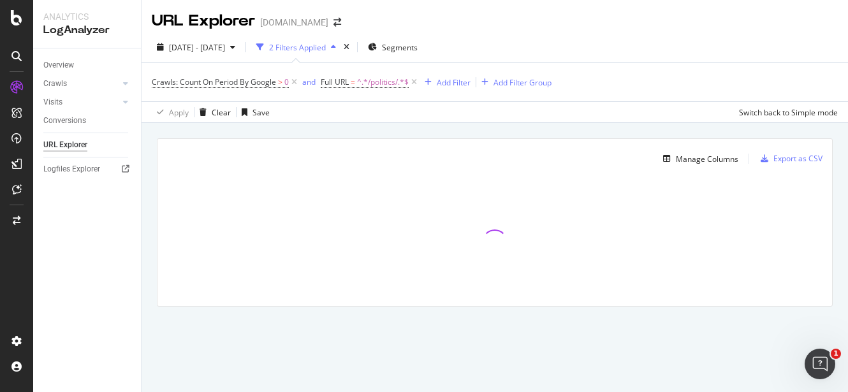
click at [643, 36] on div "[DATE] - [DATE] 2 Filters Applied Segments Crawls: Count On Period By Google > …" at bounding box center [495, 77] width 707 height 91
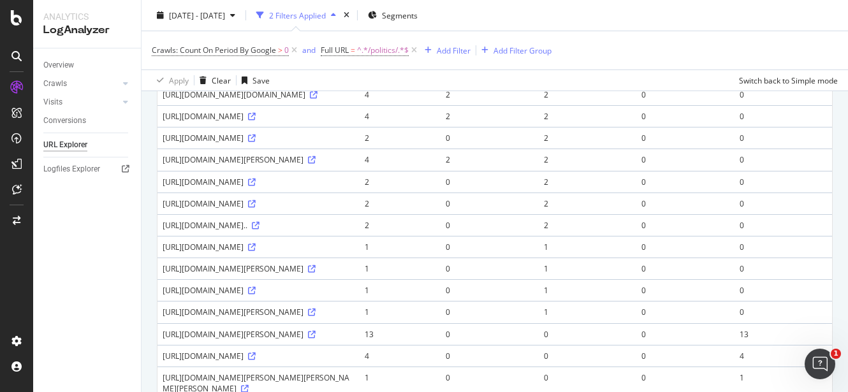
scroll to position [557, 0]
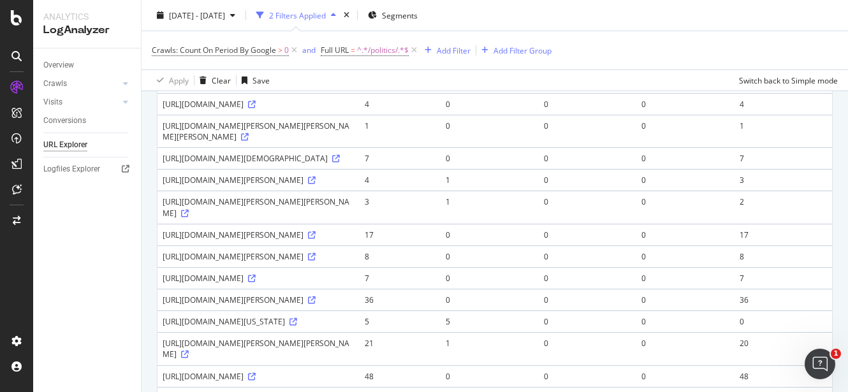
click at [316, 87] on icon at bounding box center [312, 83] width 8 height 8
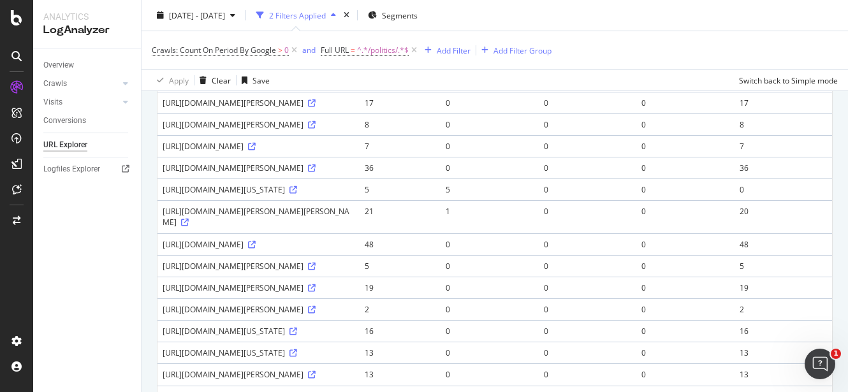
scroll to position [877, 0]
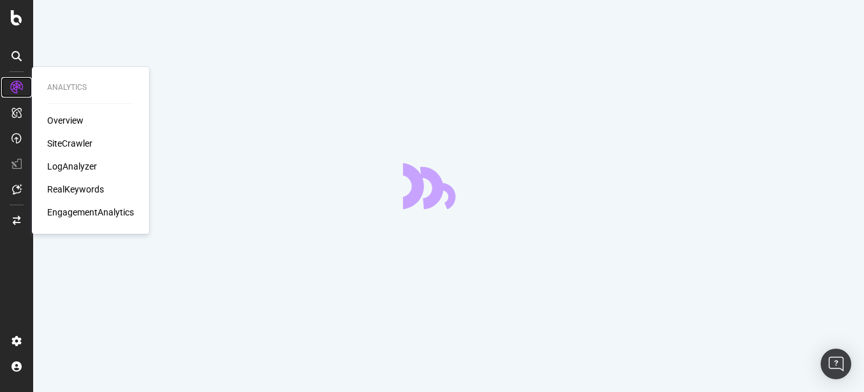
click at [14, 89] on icon at bounding box center [16, 87] width 13 height 13
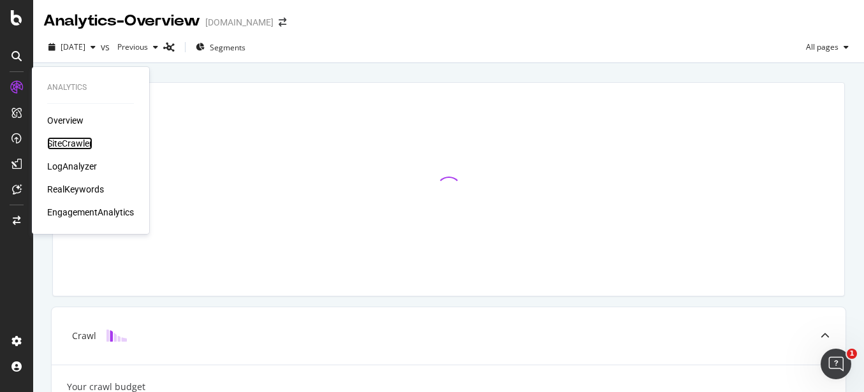
click at [70, 140] on div "SiteCrawler" at bounding box center [69, 143] width 45 height 13
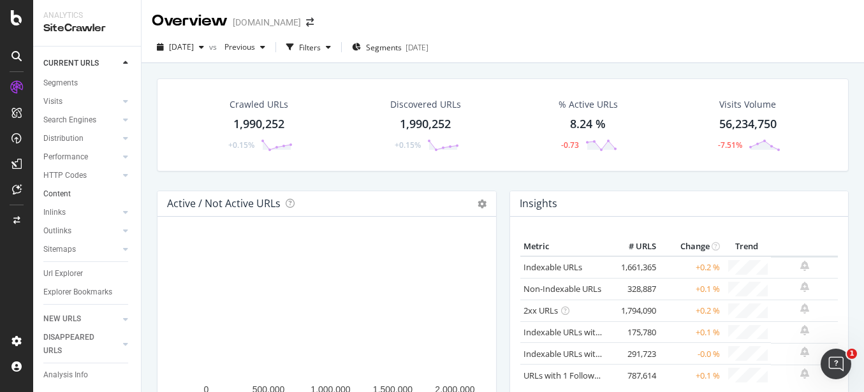
scroll to position [62, 0]
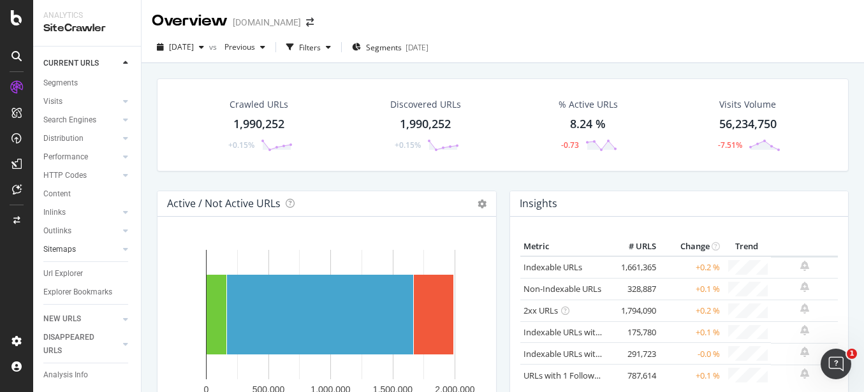
click at [67, 243] on div "Sitemaps" at bounding box center [59, 249] width 33 height 13
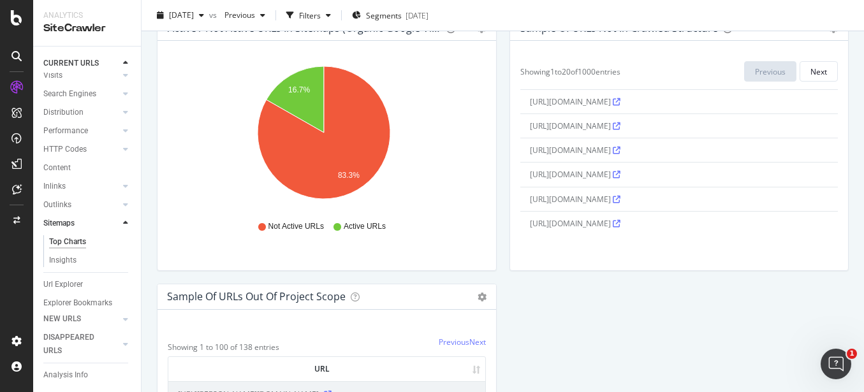
scroll to position [1393, 0]
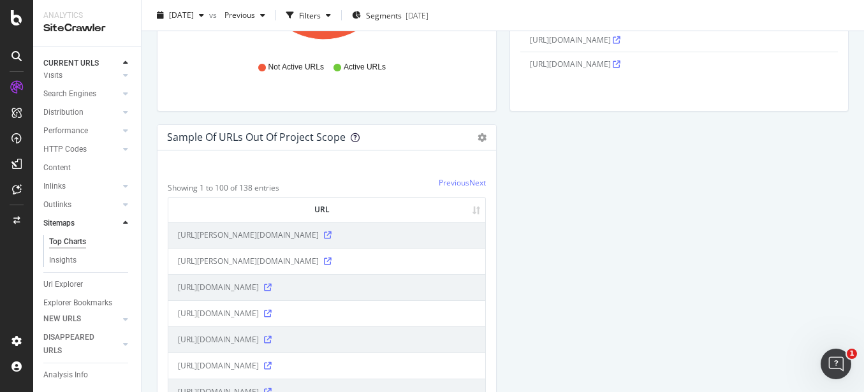
click at [353, 136] on icon at bounding box center [355, 137] width 9 height 9
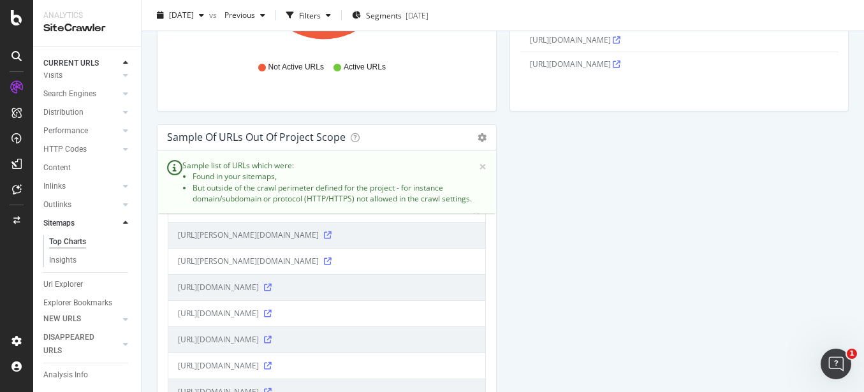
click at [479, 166] on span "×" at bounding box center [483, 166] width 8 height 13
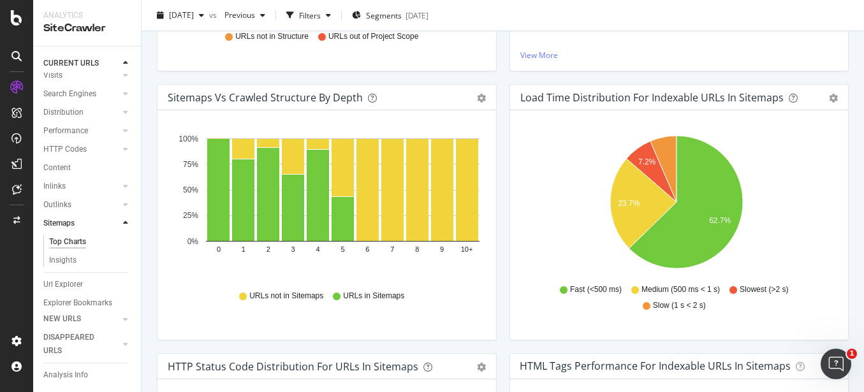
scroll to position [198, 0]
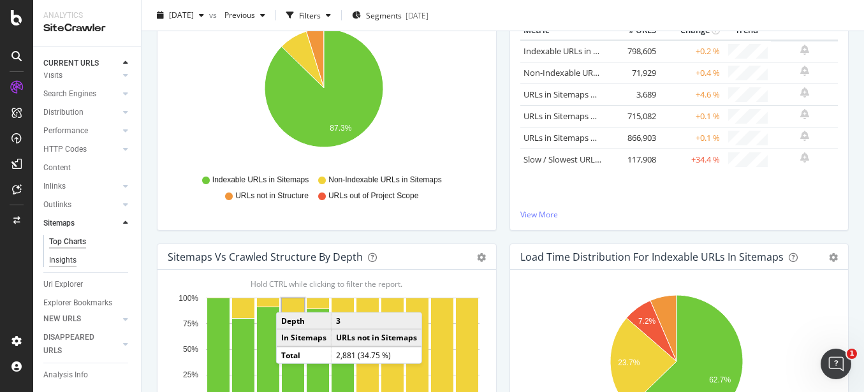
click at [64, 267] on div "Insights" at bounding box center [62, 260] width 27 height 13
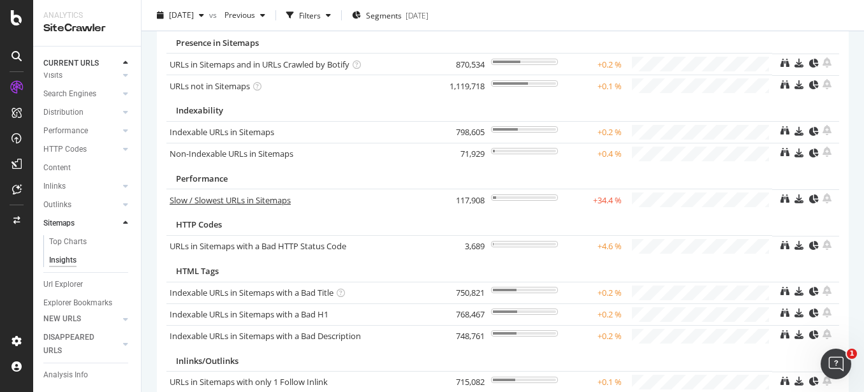
scroll to position [154, 0]
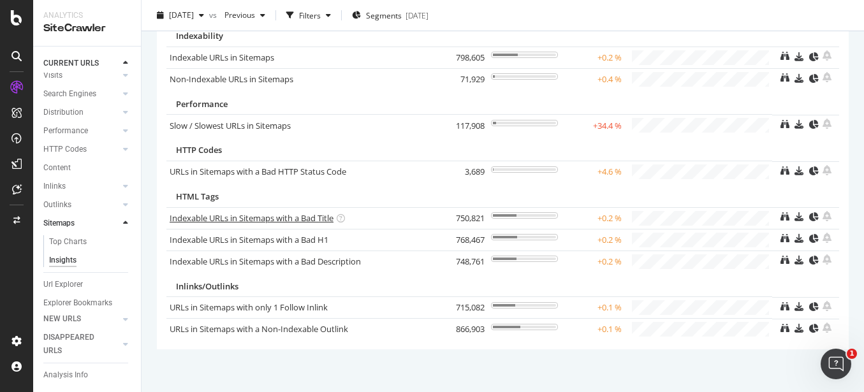
click at [290, 213] on link "Indexable URLs in Sitemaps with a Bad Title" at bounding box center [252, 217] width 164 height 11
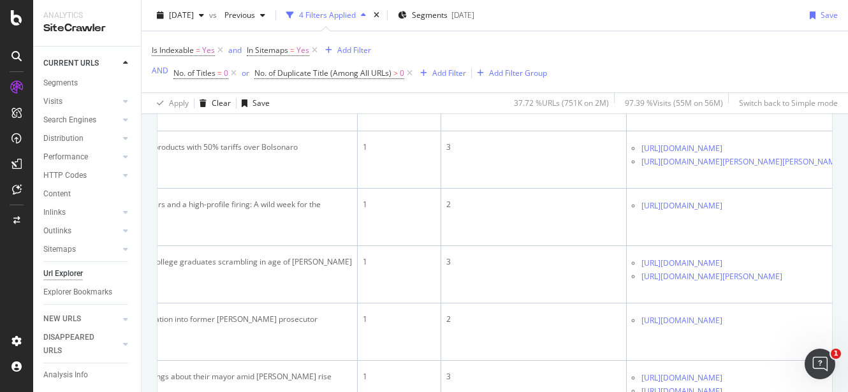
scroll to position [0, 561]
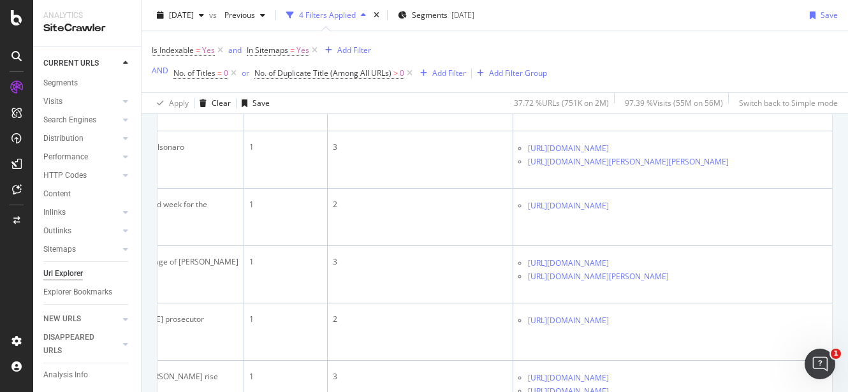
drag, startPoint x: 514, startPoint y: 158, endPoint x: 680, endPoint y: 158, distance: 165.8
copy div "https://www.nbcnews.com/investigations?lite"
click at [446, 71] on div "Add Filter" at bounding box center [449, 73] width 34 height 11
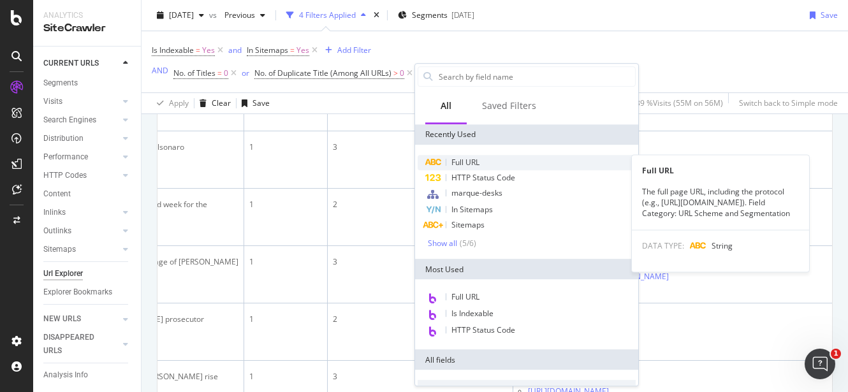
click at [464, 163] on span "Full URL" at bounding box center [465, 162] width 28 height 11
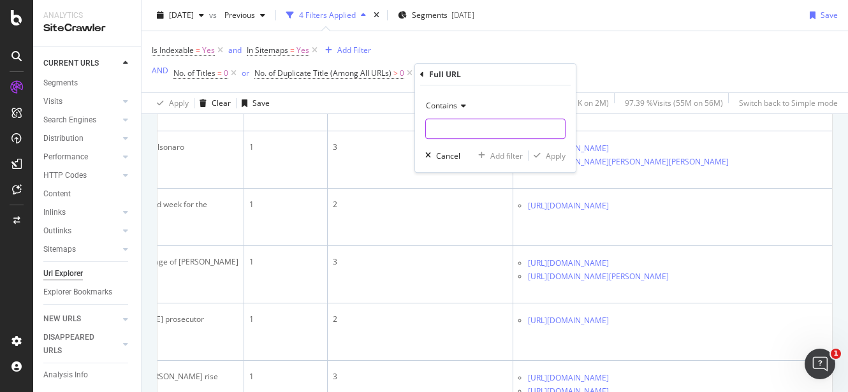
click at [453, 124] on input "text" at bounding box center [495, 129] width 139 height 20
type input "featureflag"
click at [546, 154] on div "Apply" at bounding box center [556, 155] width 20 height 11
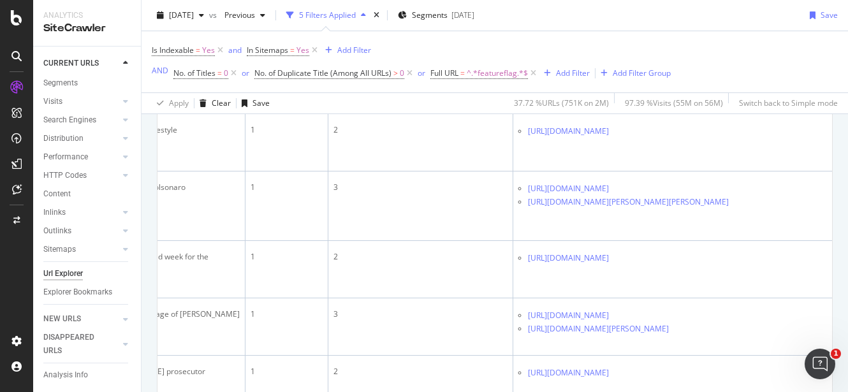
scroll to position [2099, 0]
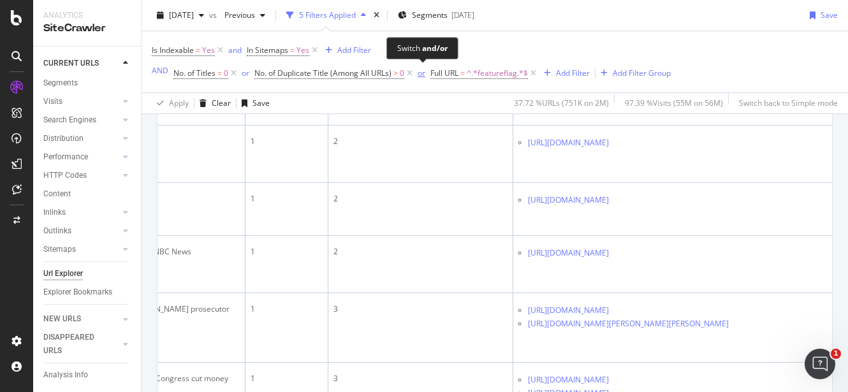
click at [422, 73] on div "or" at bounding box center [422, 73] width 8 height 11
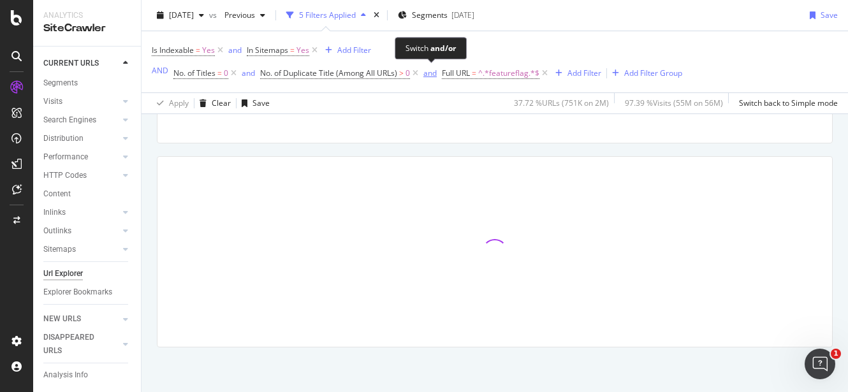
scroll to position [186, 0]
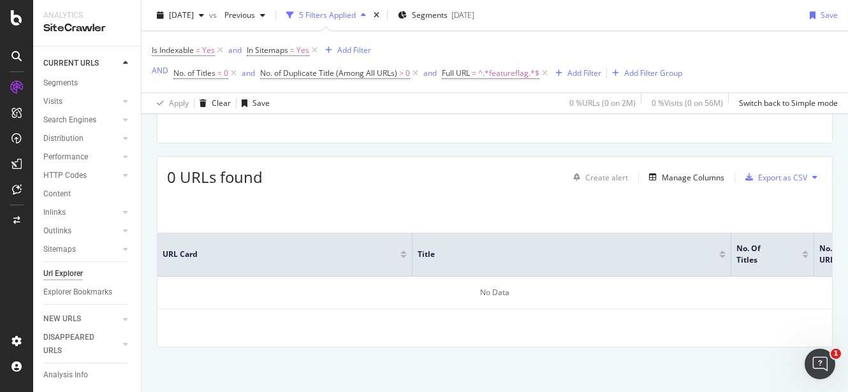
drag, startPoint x: 501, startPoint y: 247, endPoint x: 298, endPoint y: 155, distance: 222.9
click at [298, 155] on div "URLs Crawled By Botify By pagetype Chart (by Value) Table Expand Export as CSV …" at bounding box center [495, 184] width 707 height 416
click at [509, 78] on span "^.*featureflag.*$" at bounding box center [508, 73] width 61 height 18
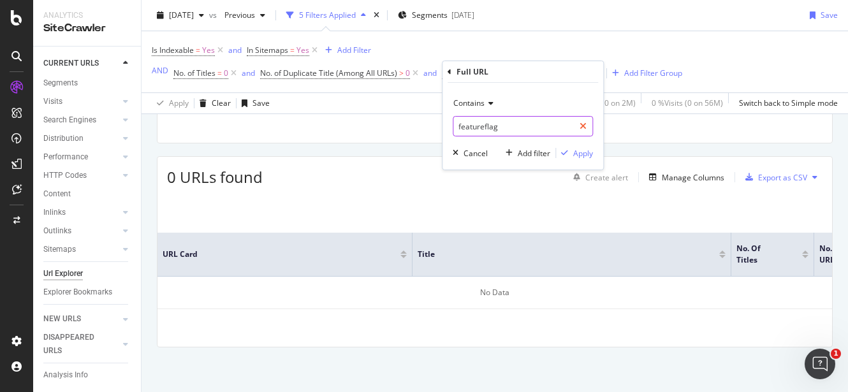
click at [585, 128] on icon at bounding box center [583, 126] width 7 height 9
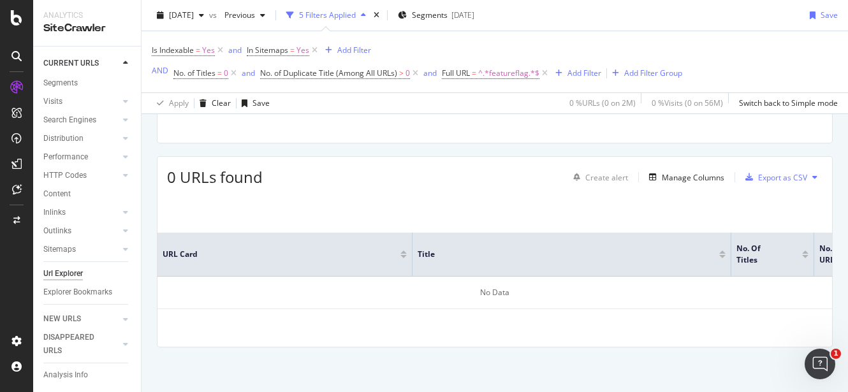
click at [418, 126] on div "No Data" at bounding box center [495, 77] width 214 height 111
click at [543, 73] on icon at bounding box center [544, 73] width 11 height 13
click at [246, 70] on div "and" at bounding box center [248, 73] width 13 height 11
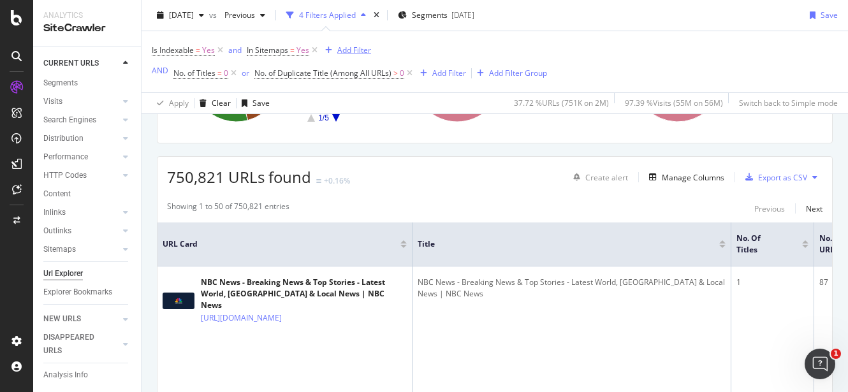
click at [346, 49] on div "Add Filter" at bounding box center [354, 50] width 34 height 11
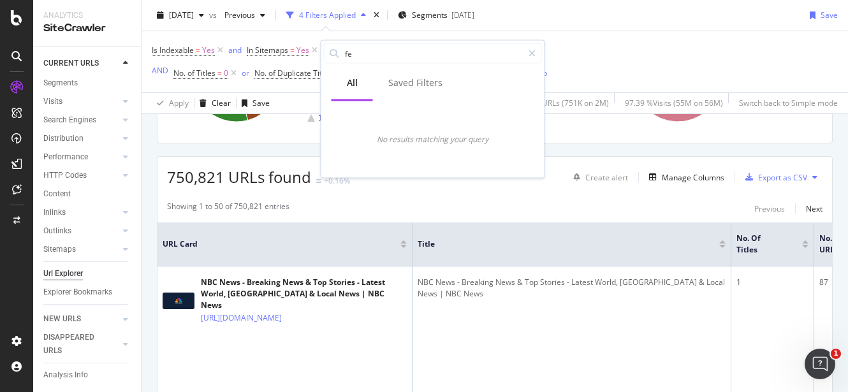
type input "f"
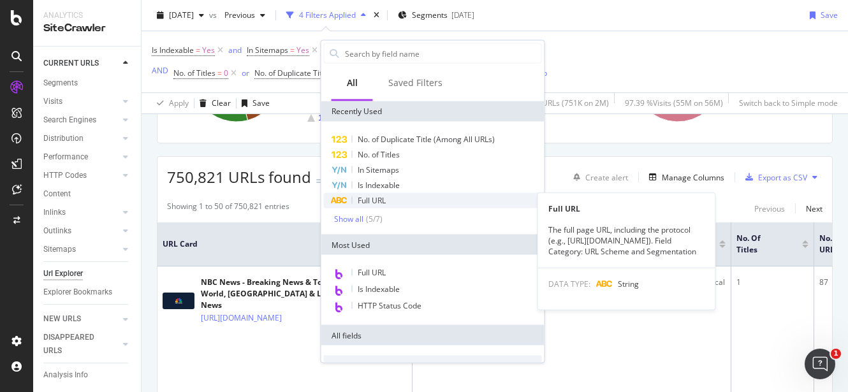
click at [413, 199] on div "Full URL" at bounding box center [433, 200] width 218 height 15
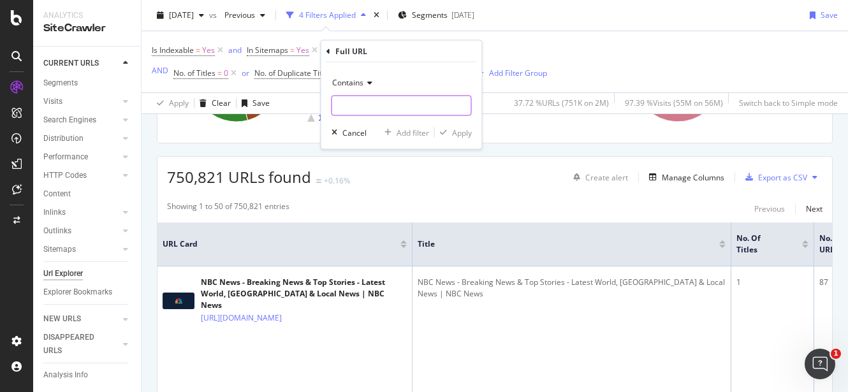
click at [362, 106] on input "text" at bounding box center [401, 106] width 139 height 20
type input "featureflag"
click at [457, 131] on div "Apply" at bounding box center [462, 132] width 20 height 11
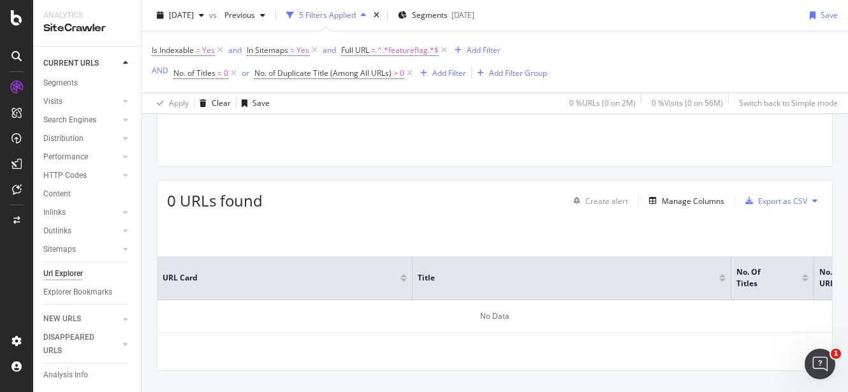
scroll to position [186, 0]
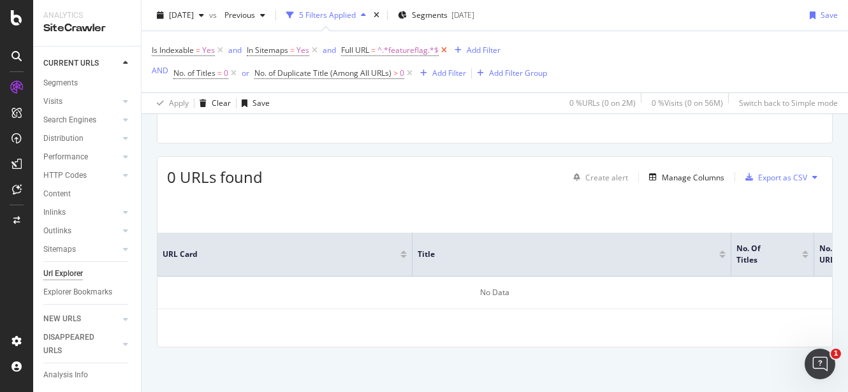
click at [446, 50] on icon at bounding box center [444, 50] width 11 height 13
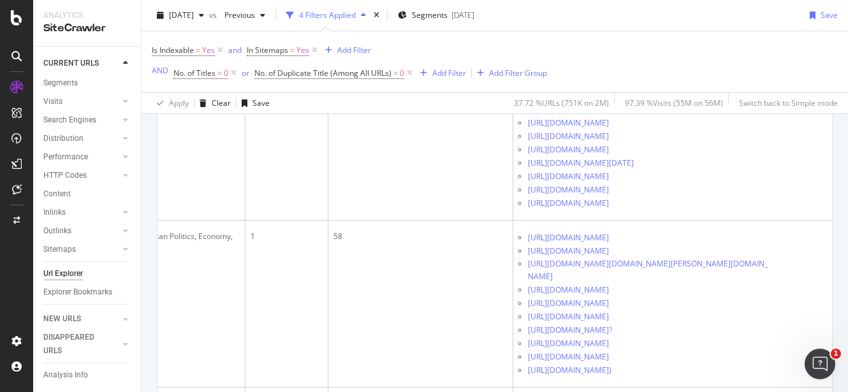
scroll to position [330, 0]
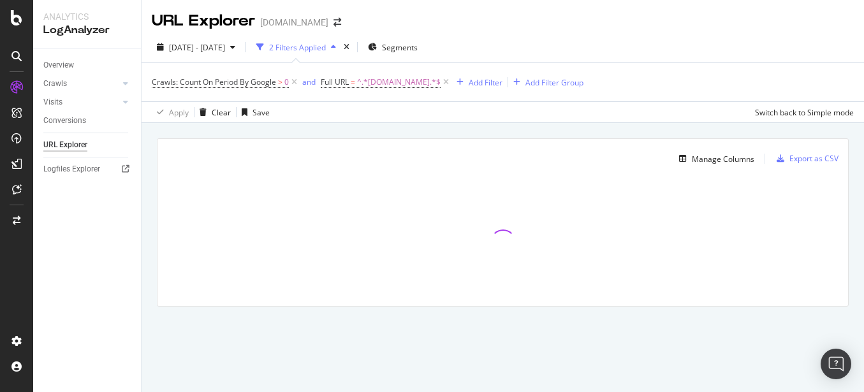
click at [89, 207] on div "Overview Crawls Daily Distribution Segments Distribution HTTP Codes Resources V…" at bounding box center [87, 220] width 108 height 344
